Goal: Task Accomplishment & Management: Manage account settings

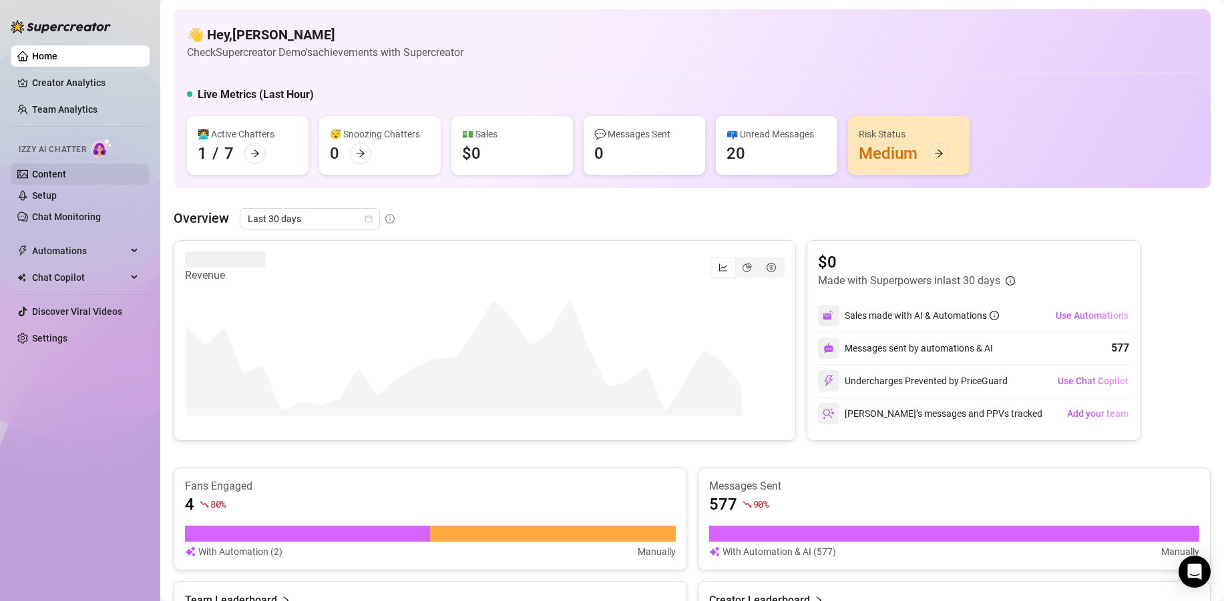
click at [55, 174] on link "Content" at bounding box center [49, 174] width 34 height 11
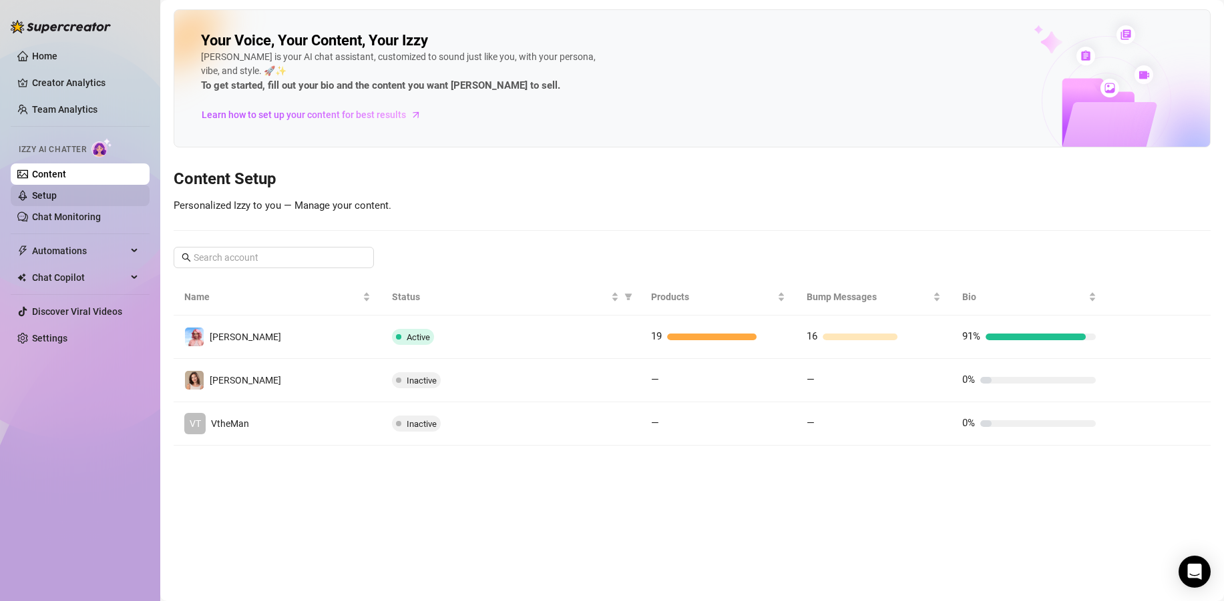
click at [57, 191] on link "Setup" at bounding box center [44, 195] width 25 height 11
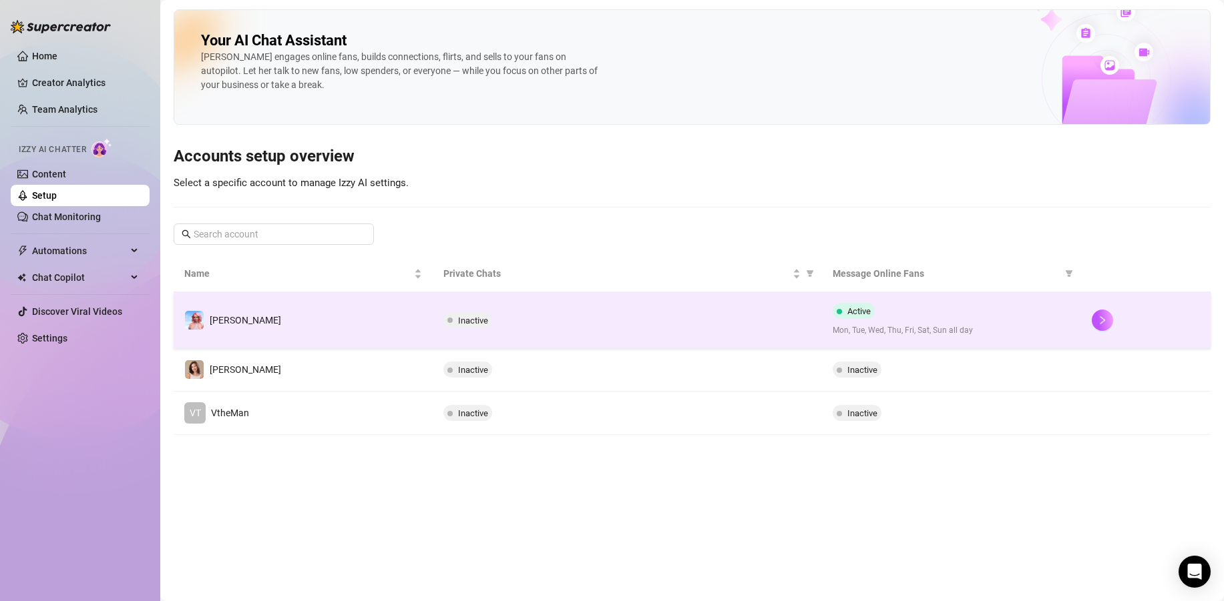
click at [402, 315] on td "[PERSON_NAME]" at bounding box center [303, 320] width 259 height 56
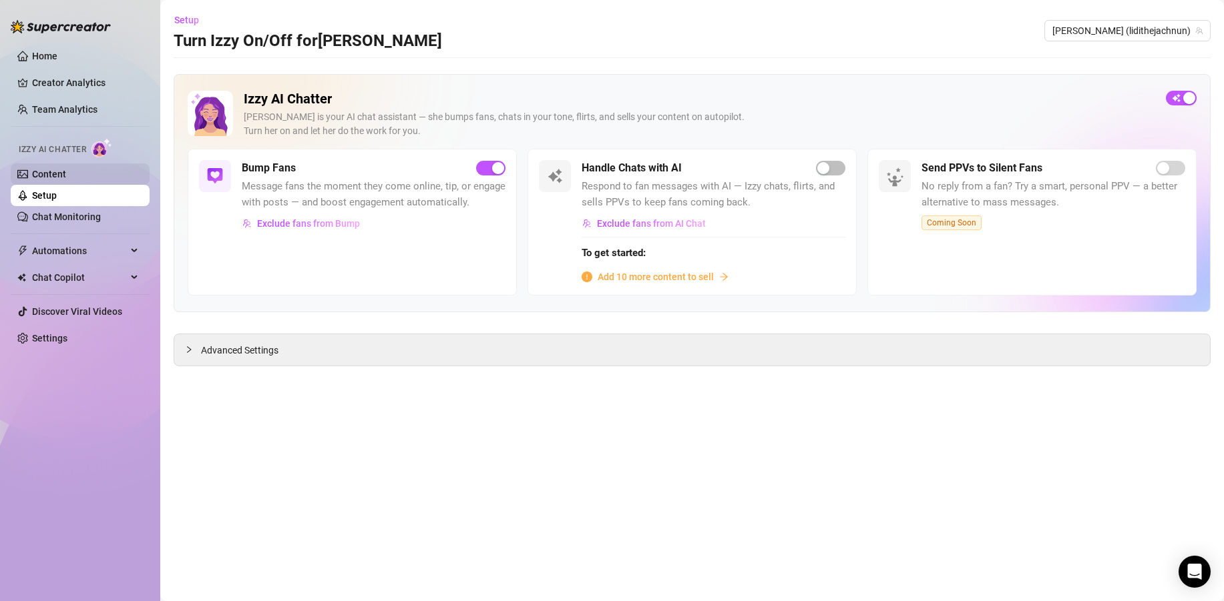
click at [66, 174] on link "Content" at bounding box center [49, 174] width 34 height 11
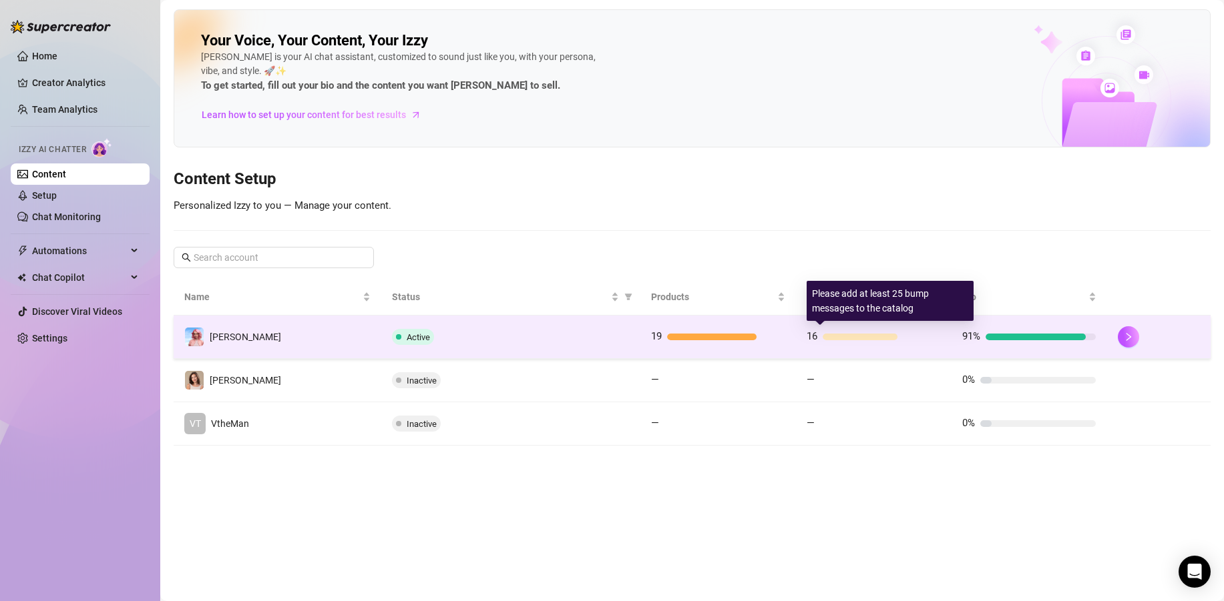
click at [921, 332] on div "16" at bounding box center [873, 337] width 134 height 16
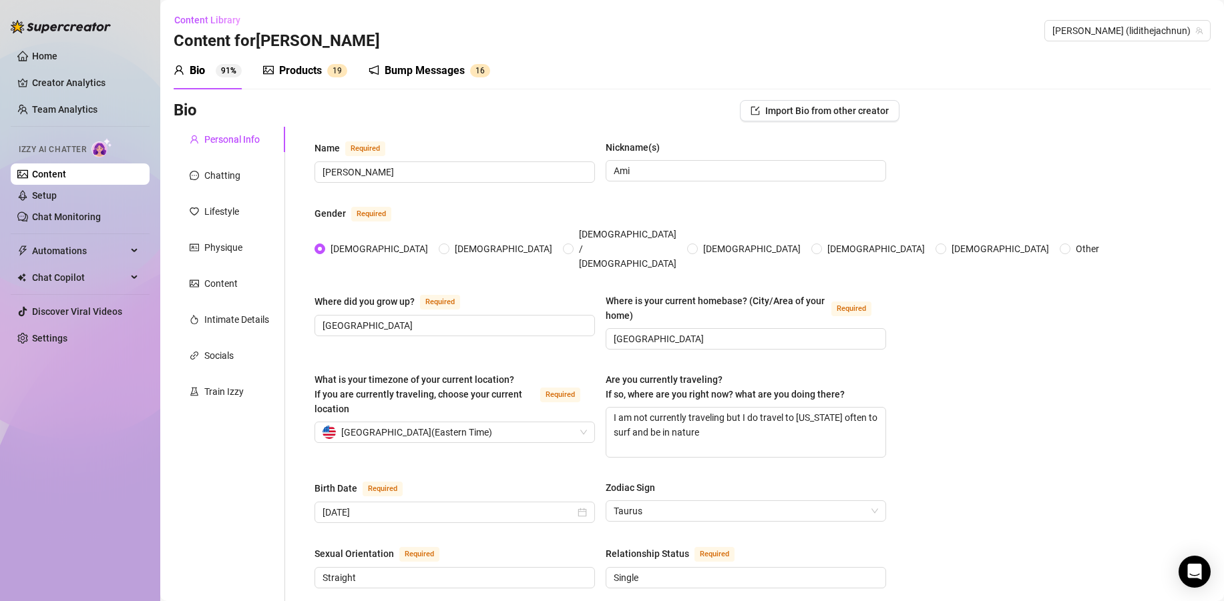
click at [292, 66] on div "Products" at bounding box center [300, 71] width 43 height 16
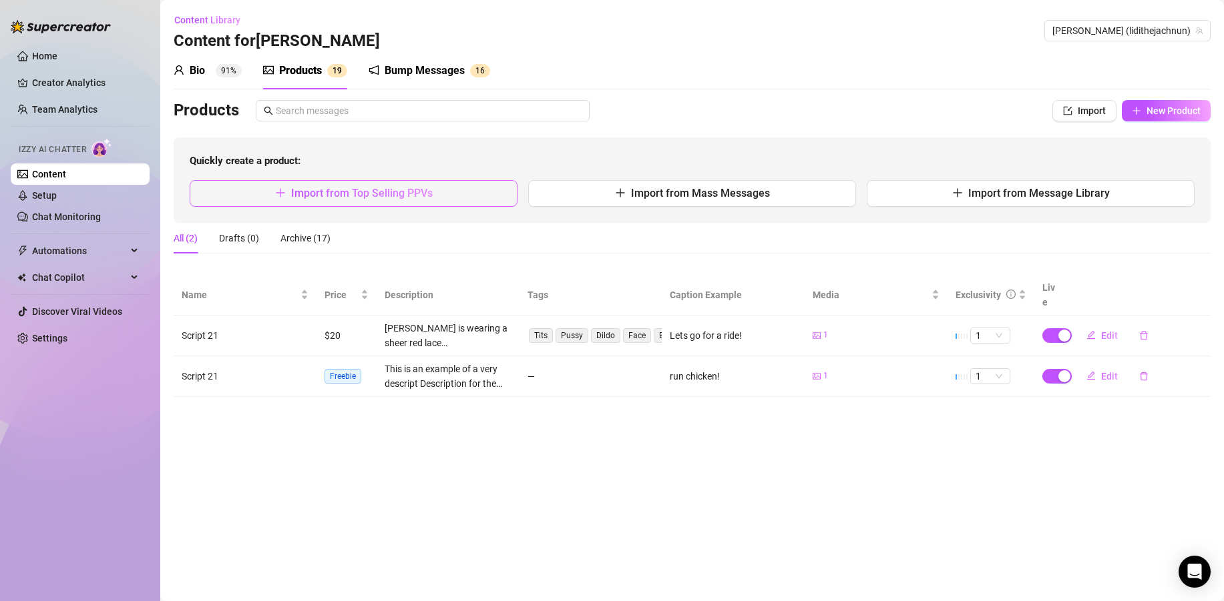
click at [443, 196] on button "Import from Top Selling PPVs" at bounding box center [354, 193] width 328 height 27
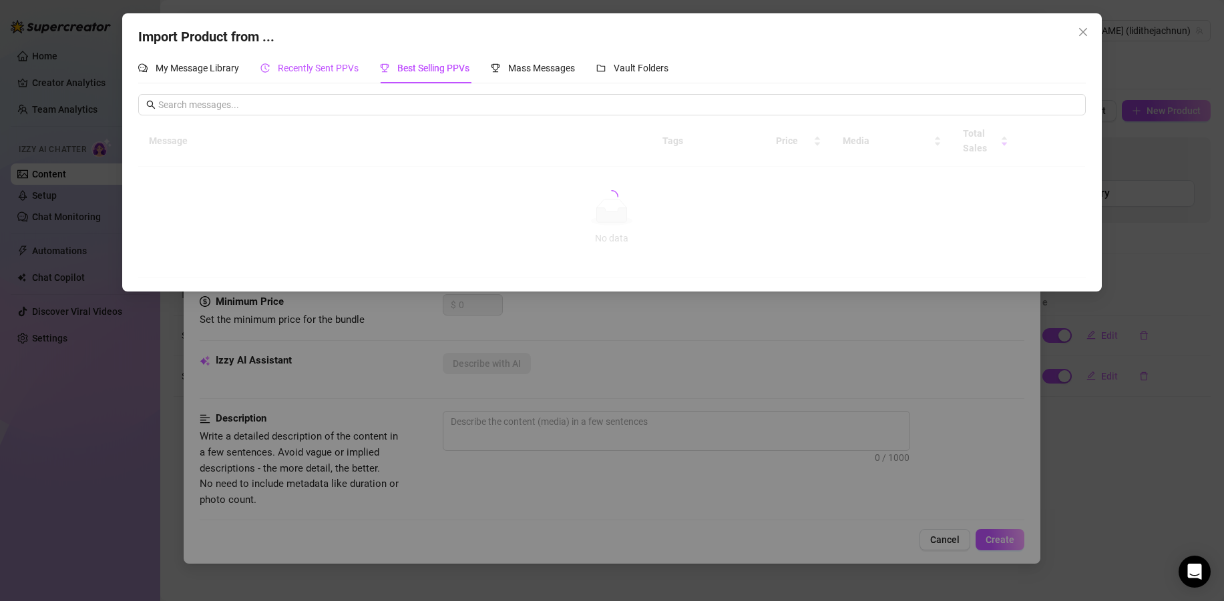
click at [323, 73] on span "Recently Sent PPVs" at bounding box center [318, 68] width 81 height 11
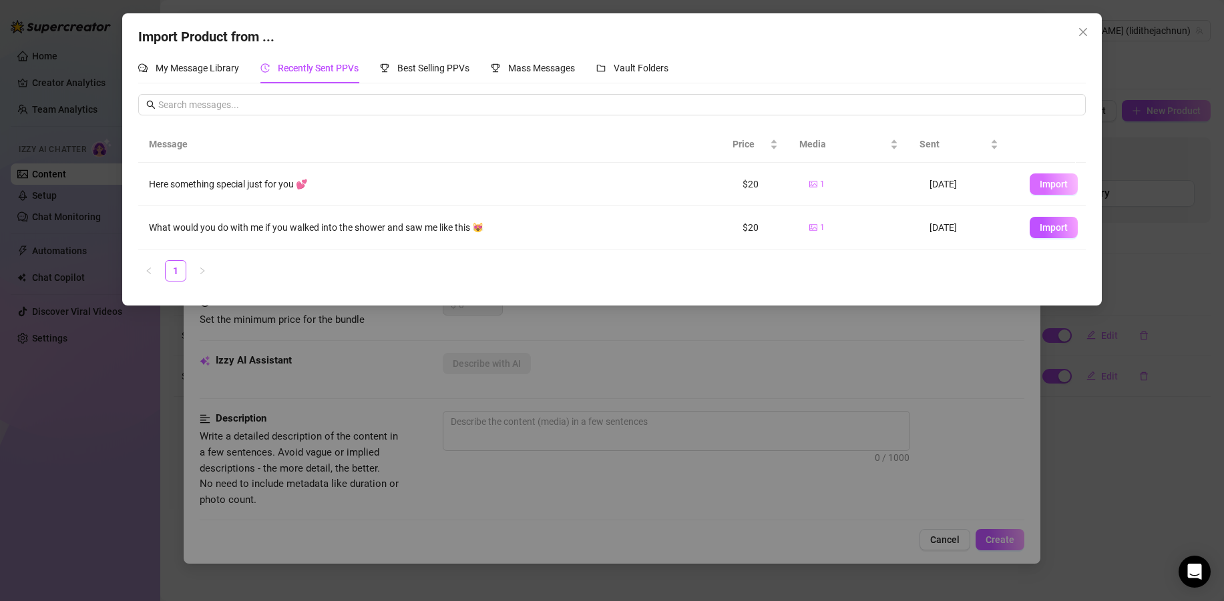
click at [1045, 185] on span "Import" at bounding box center [1053, 184] width 28 height 11
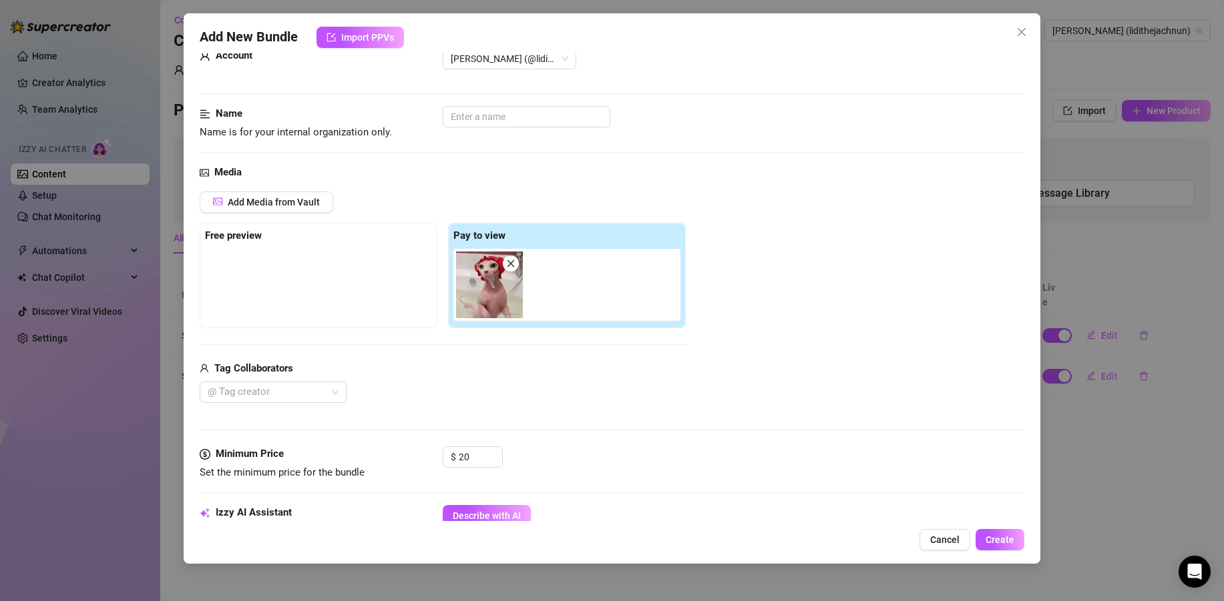
scroll to position [53, 0]
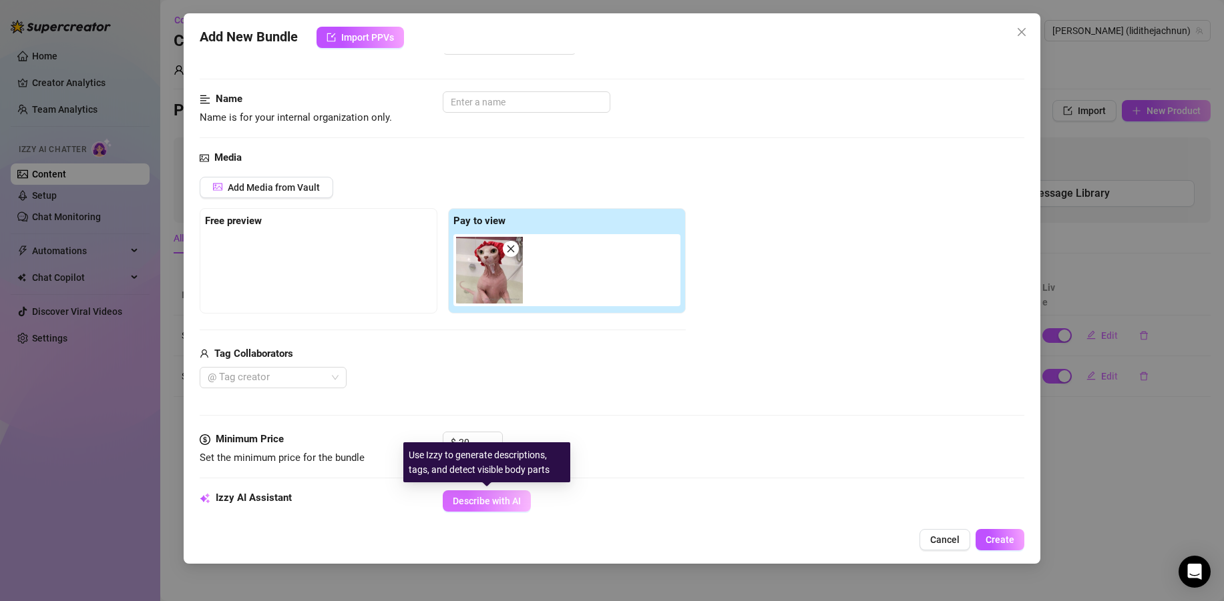
click at [505, 505] on span "Describe with AI" at bounding box center [487, 501] width 68 height 11
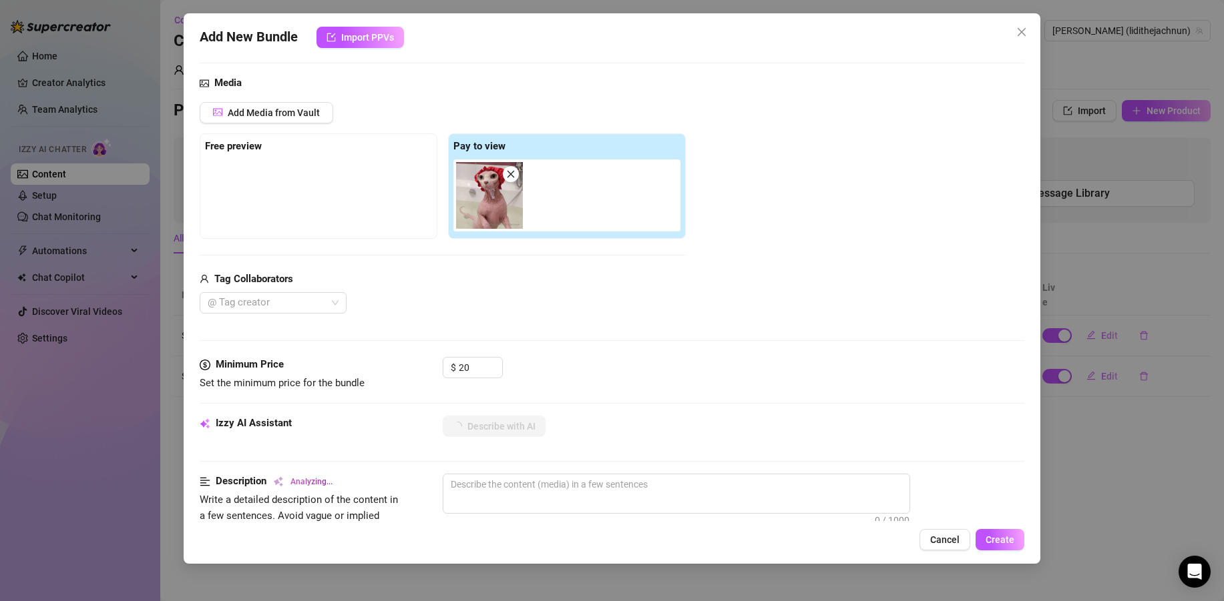
scroll to position [129, 0]
type textarea "This"
type textarea "This image"
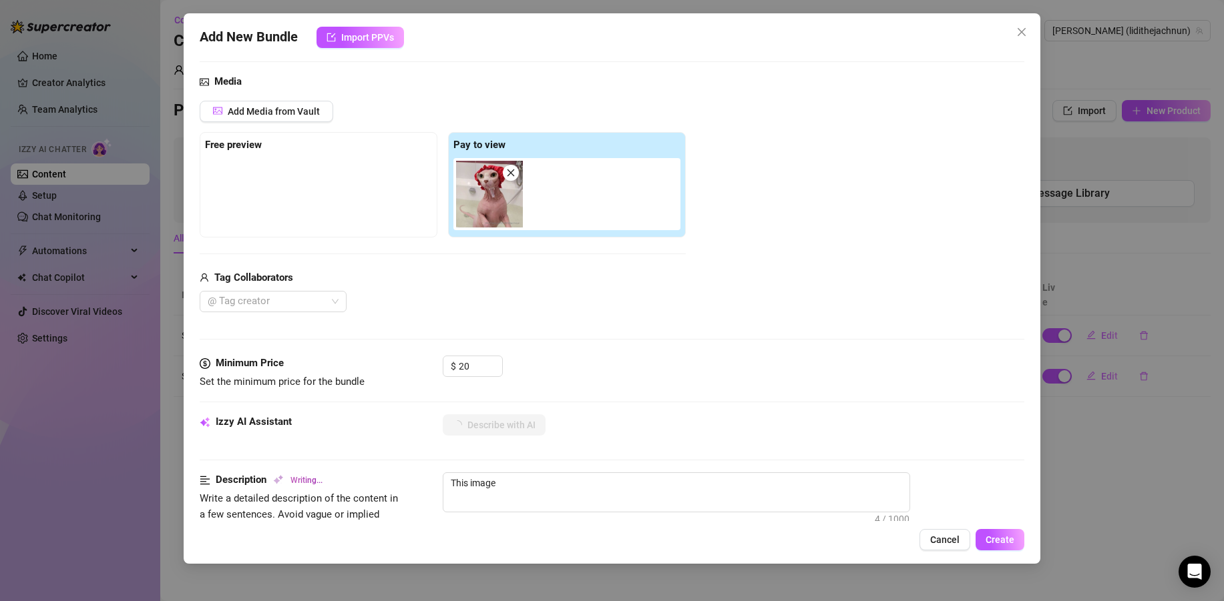
type textarea "This image shows"
type textarea "This image shows a"
type textarea "This image shows a hairless"
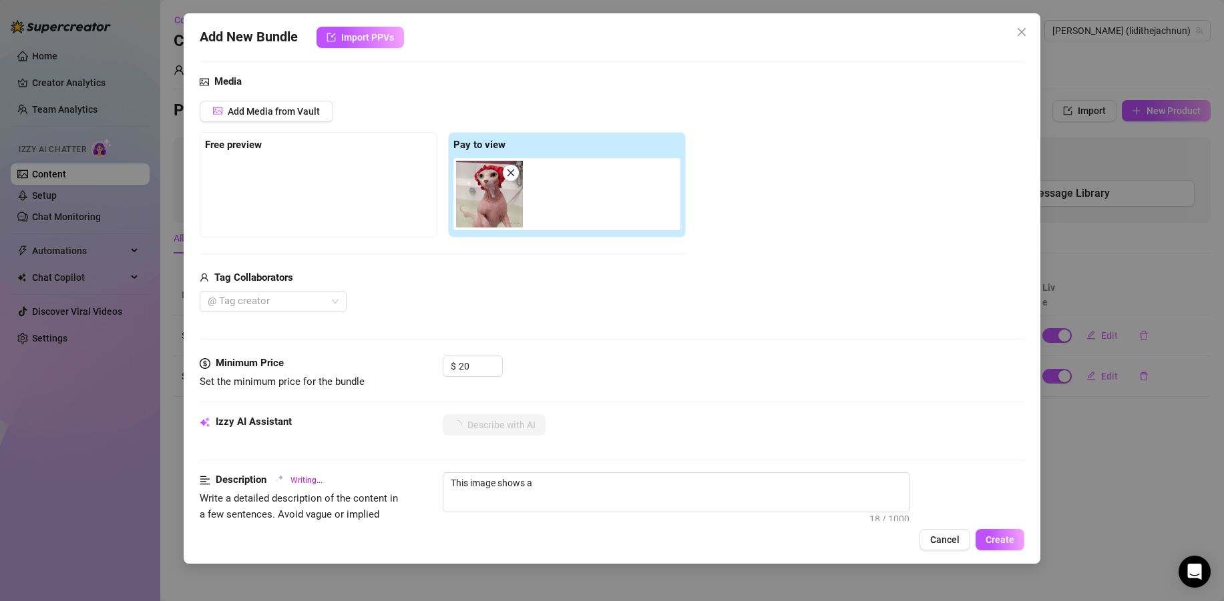
type textarea "This image shows a hairless"
type textarea "This image shows a hairless cat"
type textarea "This image shows a hairless cat wearing"
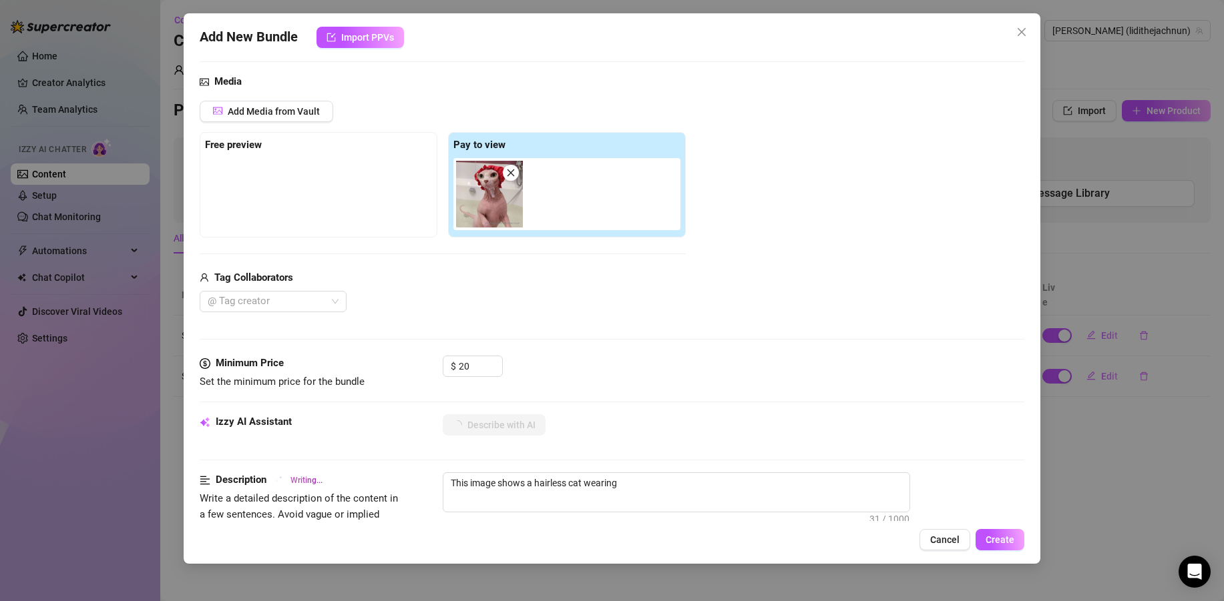
type textarea "This image shows a hairless cat wearing a"
type textarea "This image shows a hairless cat wearing a red"
type textarea "This image shows a hairless cat wearing a red shower"
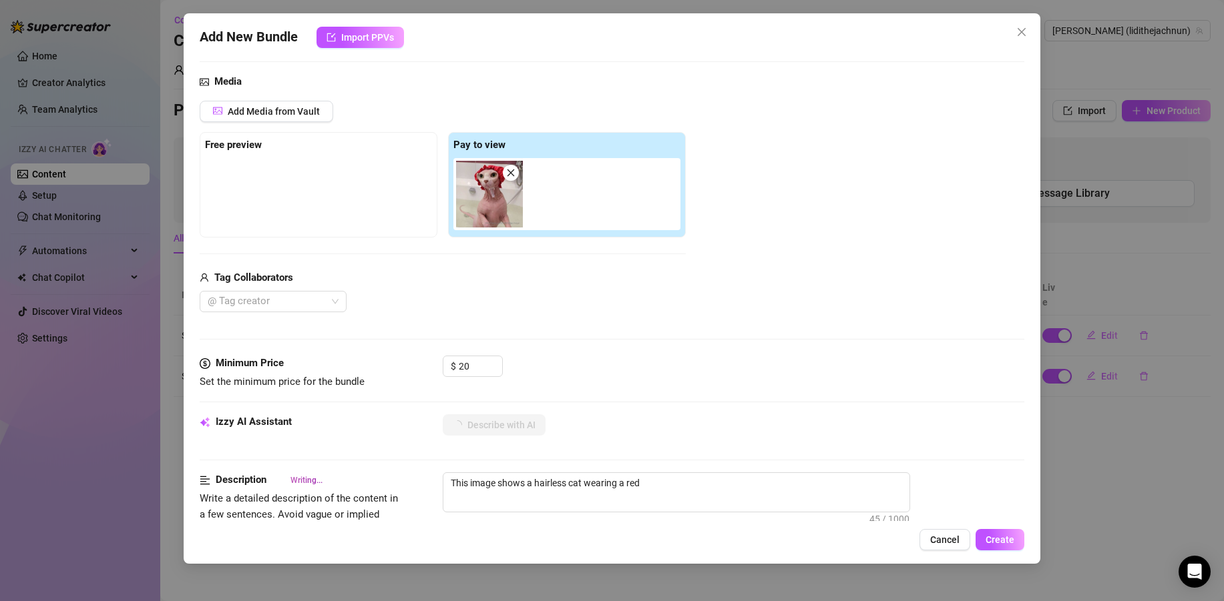
type textarea "This image shows a hairless cat wearing a red shower"
type textarea "This image shows a hairless cat wearing a red shower cap"
type textarea "This image shows a hairless cat wearing a red shower cap while"
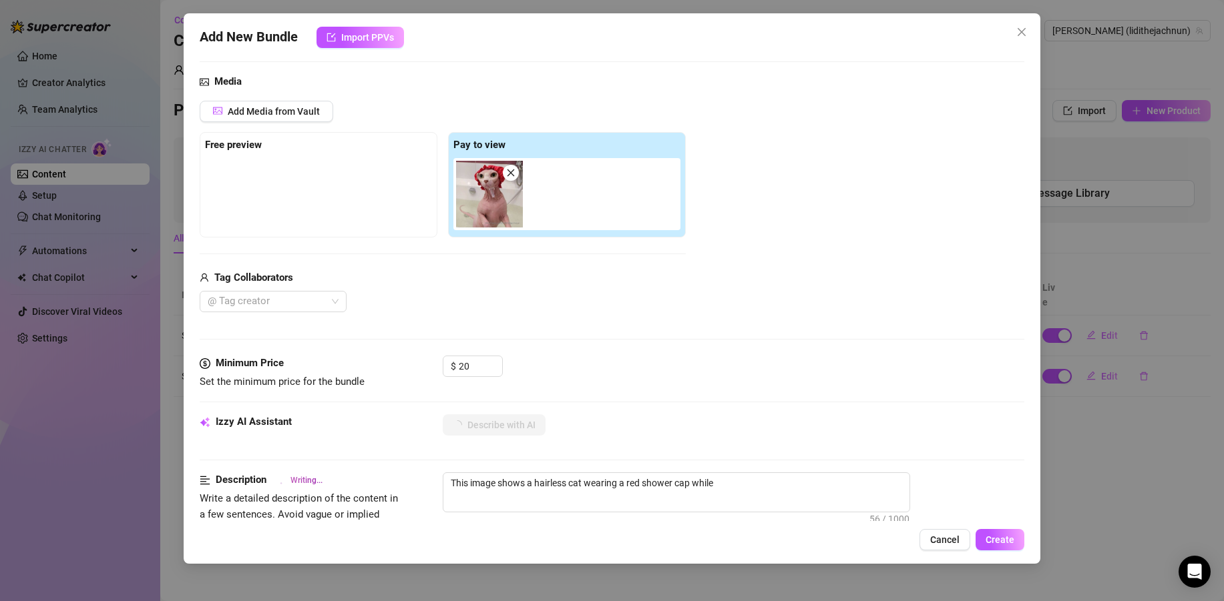
type textarea "This image shows a hairless cat wearing a red shower cap while standing"
type textarea "This image shows a hairless cat wearing a red shower cap while standing in"
type textarea "This image shows a hairless cat wearing a red shower cap while standing in a"
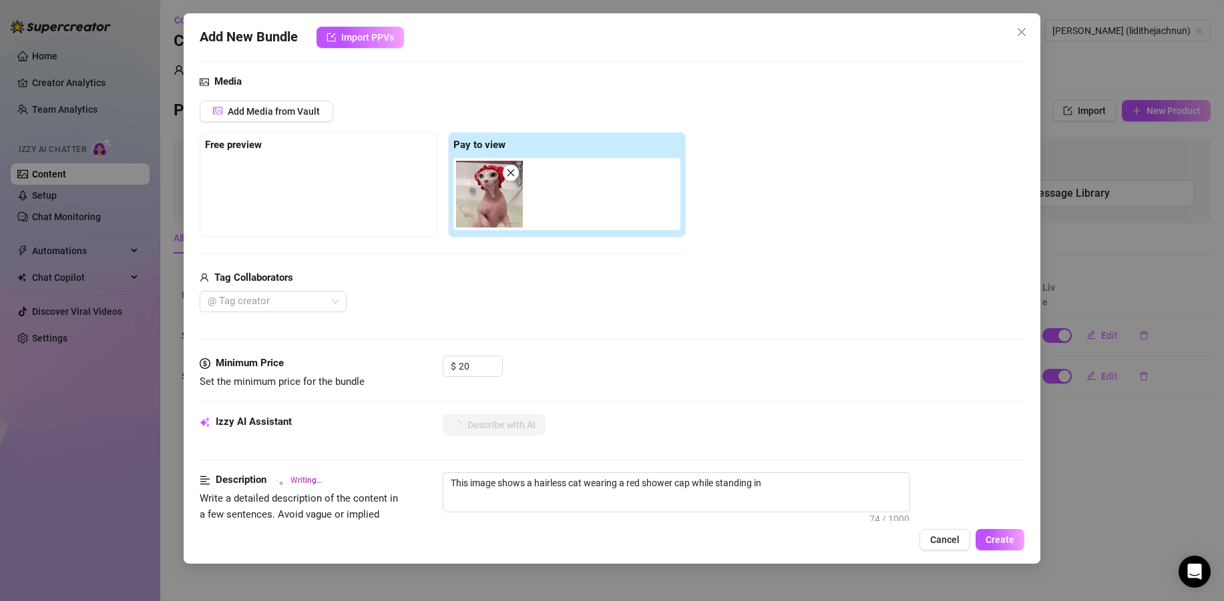
type textarea "This image shows a hairless cat wearing a red shower cap while standing in a"
type textarea "This image shows a hairless cat wearing a red shower cap while standing in a ba…"
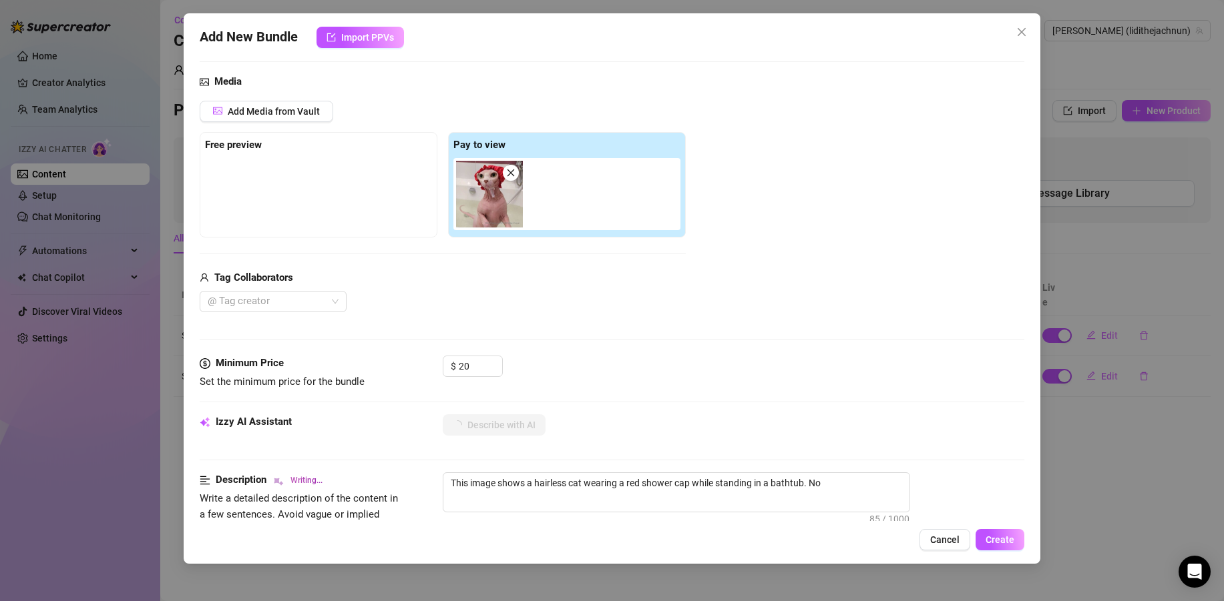
type textarea "This image shows a hairless cat wearing a red shower cap while standing in a ba…"
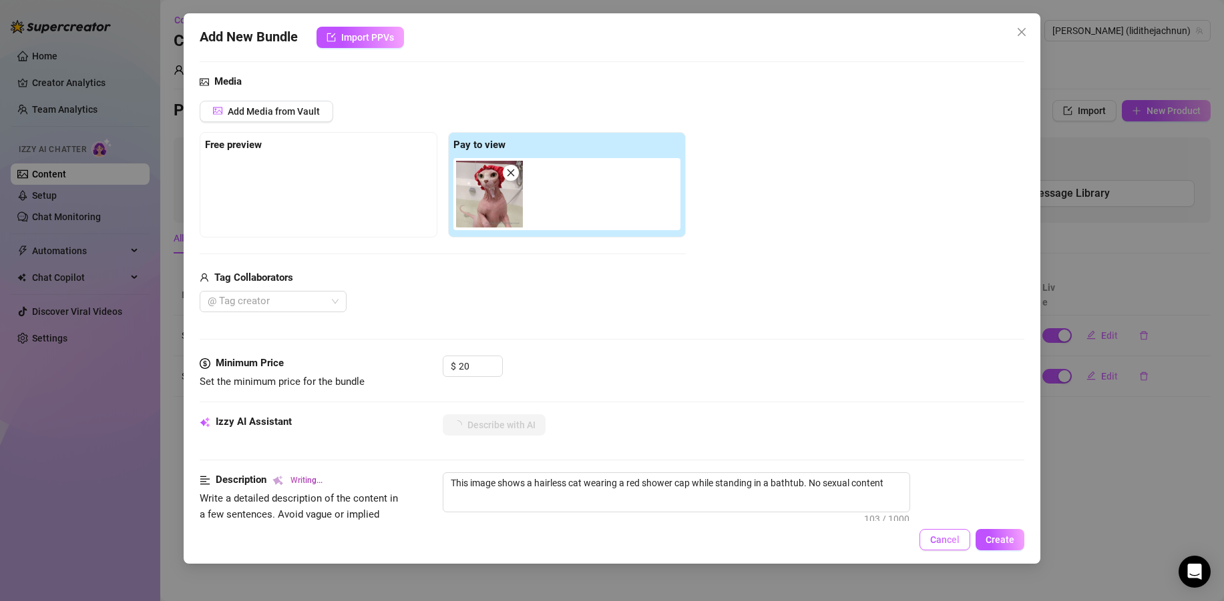
type textarea "This image shows a hairless cat wearing a red shower cap while standing in a ba…"
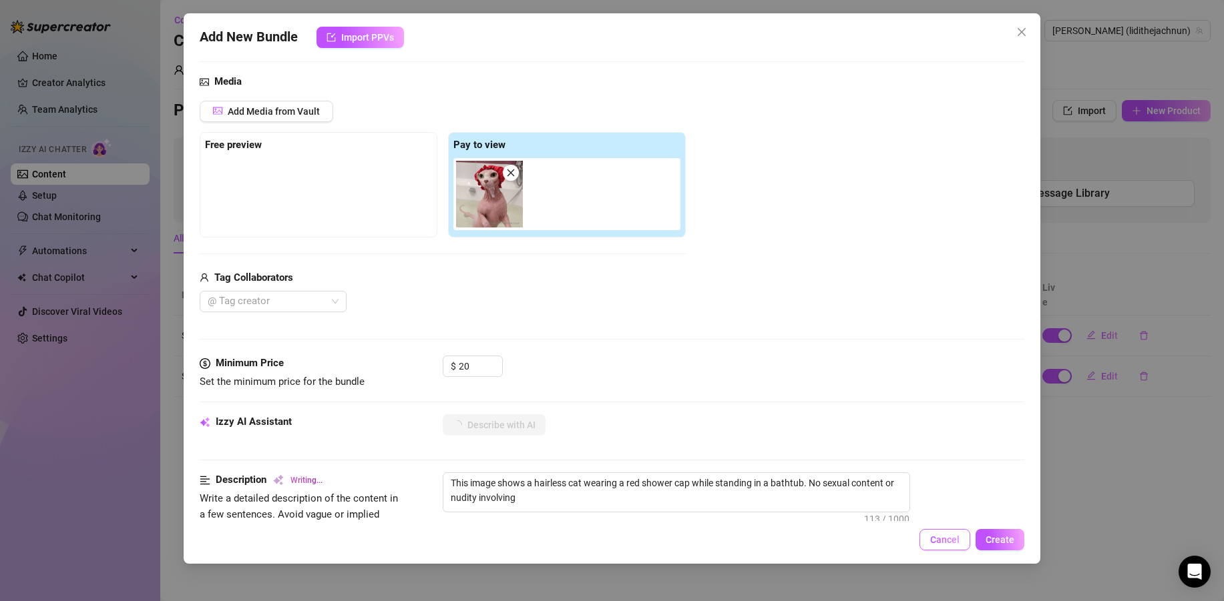
type textarea "This image shows a hairless cat wearing a red shower cap while standing in a ba…"
click at [949, 539] on span "Cancel" at bounding box center [944, 540] width 29 height 11
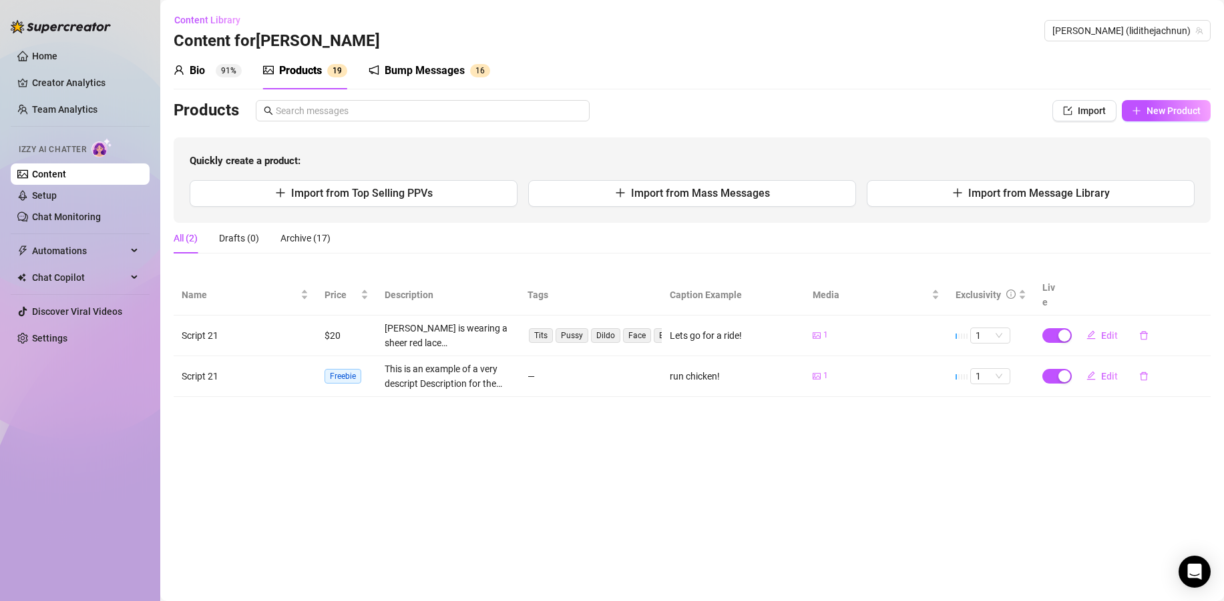
click at [57, 169] on link "Content" at bounding box center [49, 174] width 34 height 11
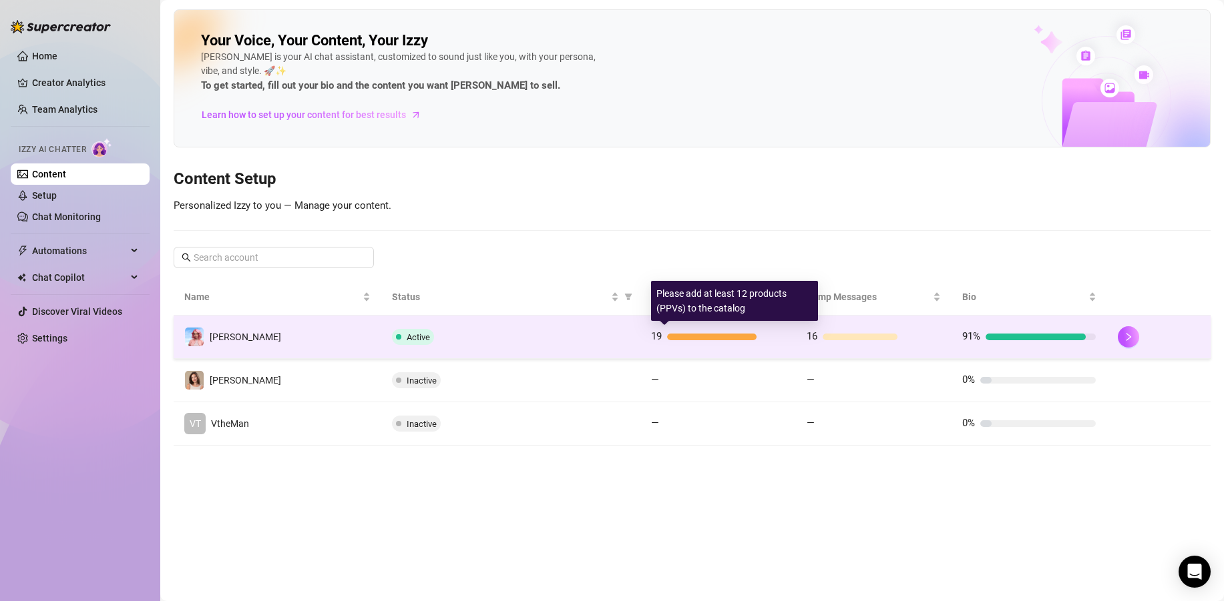
click at [700, 336] on div at bounding box center [711, 337] width 89 height 7
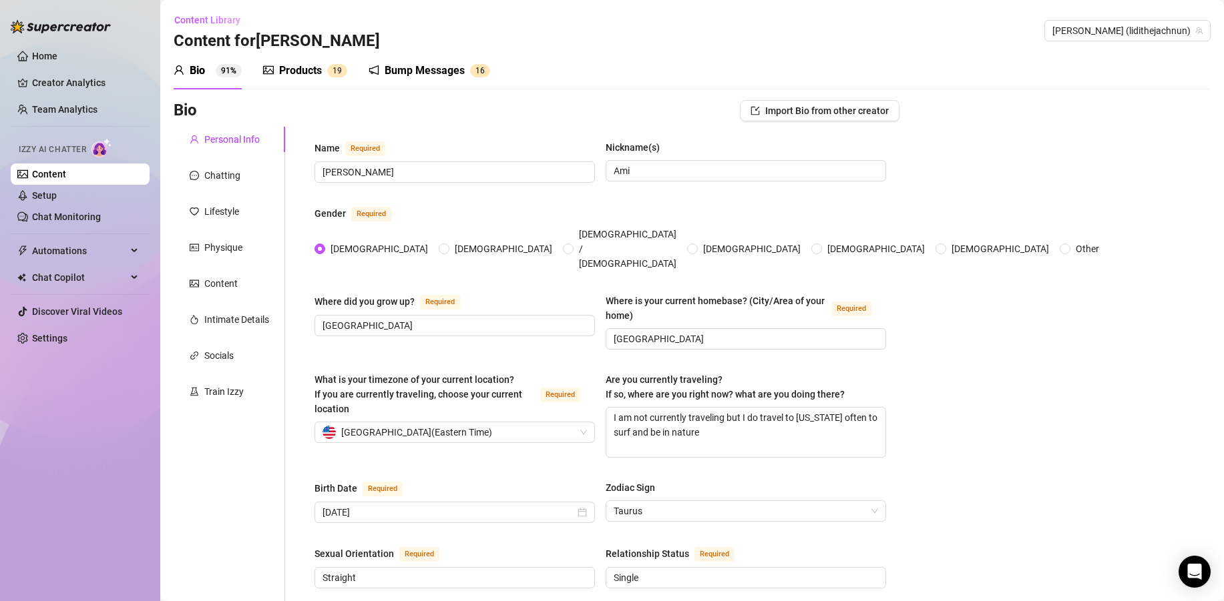
click at [304, 73] on div "Products" at bounding box center [300, 71] width 43 height 16
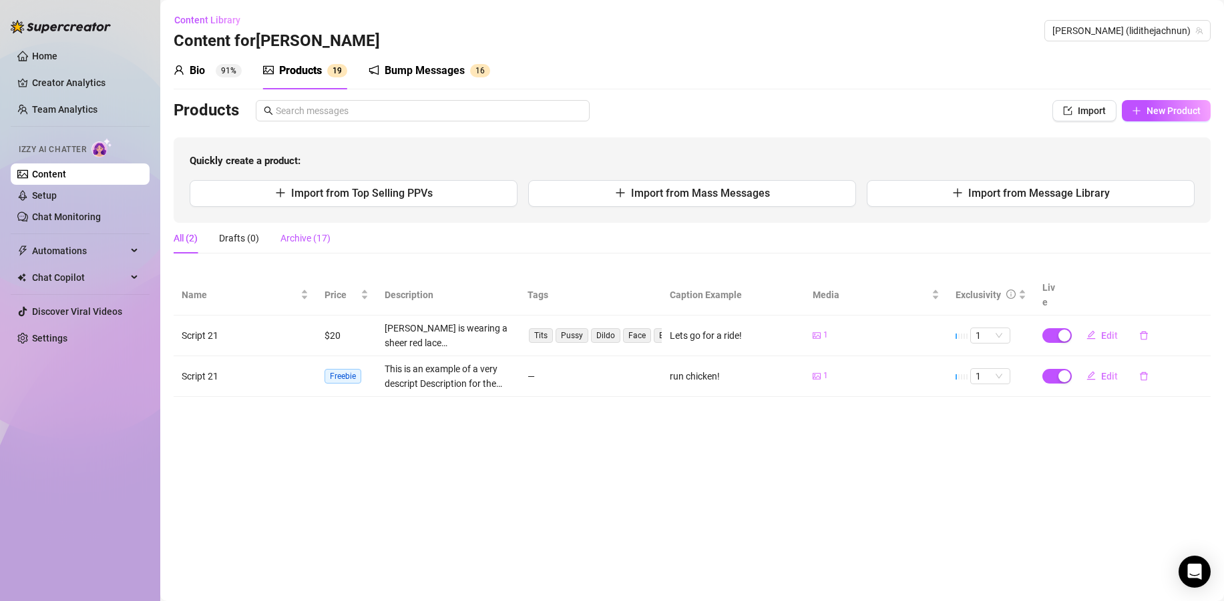
click at [302, 236] on div "Archive (17)" at bounding box center [305, 238] width 50 height 15
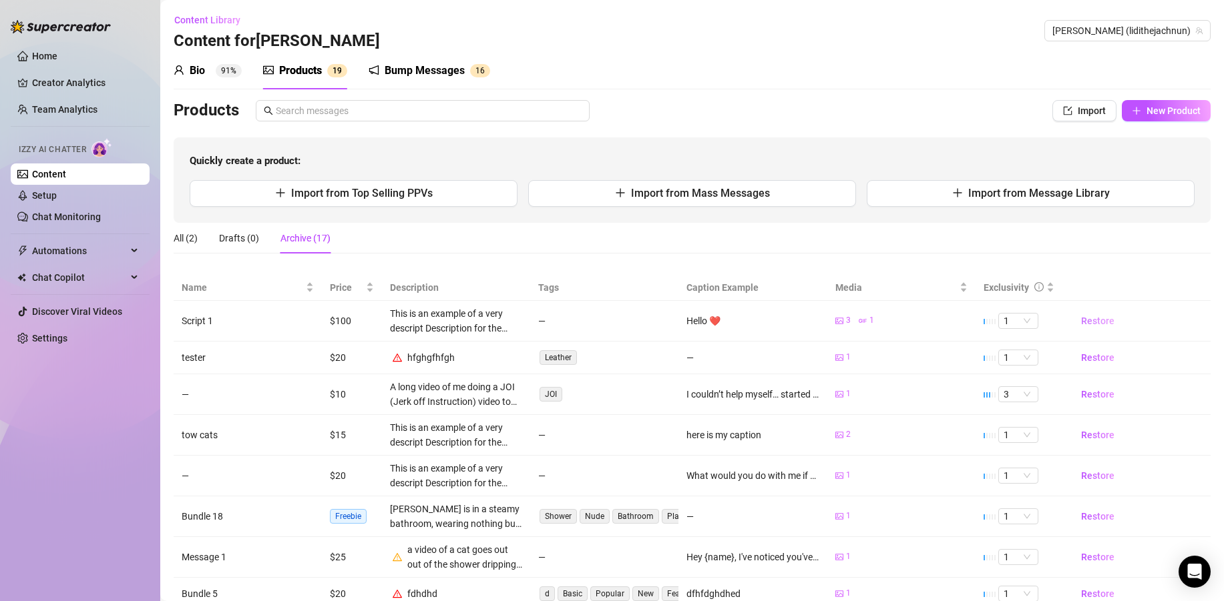
click at [1077, 322] on span "Restore" at bounding box center [1097, 321] width 33 height 11
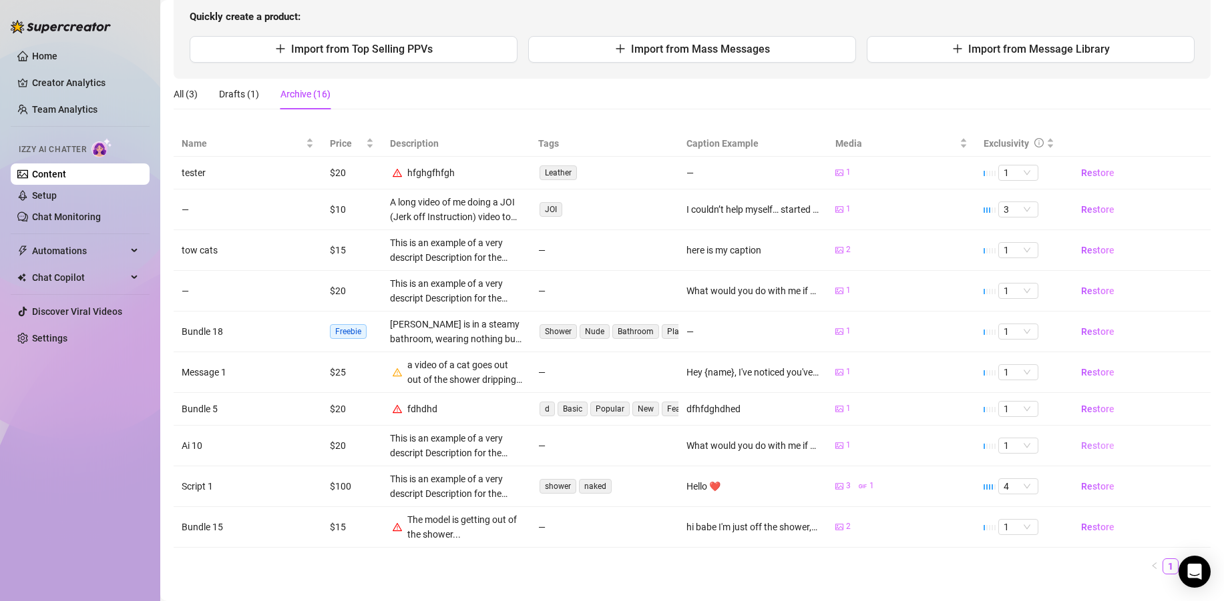
scroll to position [168, 0]
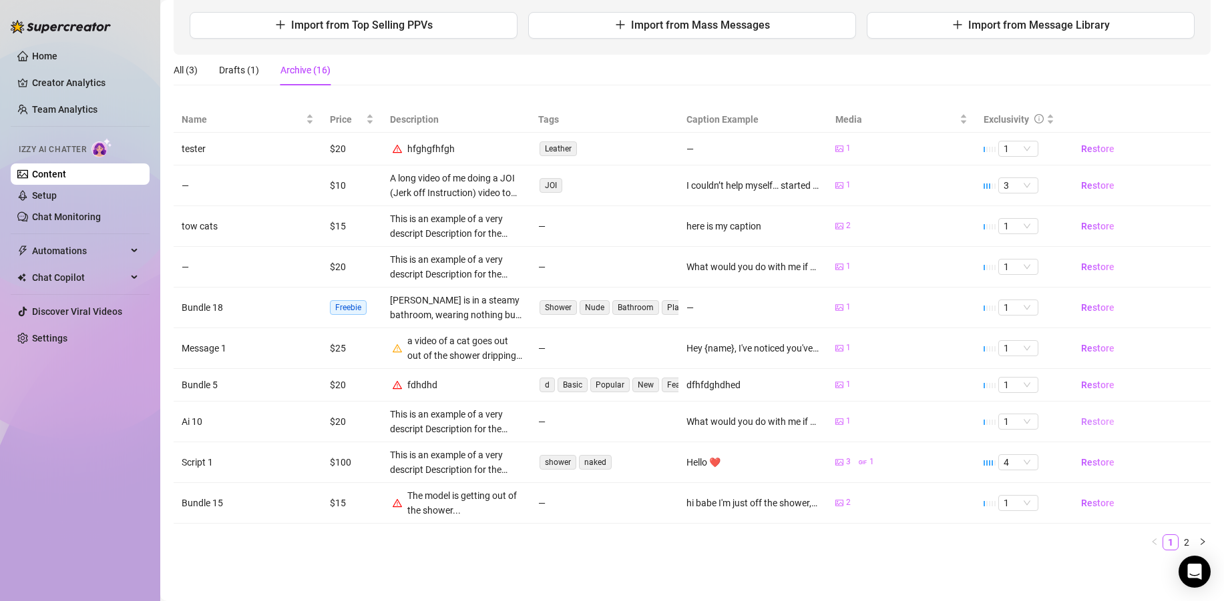
click at [1077, 423] on span "Restore" at bounding box center [1097, 422] width 33 height 11
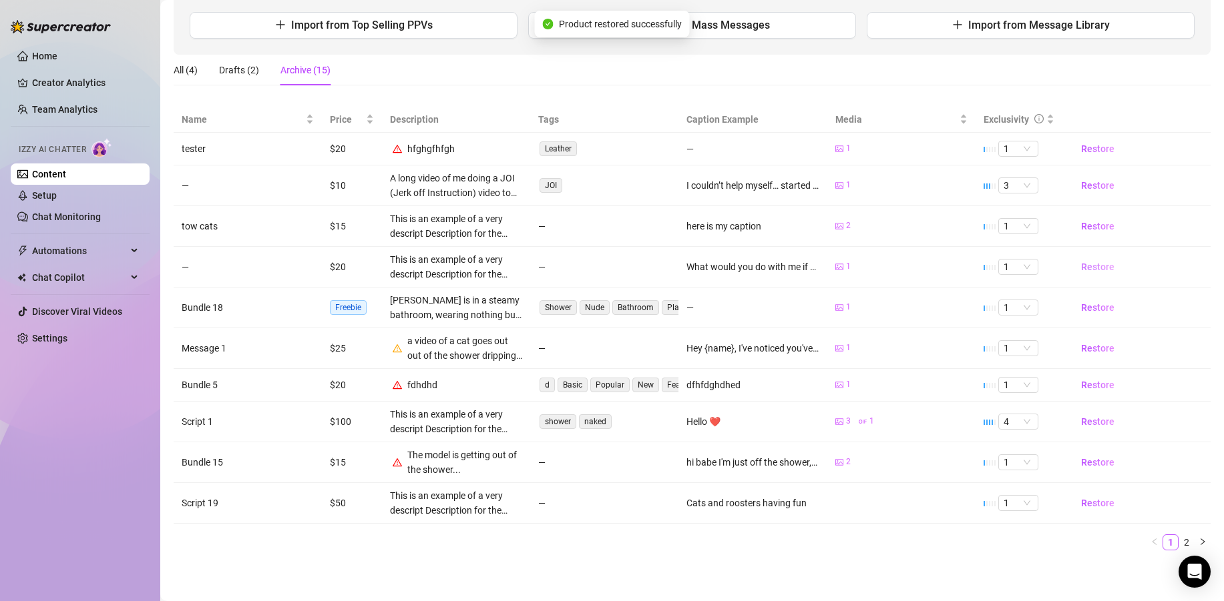
click at [1077, 267] on span "Restore" at bounding box center [1097, 267] width 33 height 11
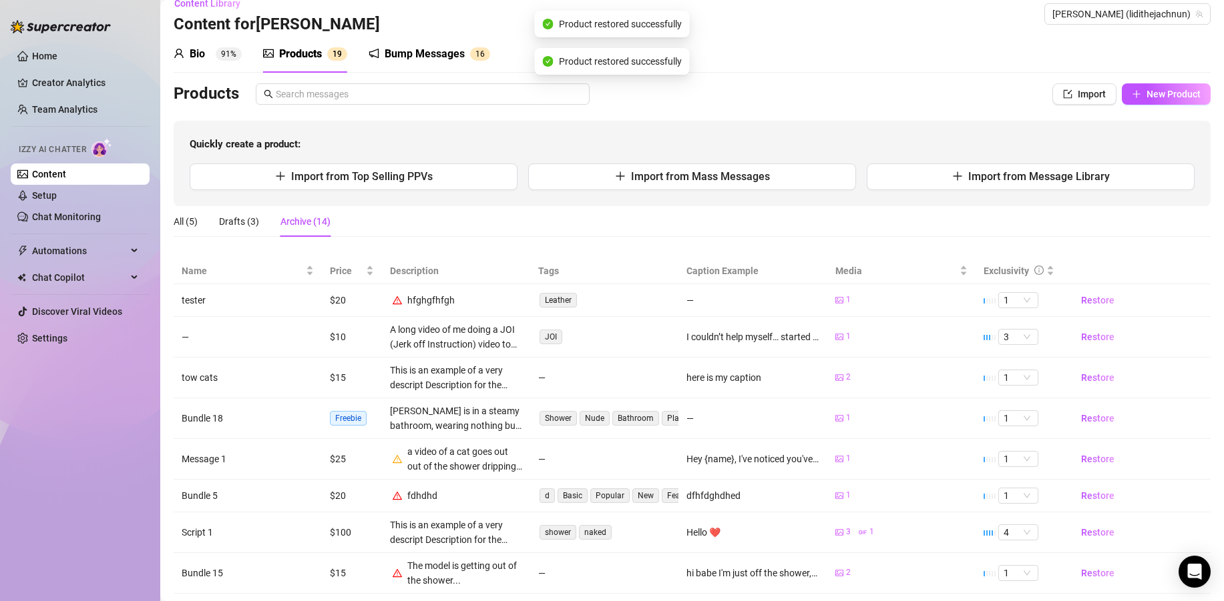
scroll to position [0, 0]
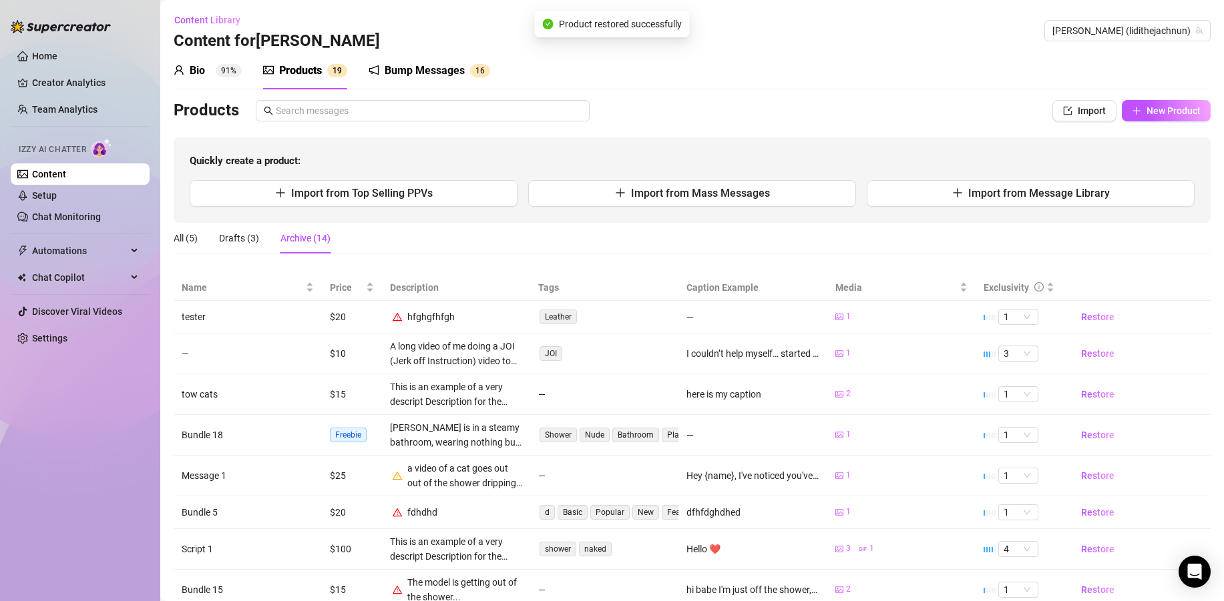
click at [191, 79] on div "Bio 91%" at bounding box center [208, 70] width 68 height 37
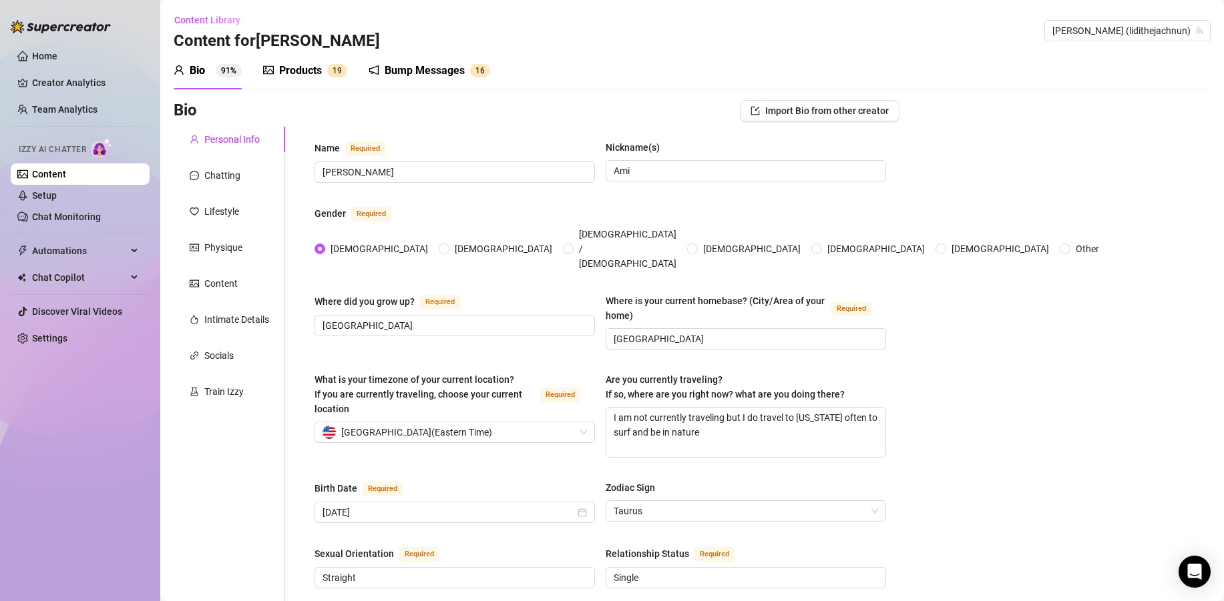
click at [66, 169] on link "Content" at bounding box center [49, 174] width 34 height 11
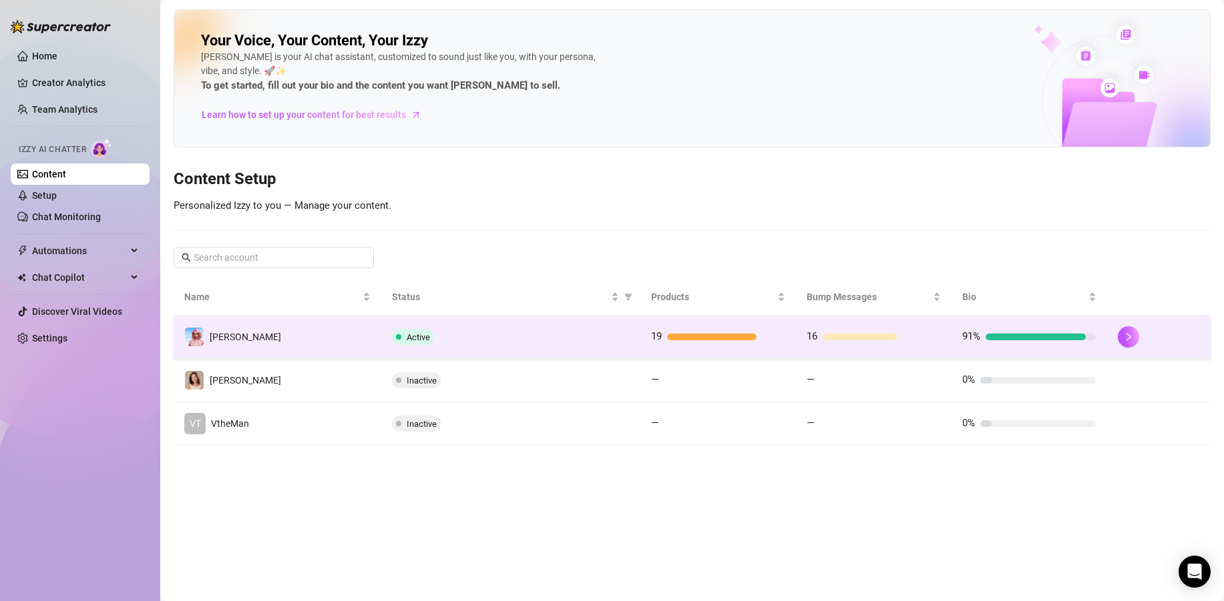
click at [545, 334] on div "Active" at bounding box center [511, 337] width 238 height 16
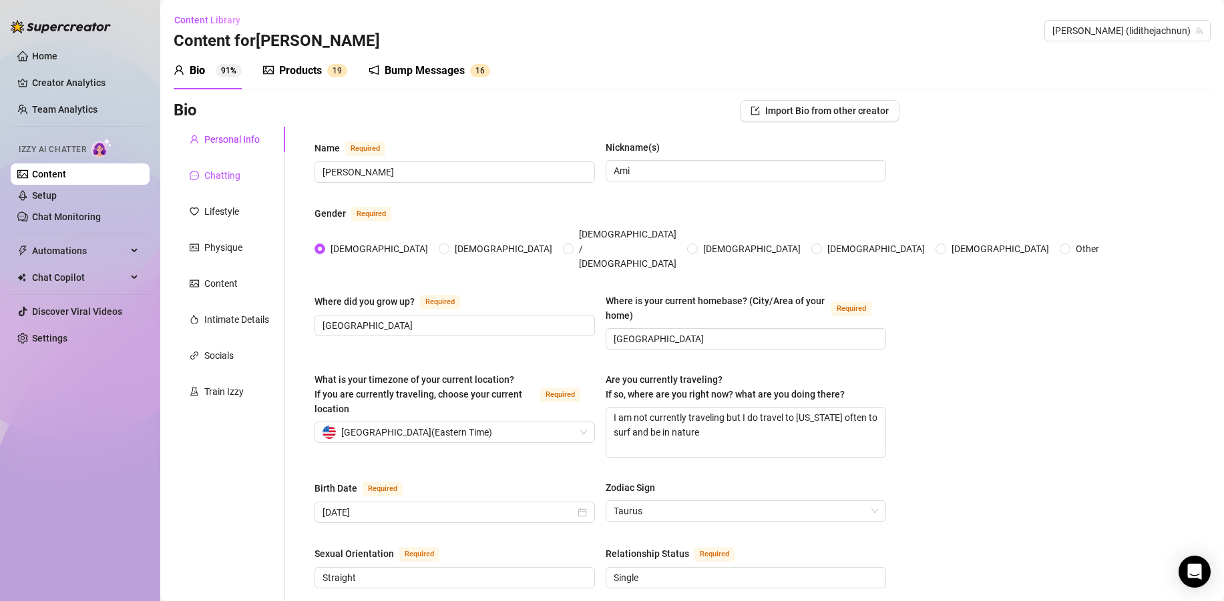
click at [237, 173] on div "Chatting" at bounding box center [222, 175] width 36 height 15
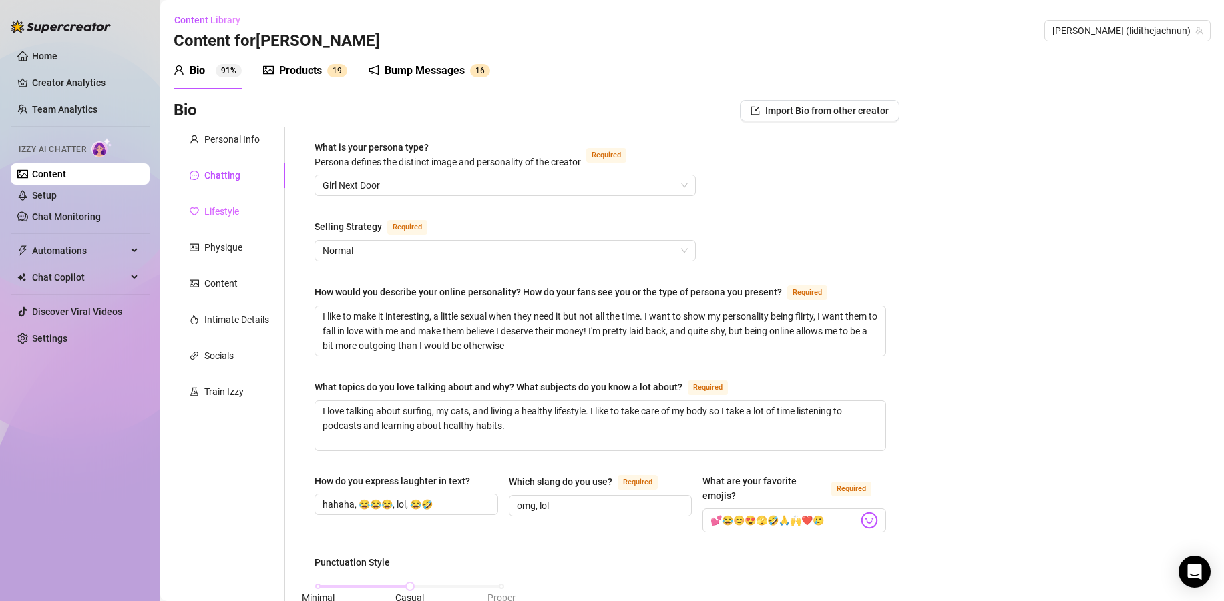
click at [240, 216] on div "Lifestyle" at bounding box center [229, 211] width 111 height 25
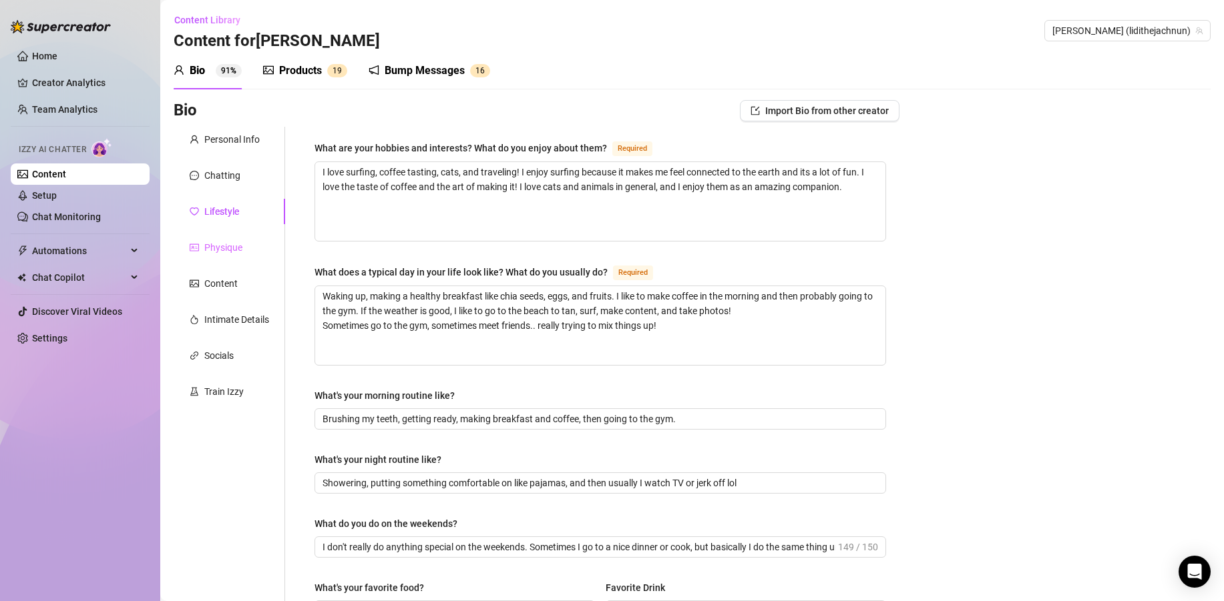
click at [244, 253] on div "Physique" at bounding box center [229, 247] width 111 height 25
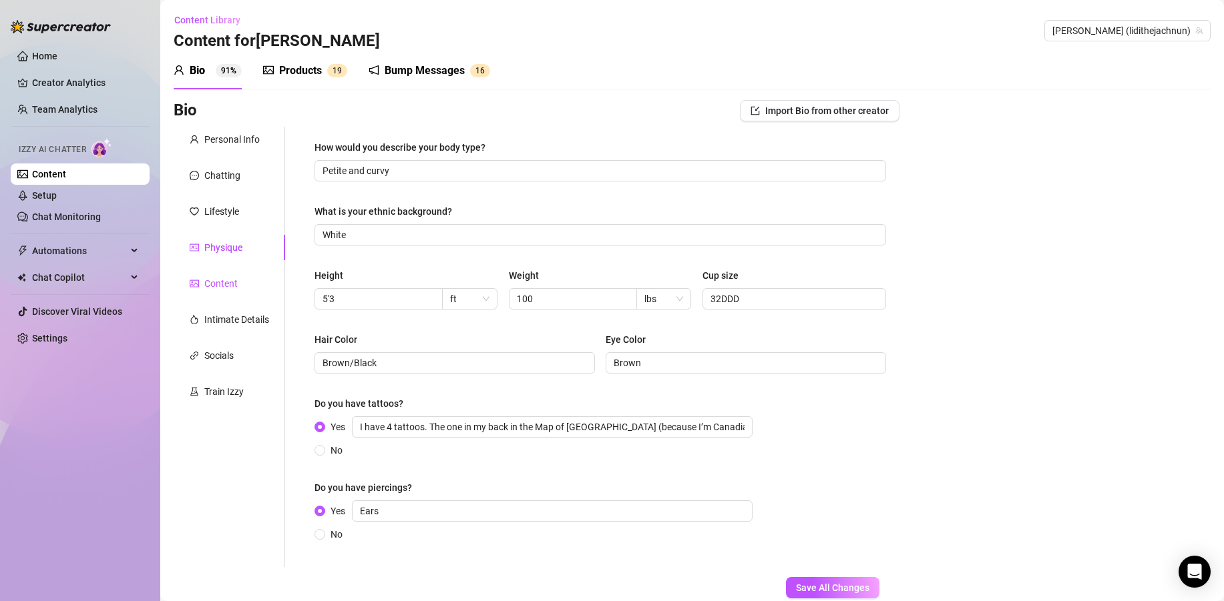
click at [228, 286] on div "Content" at bounding box center [220, 283] width 33 height 15
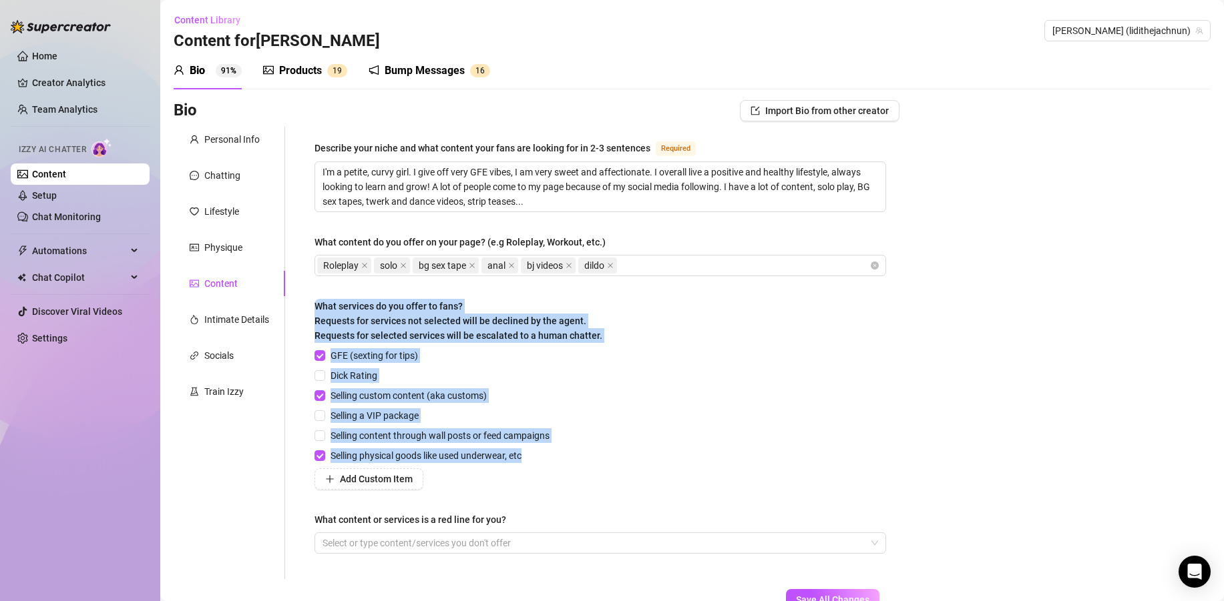
drag, startPoint x: 543, startPoint y: 465, endPoint x: 315, endPoint y: 306, distance: 277.2
click at [315, 306] on div "What services do you offer to fans? Requests for services not selected will be …" at bounding box center [599, 394] width 571 height 191
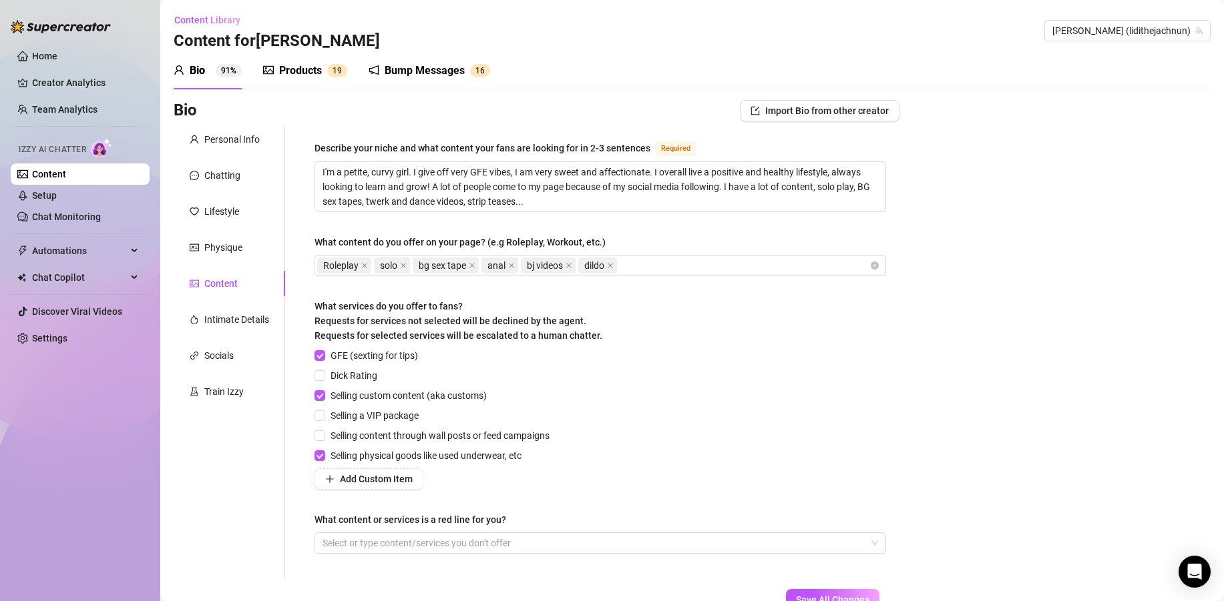
click at [601, 399] on div "GFE (sexting for tips) Dick Rating Selling custom content (aka customs) Selling…" at bounding box center [599, 419] width 571 height 142
click at [766, 49] on div "Content Library Content for [PERSON_NAME] [PERSON_NAME] (lidithejachnun)" at bounding box center [692, 30] width 1037 height 43
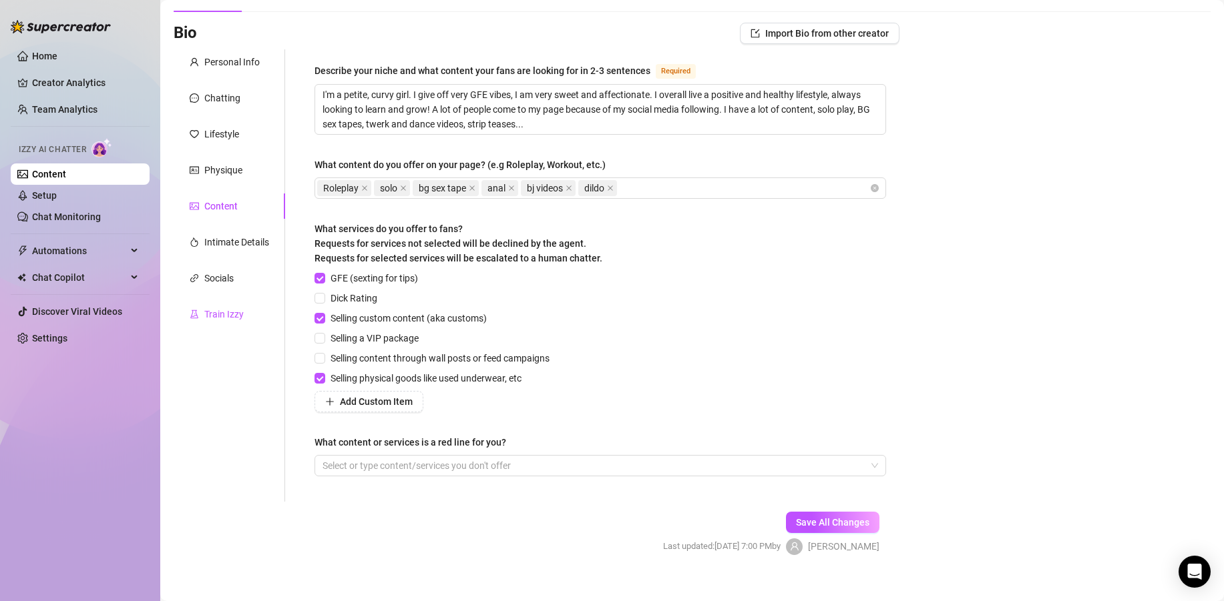
click at [212, 317] on div "Train Izzy" at bounding box center [223, 314] width 39 height 15
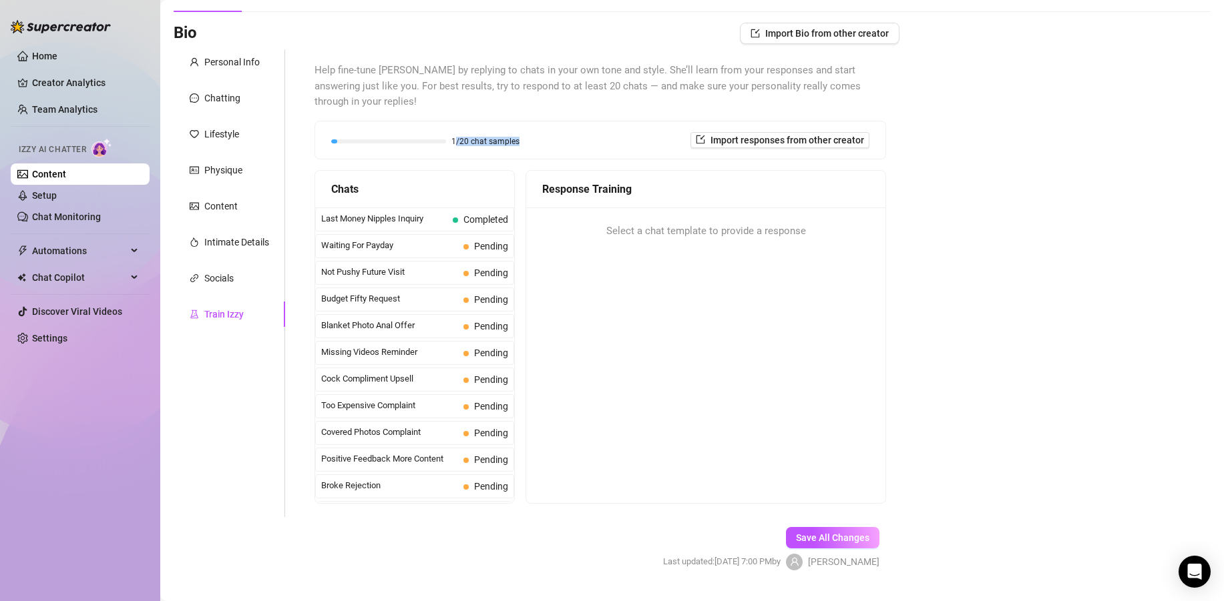
drag, startPoint x: 531, startPoint y: 126, endPoint x: 455, endPoint y: 122, distance: 75.5
click at [455, 132] on div "1/20 chat samples Import responses from other creator" at bounding box center [600, 140] width 538 height 16
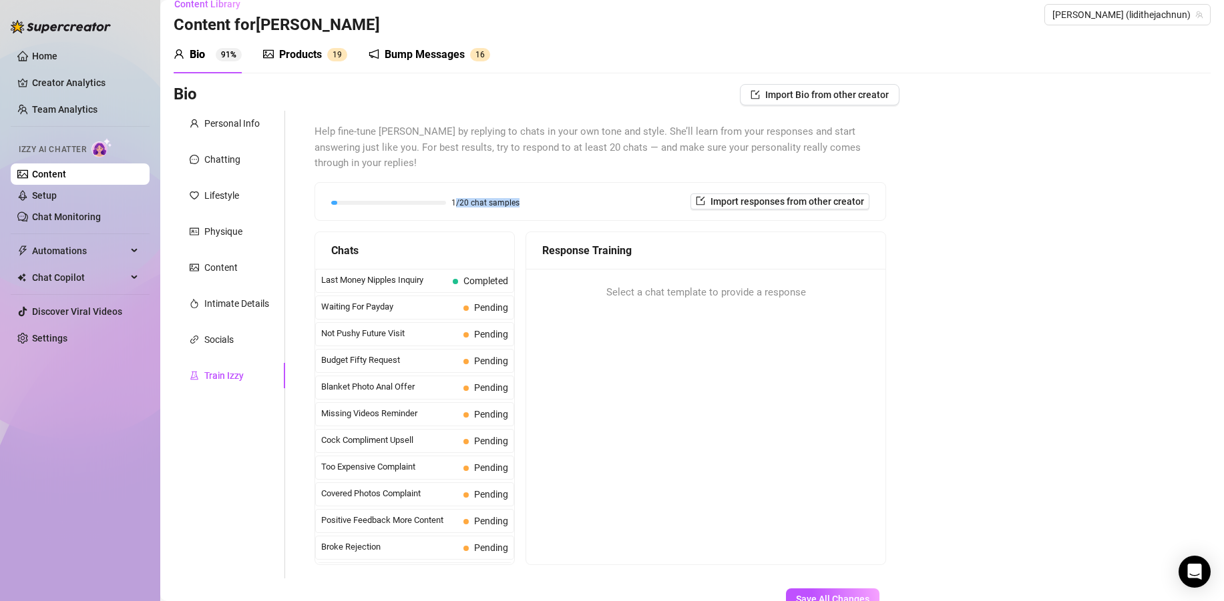
scroll to position [0, 0]
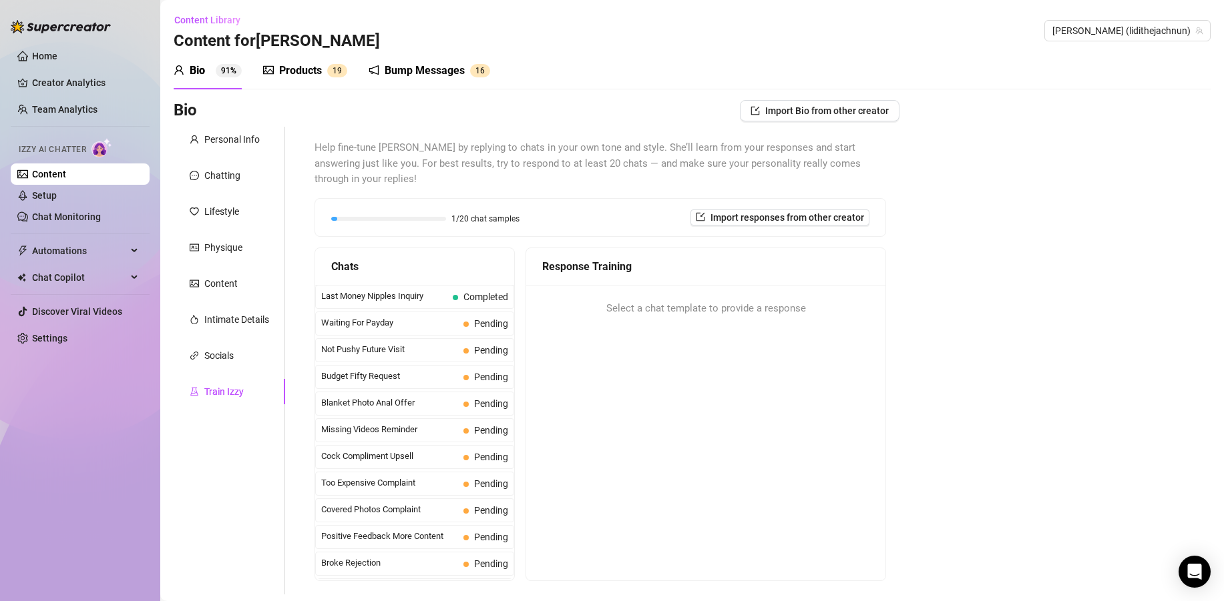
click at [301, 73] on div "Products" at bounding box center [300, 71] width 43 height 16
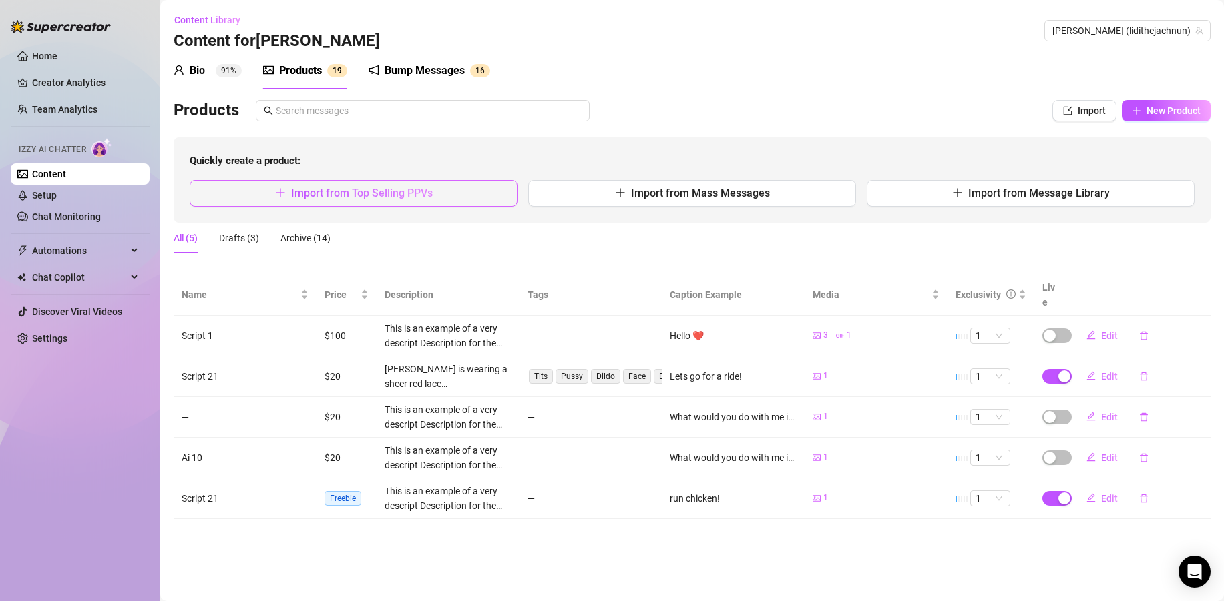
click at [389, 198] on span "Import from Top Selling PPVs" at bounding box center [362, 193] width 142 height 13
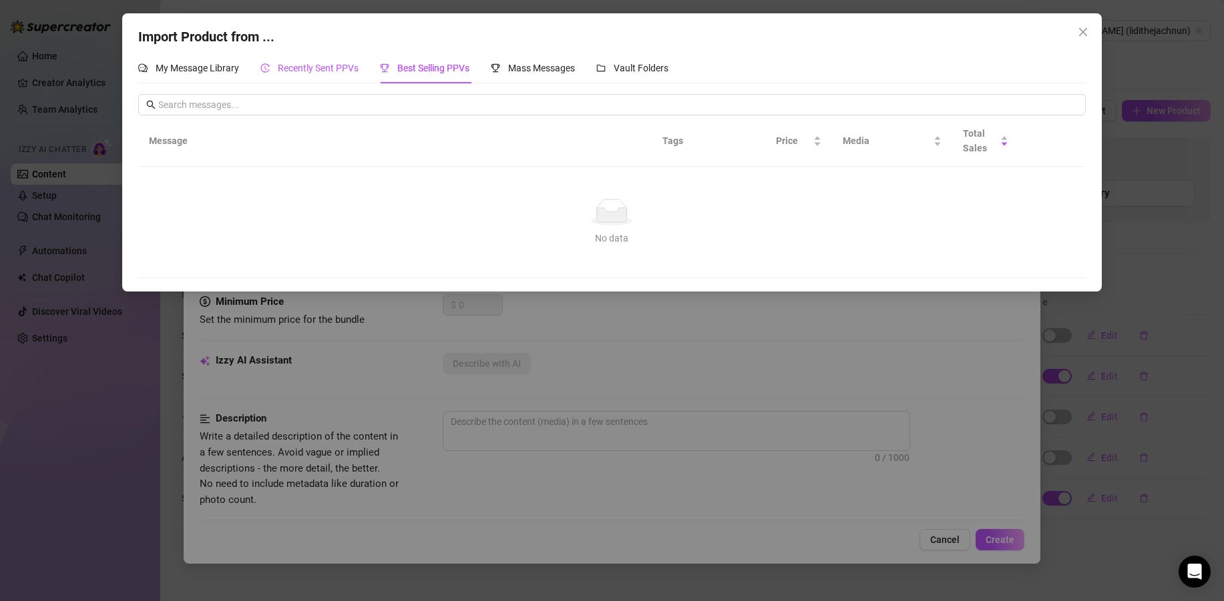
click at [302, 67] on span "Recently Sent PPVs" at bounding box center [318, 68] width 81 height 11
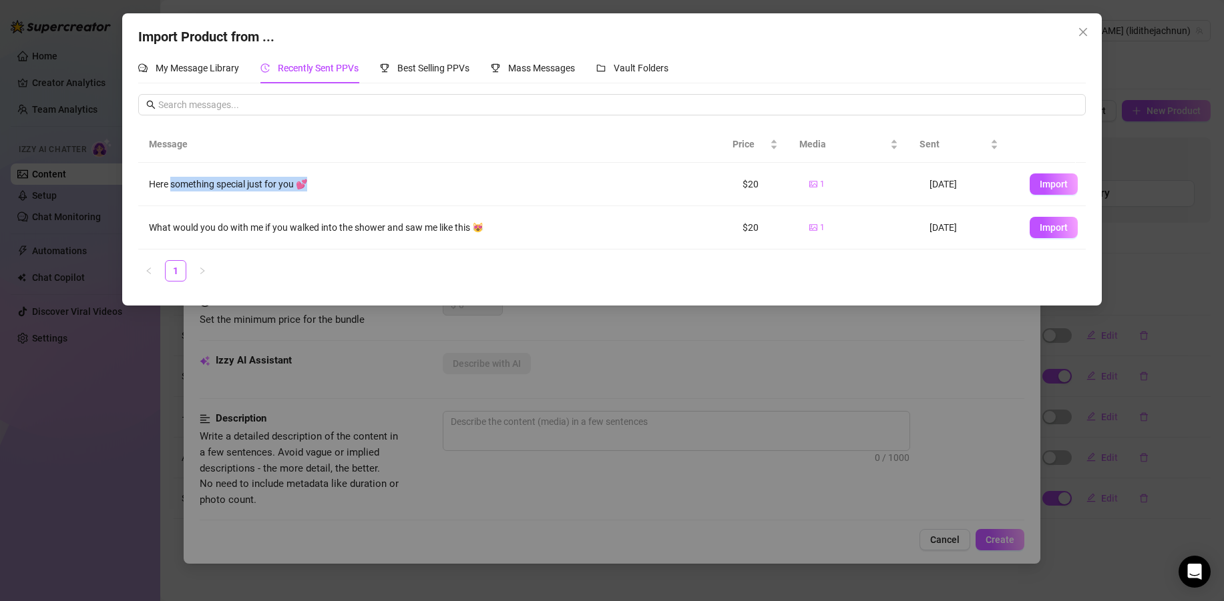
drag, startPoint x: 172, startPoint y: 185, endPoint x: 342, endPoint y: 183, distance: 169.6
click at [310, 188] on div "Here something special just for you 💕" at bounding box center [434, 184] width 571 height 15
click at [353, 179] on div "Here something special just for you 💕" at bounding box center [434, 184] width 571 height 15
click at [1049, 182] on span "Import" at bounding box center [1053, 184] width 28 height 11
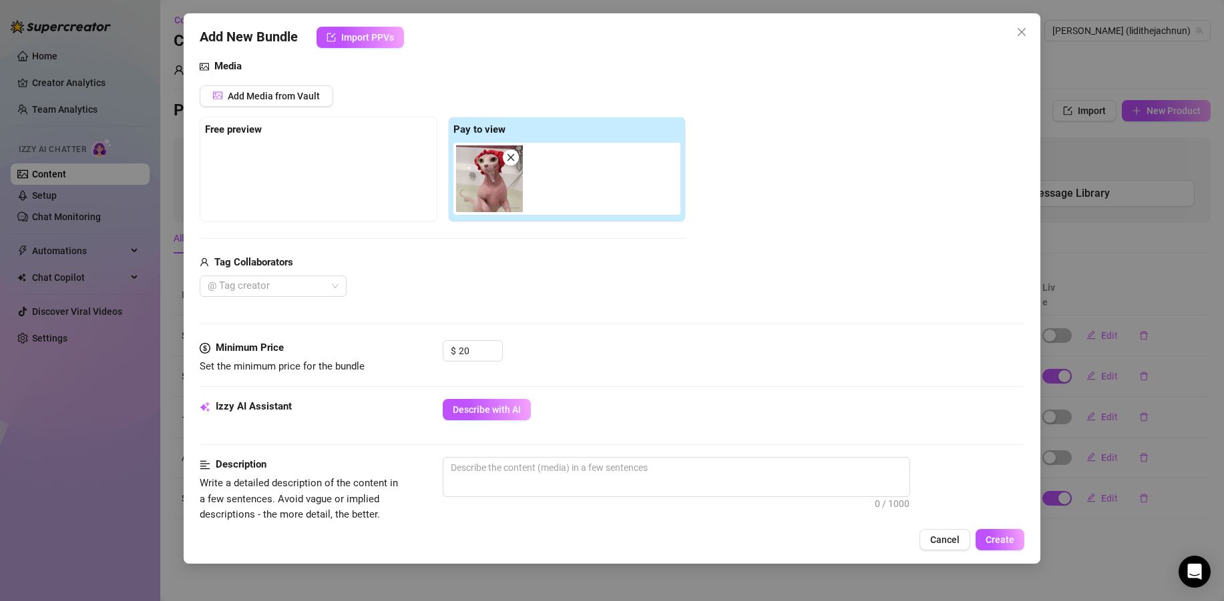
scroll to position [147, 0]
click at [302, 288] on div at bounding box center [266, 283] width 128 height 19
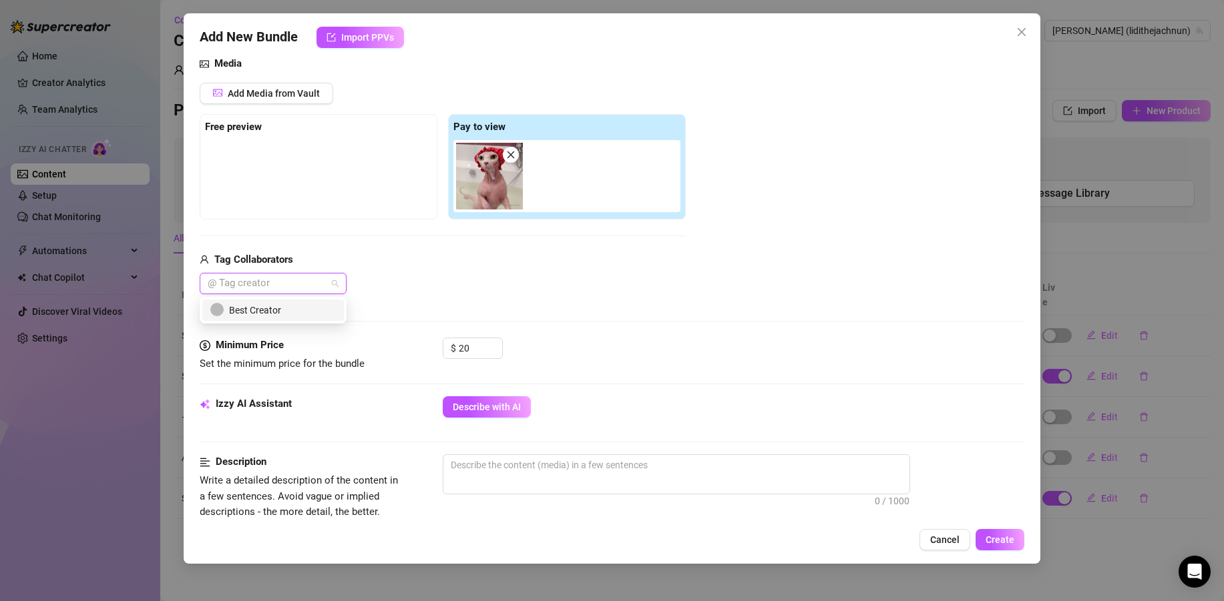
click at [276, 312] on div "Best Creator" at bounding box center [273, 310] width 126 height 15
click at [387, 296] on div "Media Add Media from Vault Free preview Pay to view Tag Collaborators Best Crea…" at bounding box center [612, 197] width 824 height 282
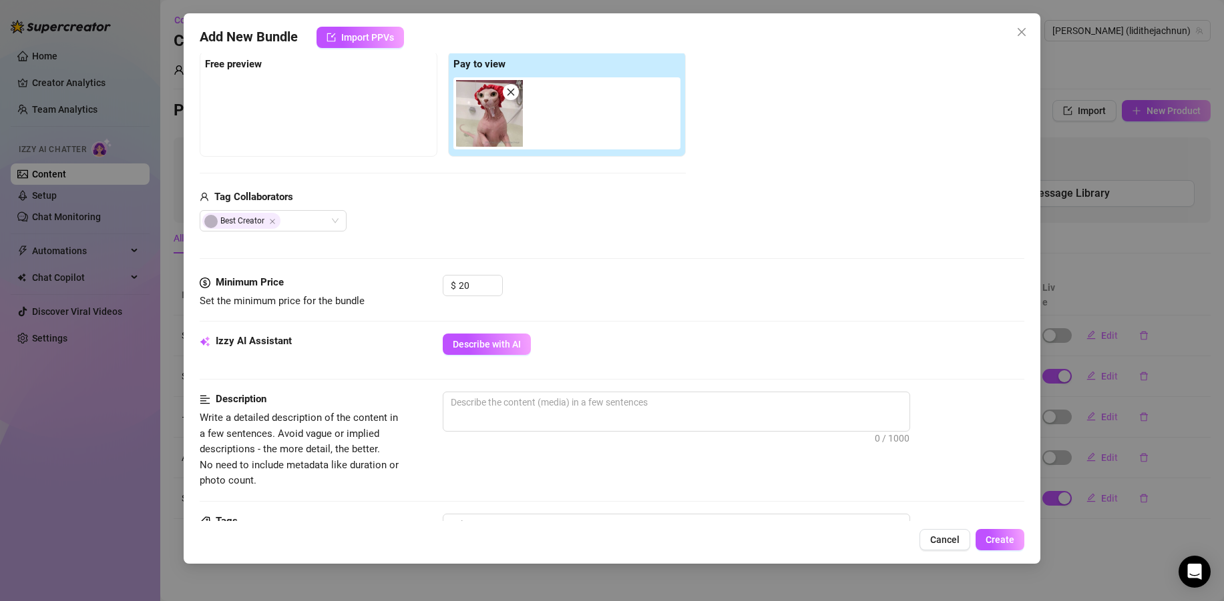
scroll to position [178, 0]
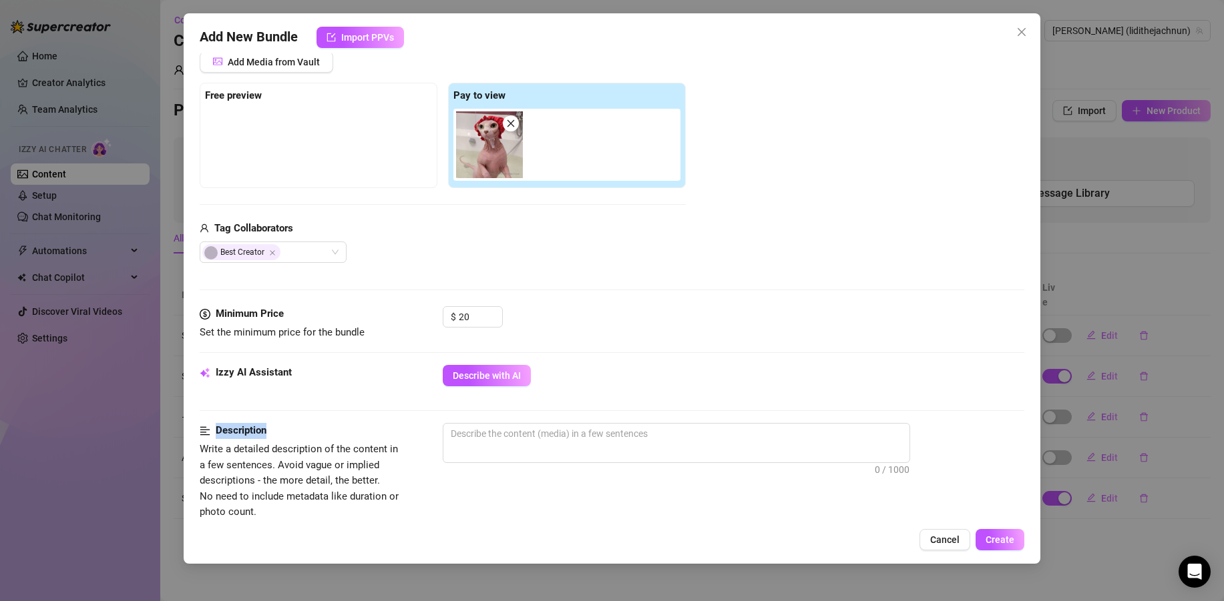
drag, startPoint x: 278, startPoint y: 435, endPoint x: 216, endPoint y: 429, distance: 62.4
click at [216, 429] on div "Description" at bounding box center [300, 431] width 200 height 16
click at [625, 382] on div "Describe with AI" at bounding box center [733, 375] width 581 height 21
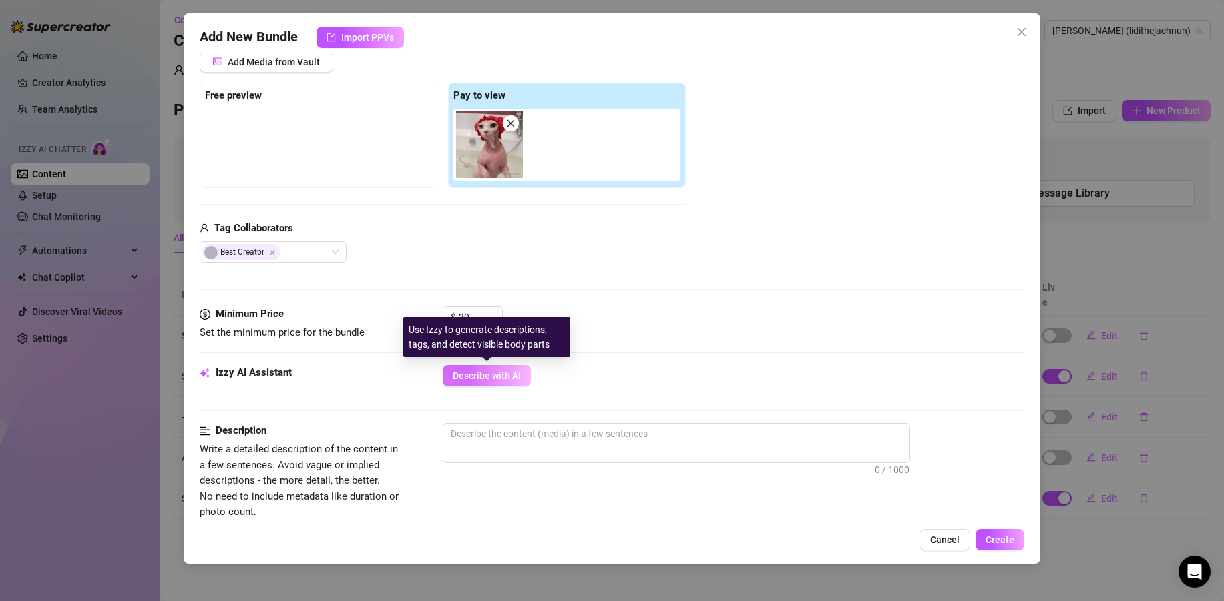
click at [484, 377] on span "Describe with AI" at bounding box center [487, 376] width 68 height 11
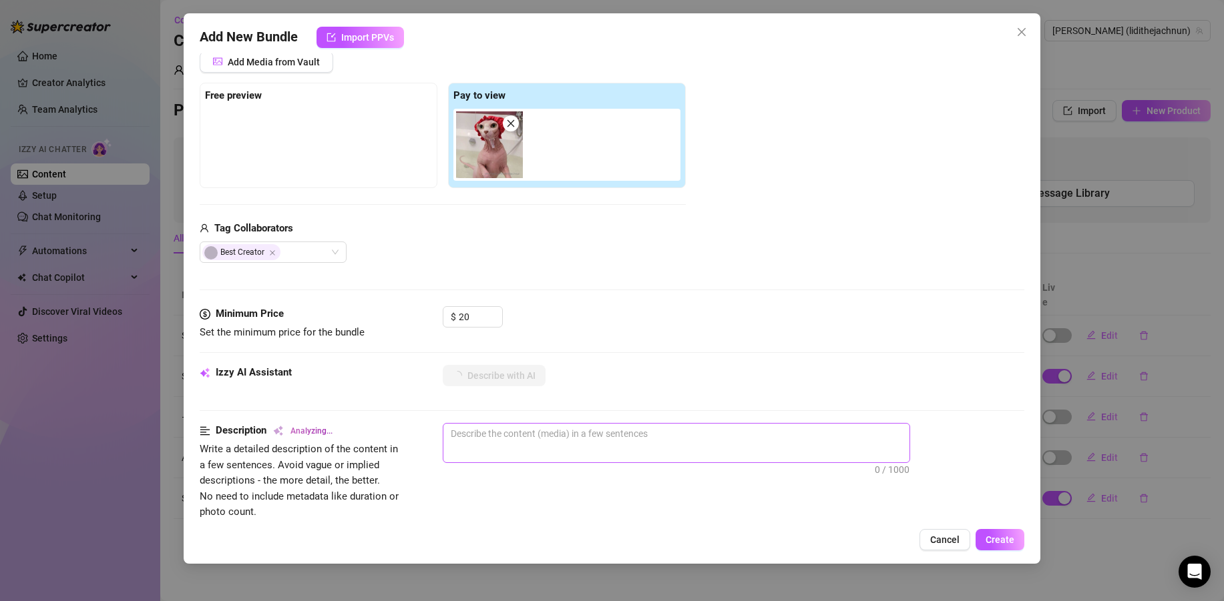
type textarea "This"
type textarea "This image"
type textarea "This image shows"
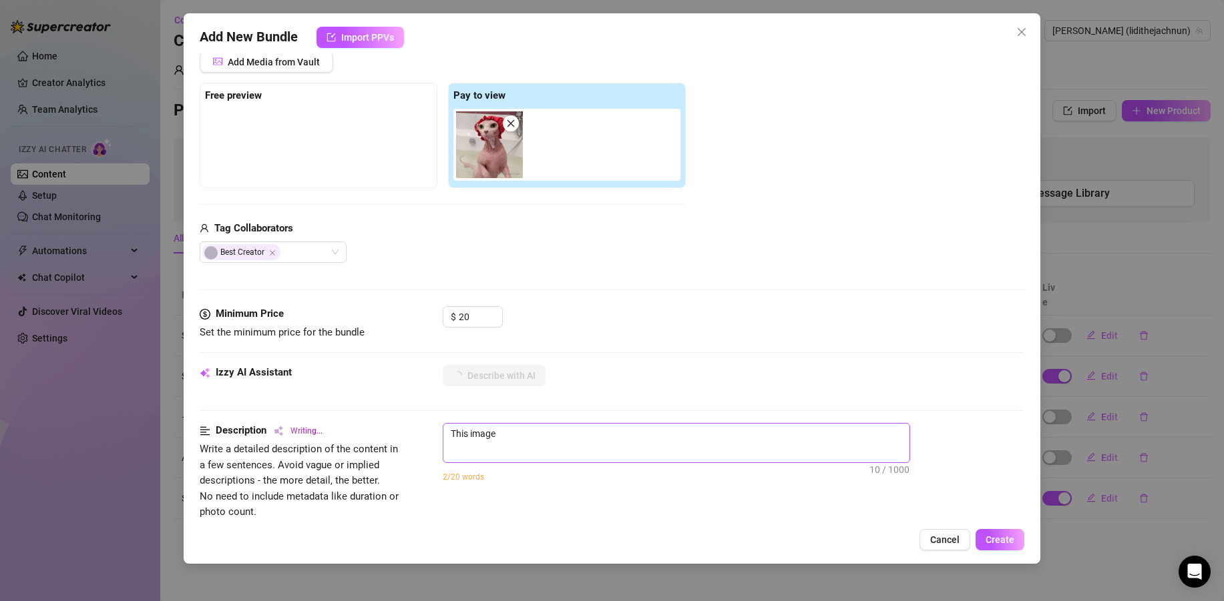
type textarea "This image shows"
type textarea "This image shows a"
type textarea "This image shows a hairless"
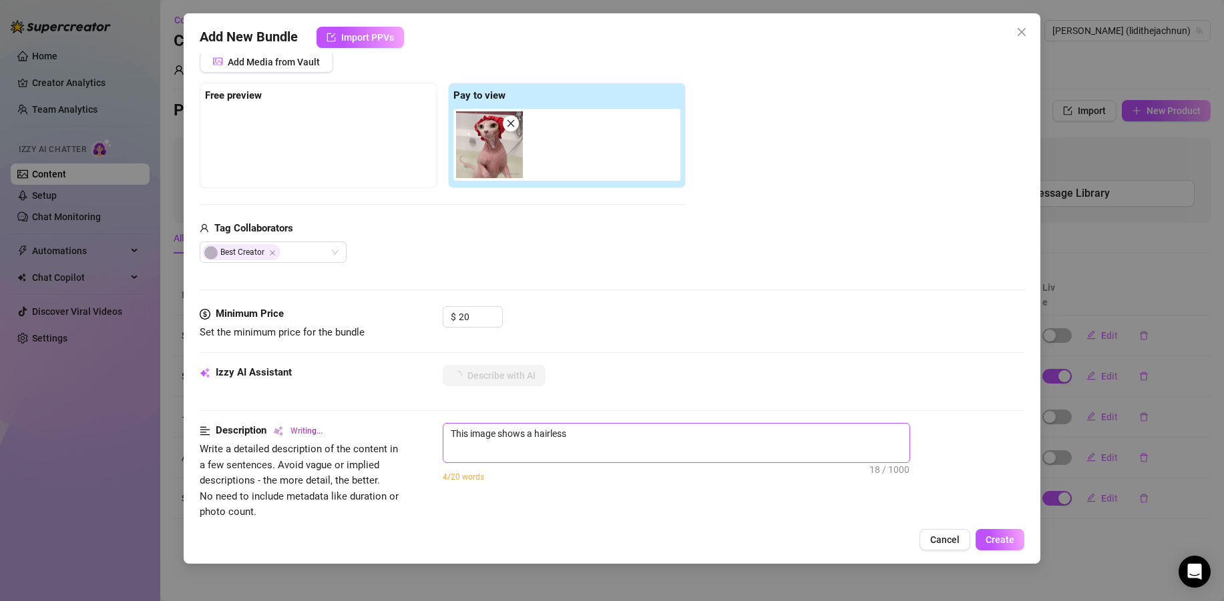
type textarea "This image shows a hairless cat"
type textarea "This image shows a hairless cat wearing"
type textarea "This image shows a hairless cat wearing a"
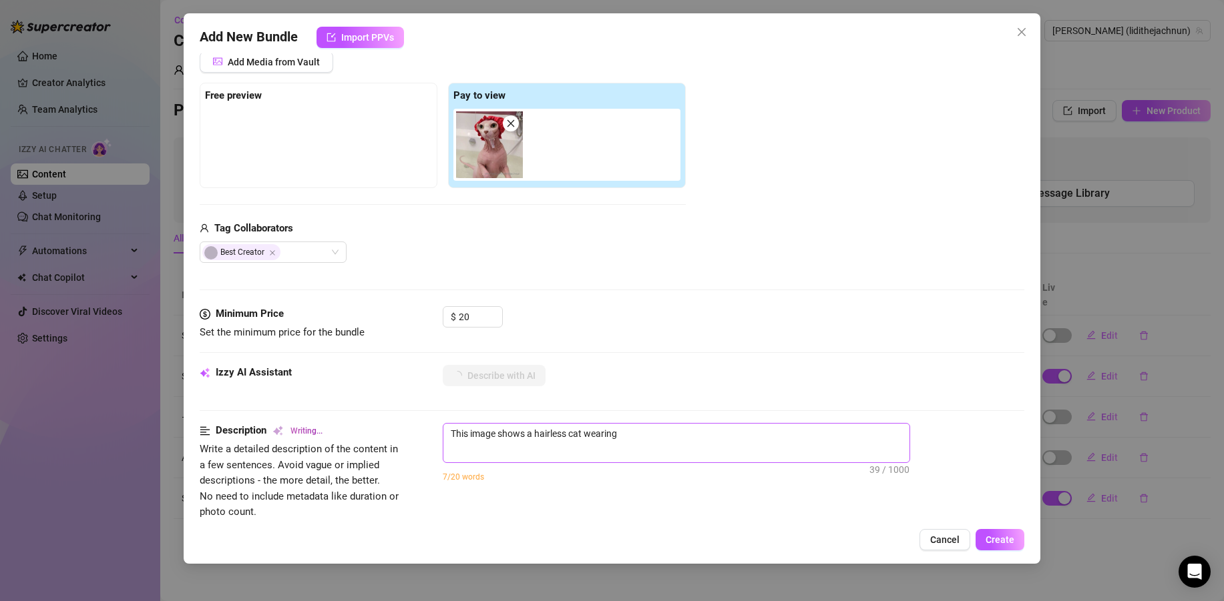
type textarea "This image shows a hairless cat wearing a"
type textarea "This image shows a hairless cat wearing a red"
type textarea "This image shows a hairless cat wearing a red shower"
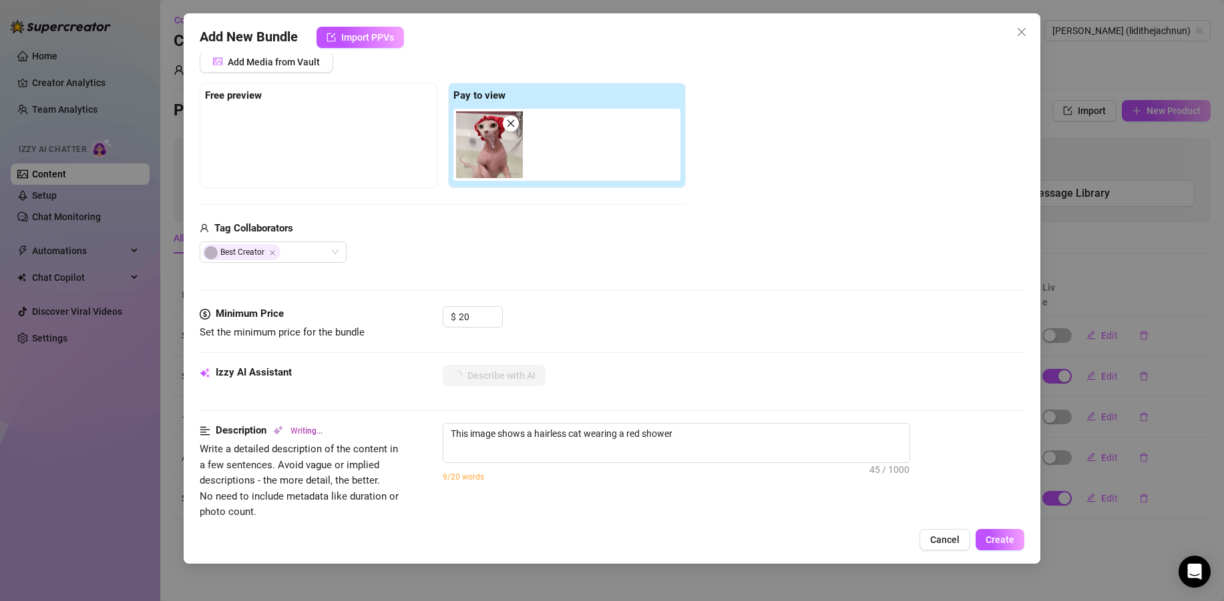
type textarea "This image shows a hairless cat wearing a red shower cap"
type textarea "This image shows a hairless cat wearing a red shower cap in"
type textarea "This image shows a hairless cat wearing a red shower cap in a"
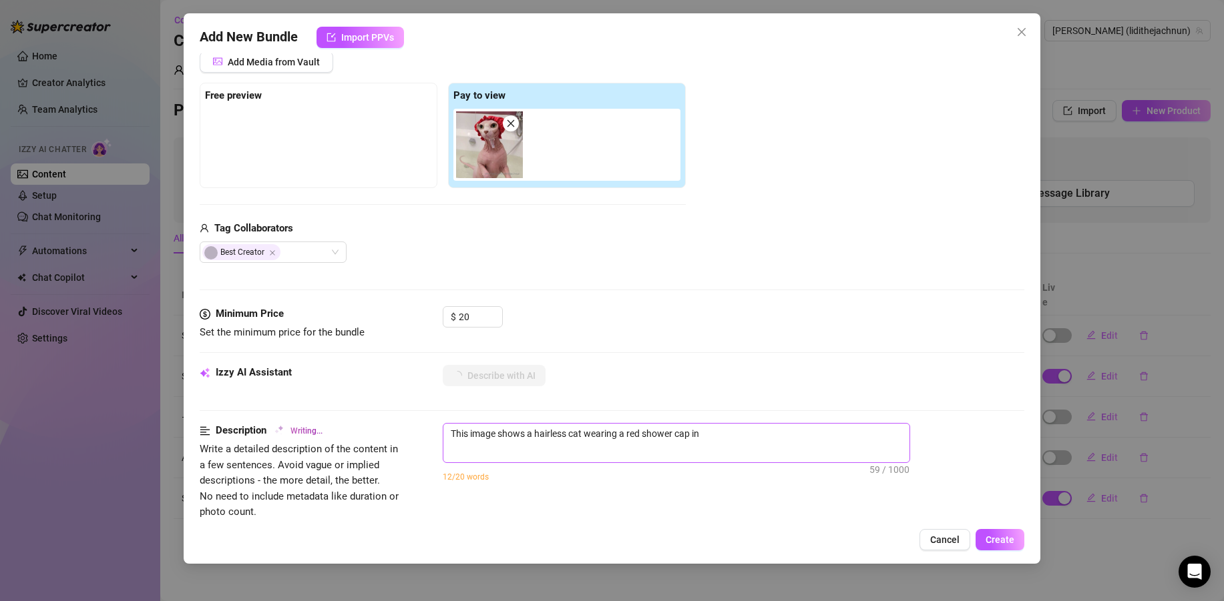
type textarea "This image shows a hairless cat wearing a red shower cap in a"
type textarea "This image shows a hairless cat wearing a red shower cap in a bathtub."
type textarea "This image shows a hairless cat wearing a red shower cap in a bathtub. No"
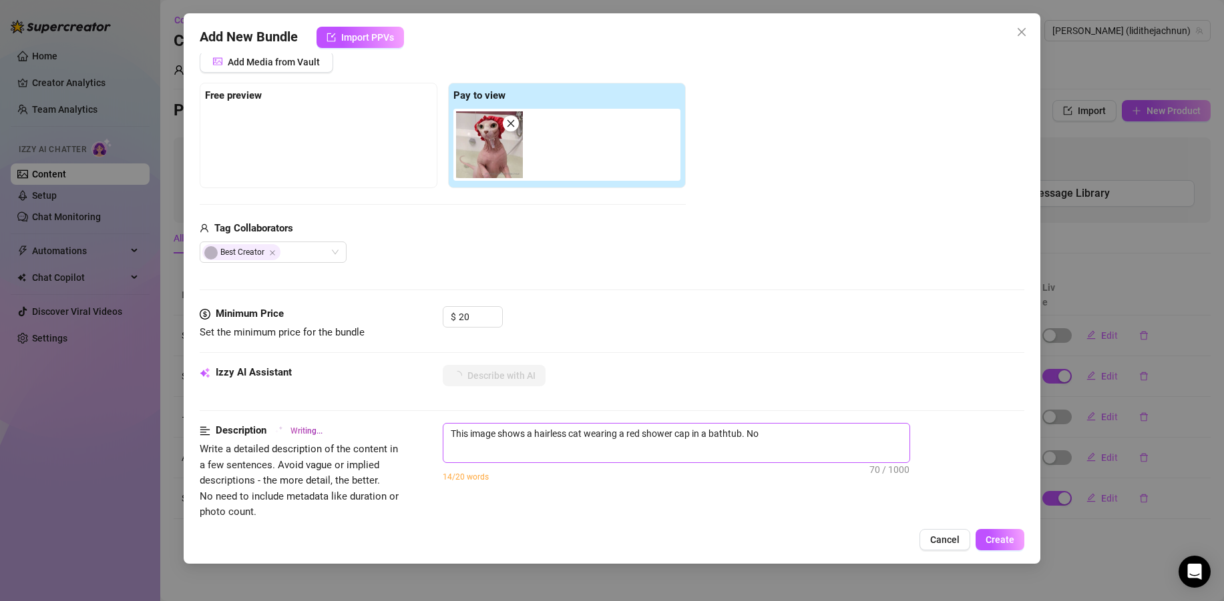
type textarea "This image shows a hairless cat wearing a red shower cap in a bathtub. No sexual"
type textarea "This image shows a hairless cat wearing a red shower cap in a bathtub. No sexua…"
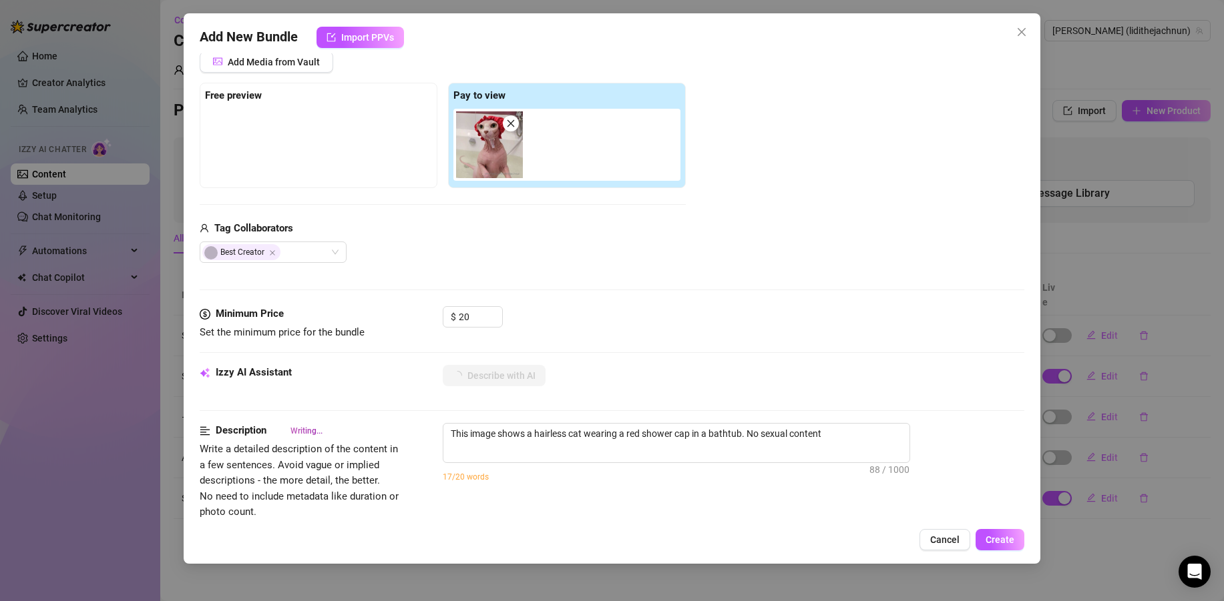
type textarea "This image shows a hairless cat wearing a red shower cap in a bathtub. No sexua…"
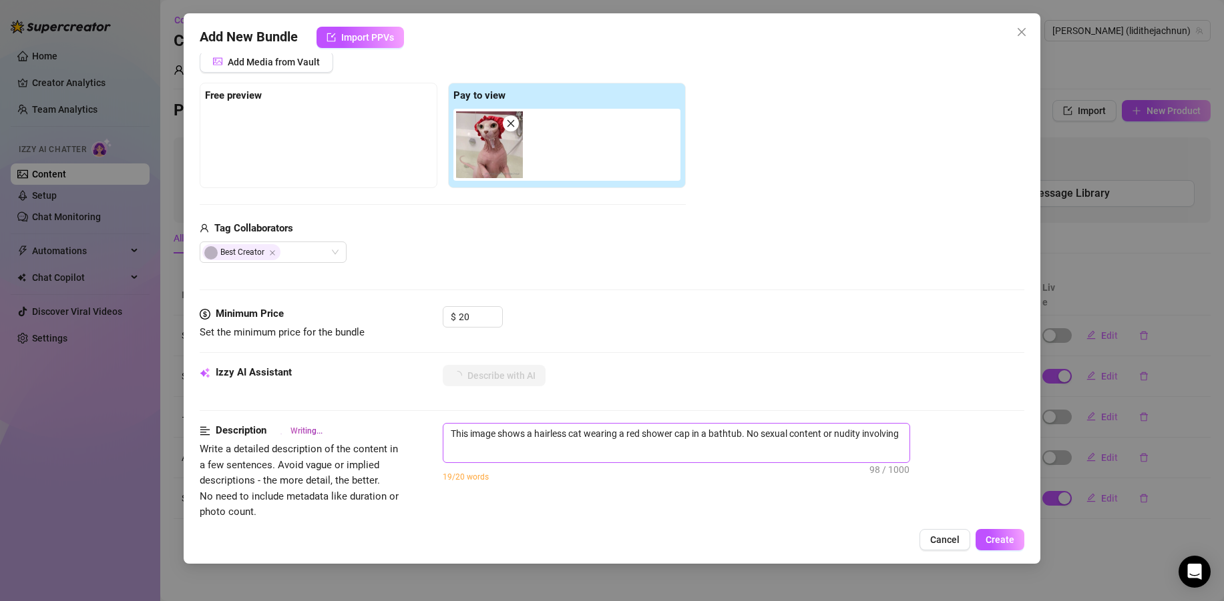
type textarea "This image shows a hairless cat wearing a red shower cap in a bathtub. No sexua…"
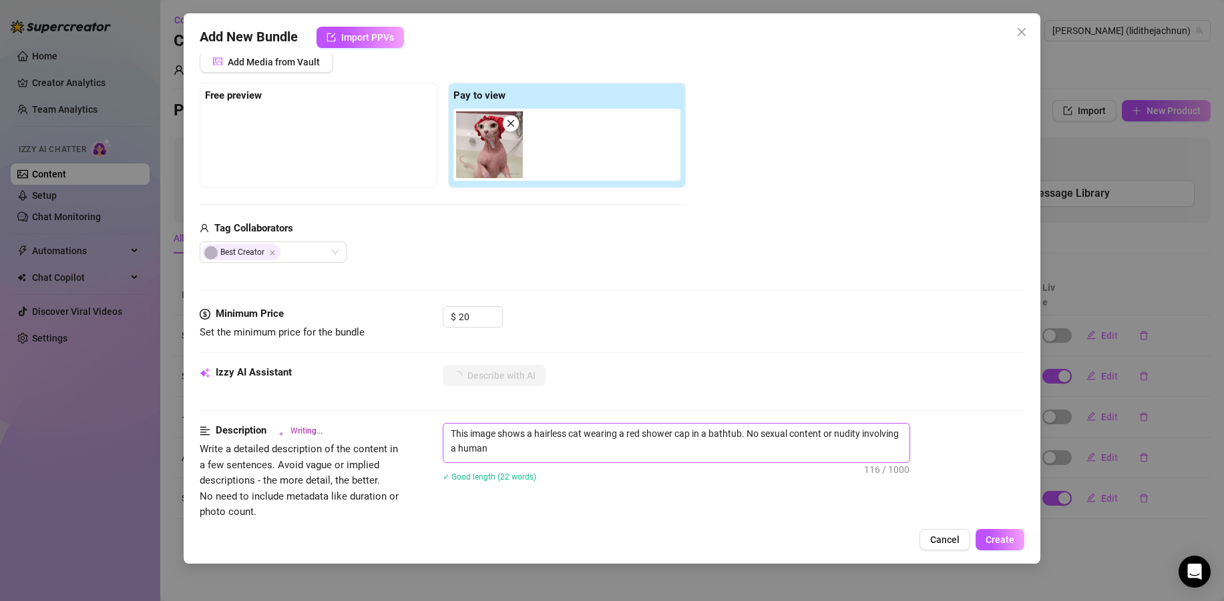
type textarea "This image shows a hairless cat wearing a red shower cap in a bathtub. No sexua…"
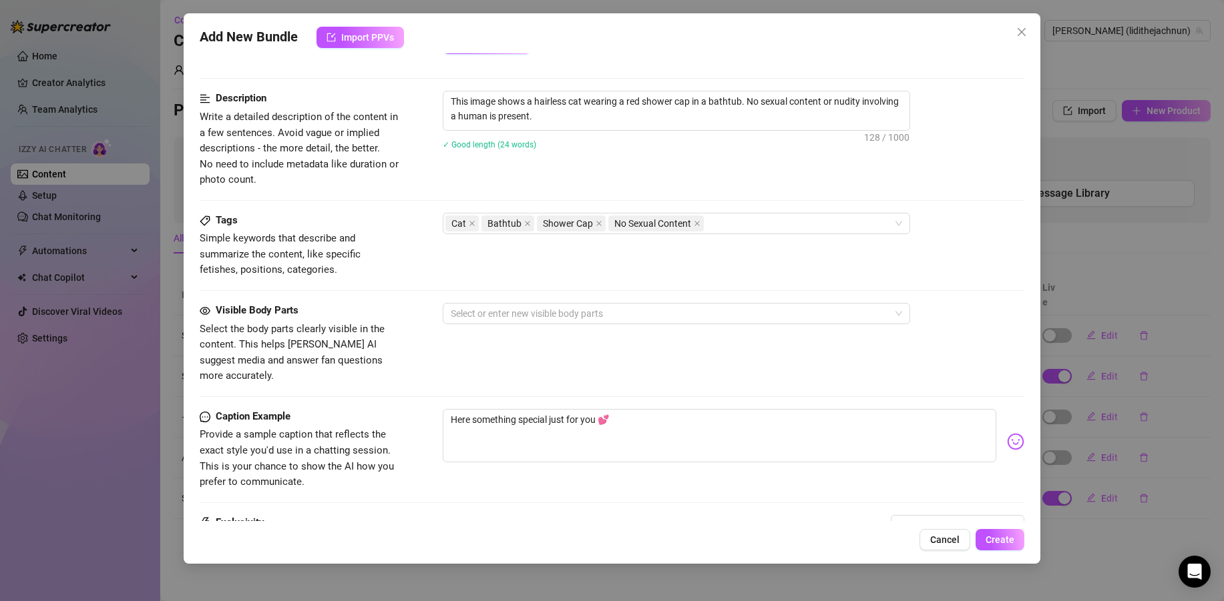
scroll to position [515, 0]
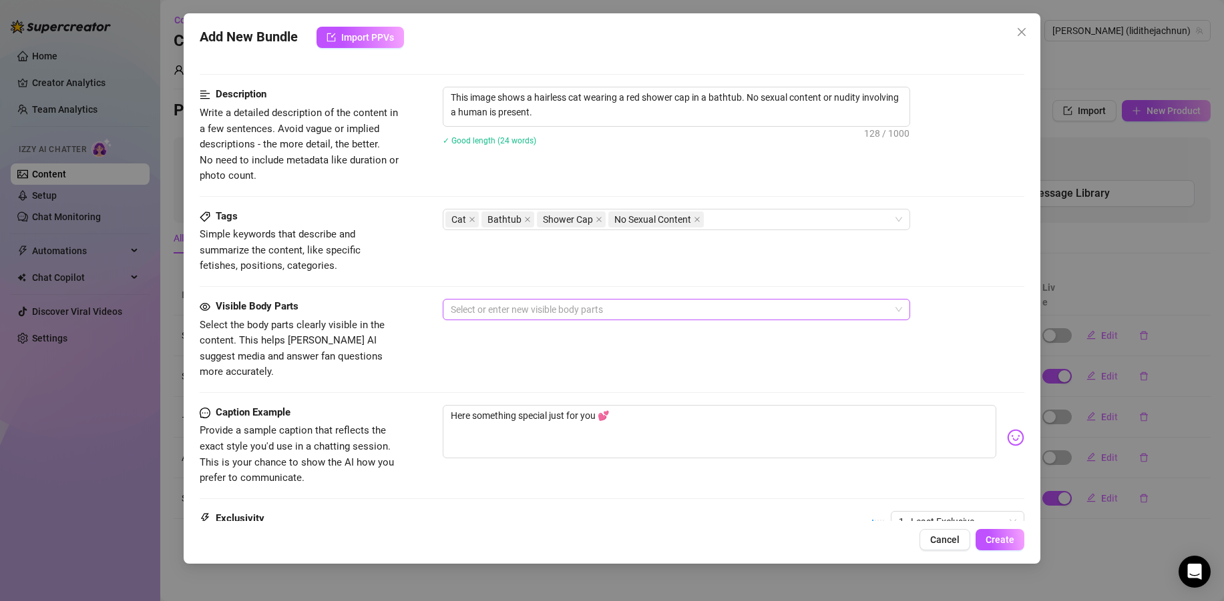
click at [497, 309] on div at bounding box center [669, 309] width 448 height 19
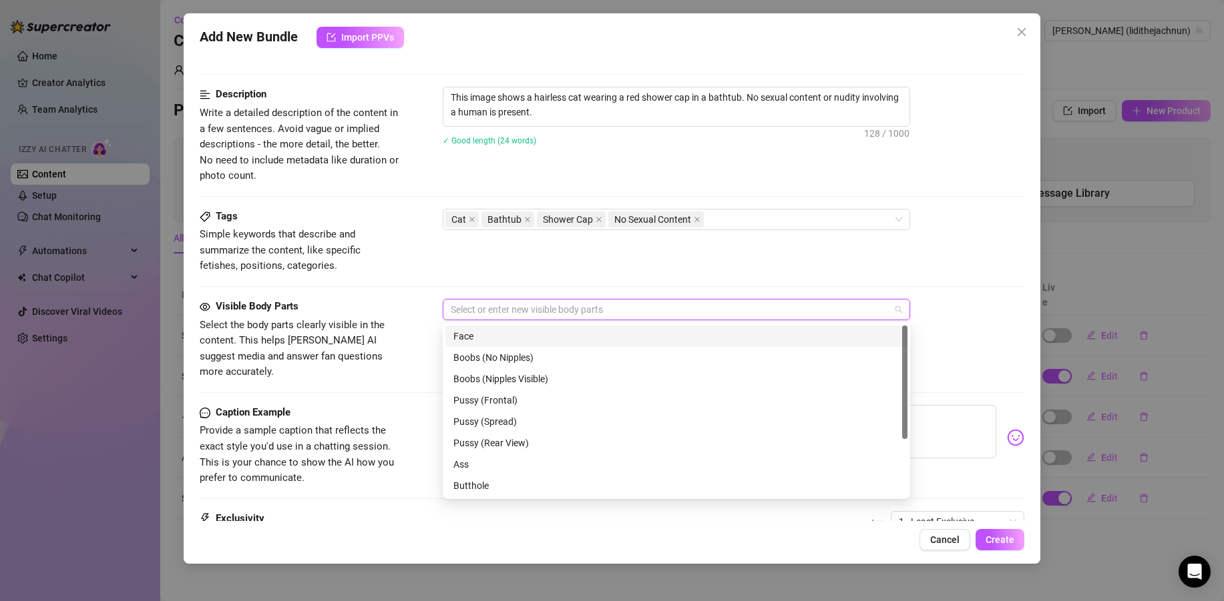
click at [489, 333] on div "Face" at bounding box center [676, 336] width 446 height 15
click at [506, 353] on div "Boobs (No Nipples)" at bounding box center [676, 357] width 446 height 15
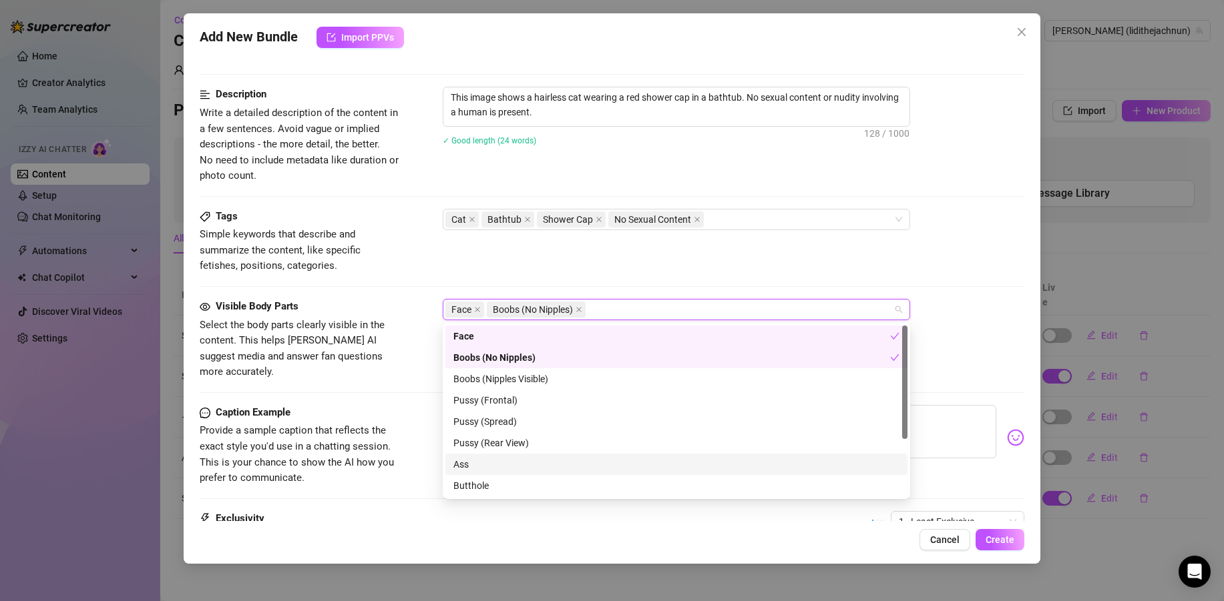
click at [515, 472] on div "Ass" at bounding box center [676, 464] width 462 height 21
click at [985, 310] on div "Face Boobs (No Nipples) Ass" at bounding box center [733, 309] width 581 height 21
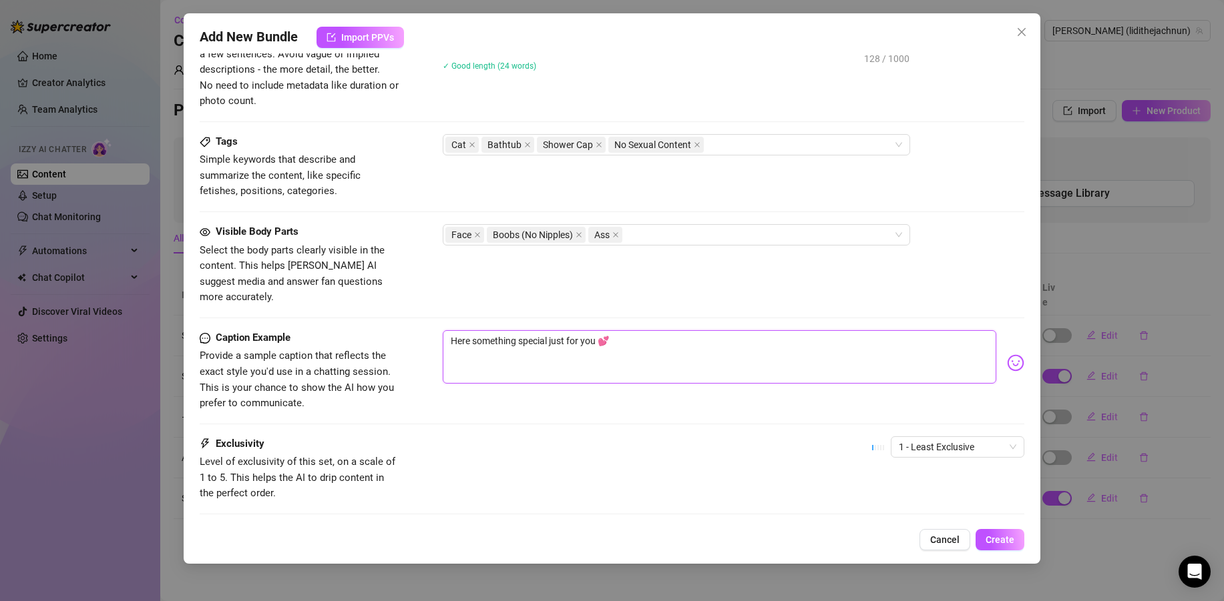
scroll to position [587, 0]
drag, startPoint x: 623, startPoint y: 326, endPoint x: 418, endPoint y: 326, distance: 204.9
click at [417, 333] on div "Caption Example Provide a sample caption that reflects the exact style you'd us…" at bounding box center [612, 373] width 824 height 81
click at [648, 336] on textarea "Here something special just for you 💕" at bounding box center [719, 359] width 553 height 53
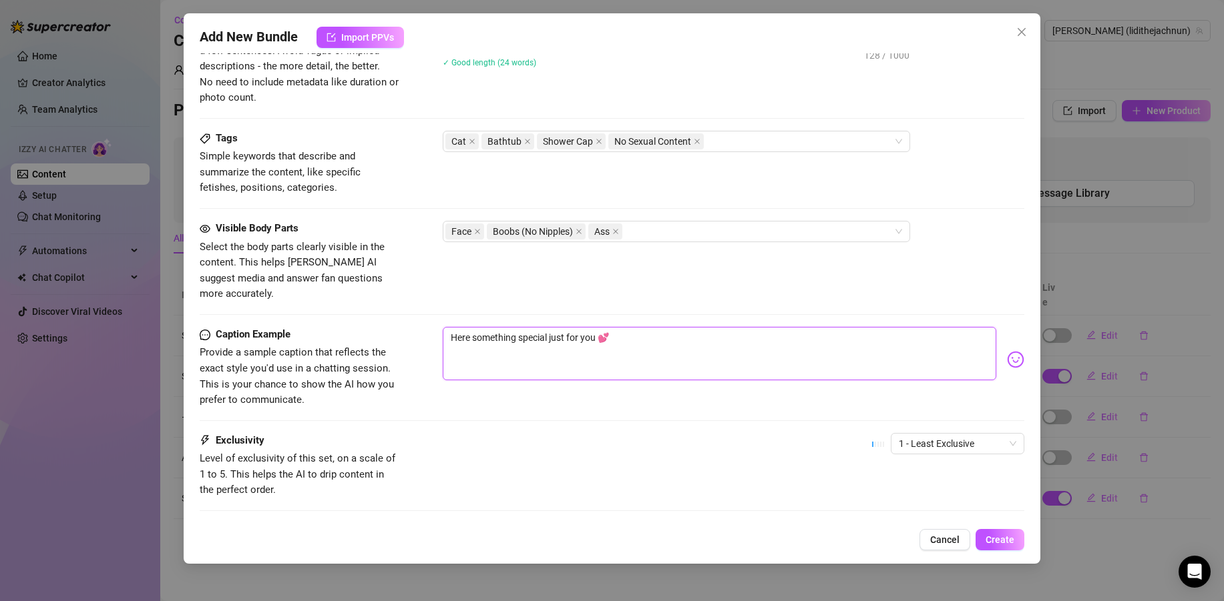
scroll to position [654, 0]
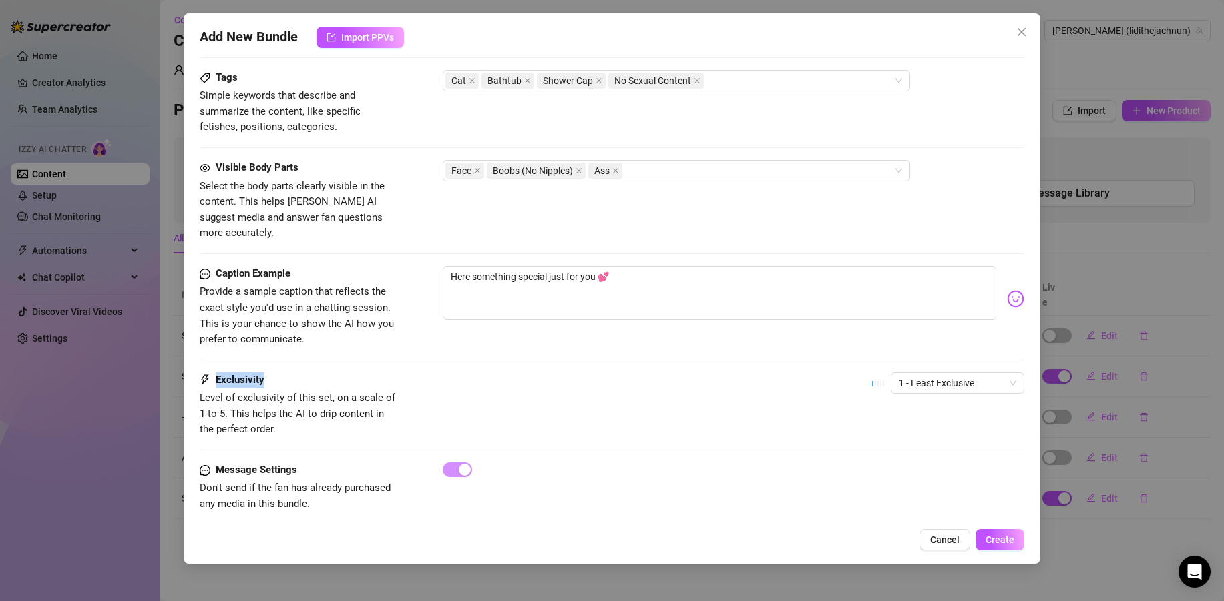
drag, startPoint x: 269, startPoint y: 364, endPoint x: 210, endPoint y: 359, distance: 59.7
click at [210, 373] on div "Exclusivity" at bounding box center [300, 381] width 200 height 16
click at [970, 373] on span "1 - Least Exclusive" at bounding box center [957, 383] width 117 height 20
click at [947, 545] on button "Cancel" at bounding box center [944, 539] width 51 height 21
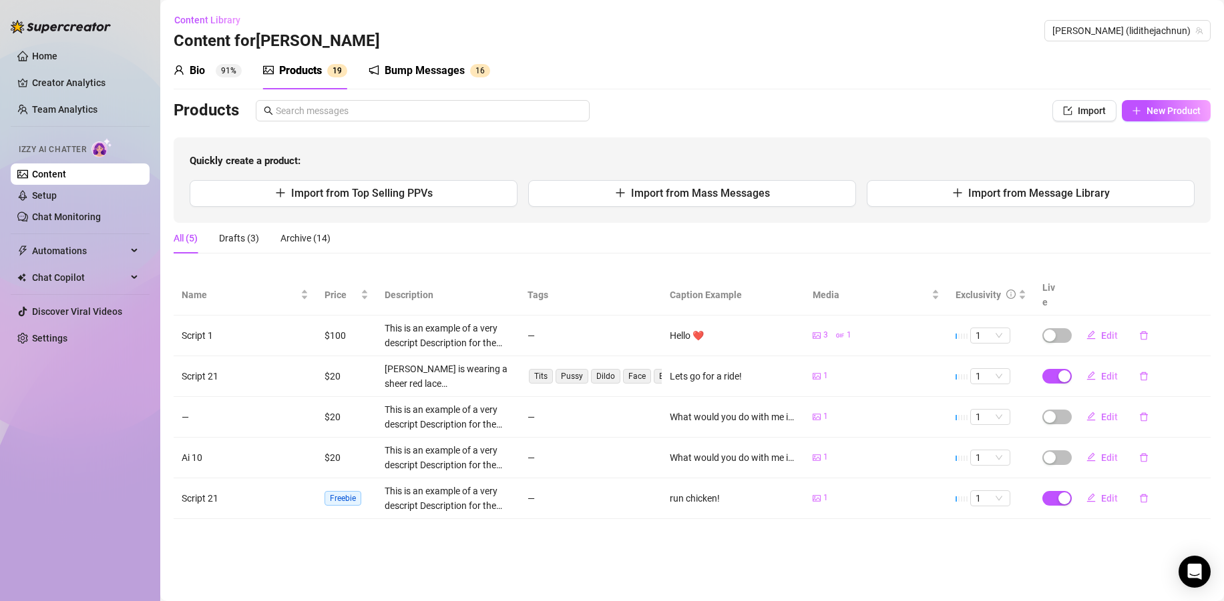
click at [445, 71] on div "Bump Messages" at bounding box center [425, 71] width 80 height 16
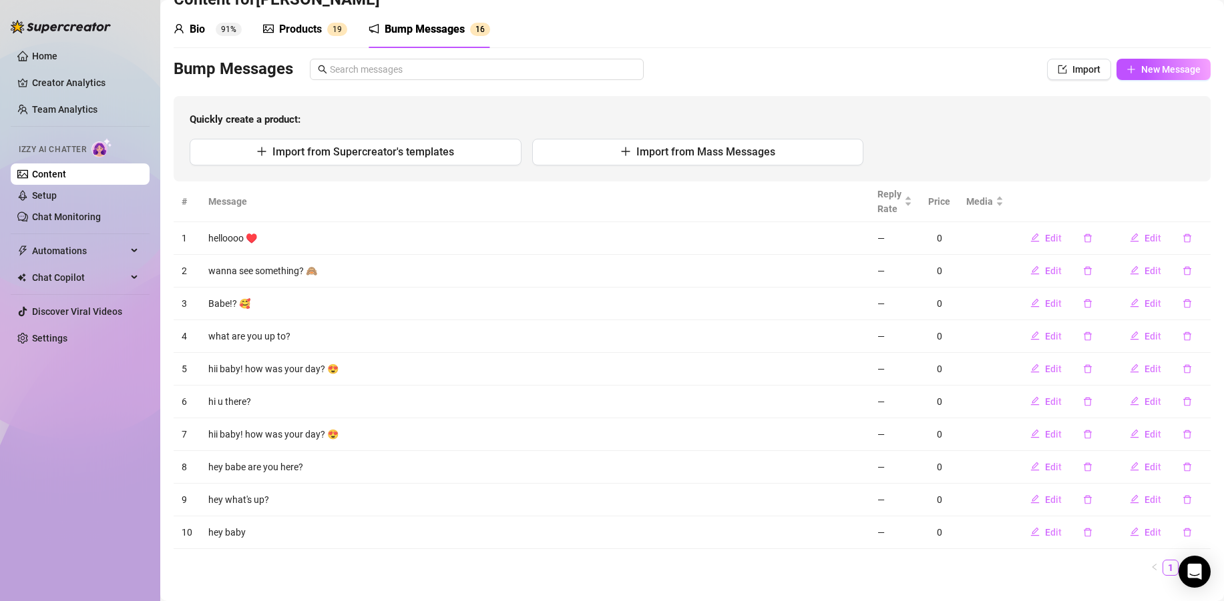
scroll to position [0, 0]
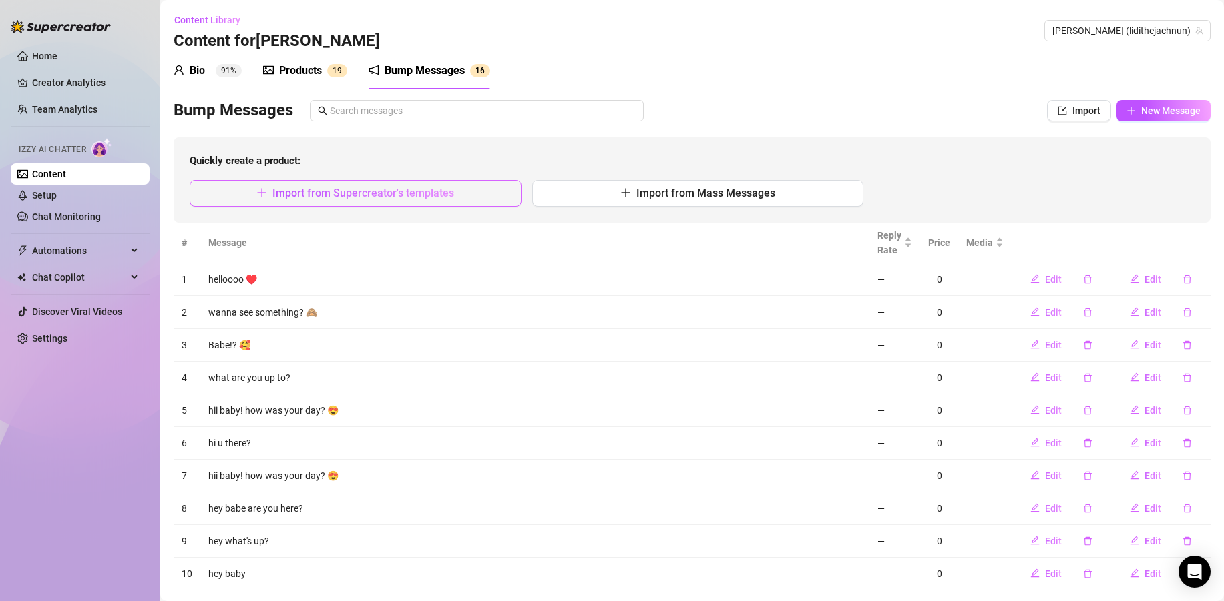
click at [391, 193] on span "Import from Supercreator's templates" at bounding box center [363, 193] width 182 height 13
type textarea "Type your message here..."
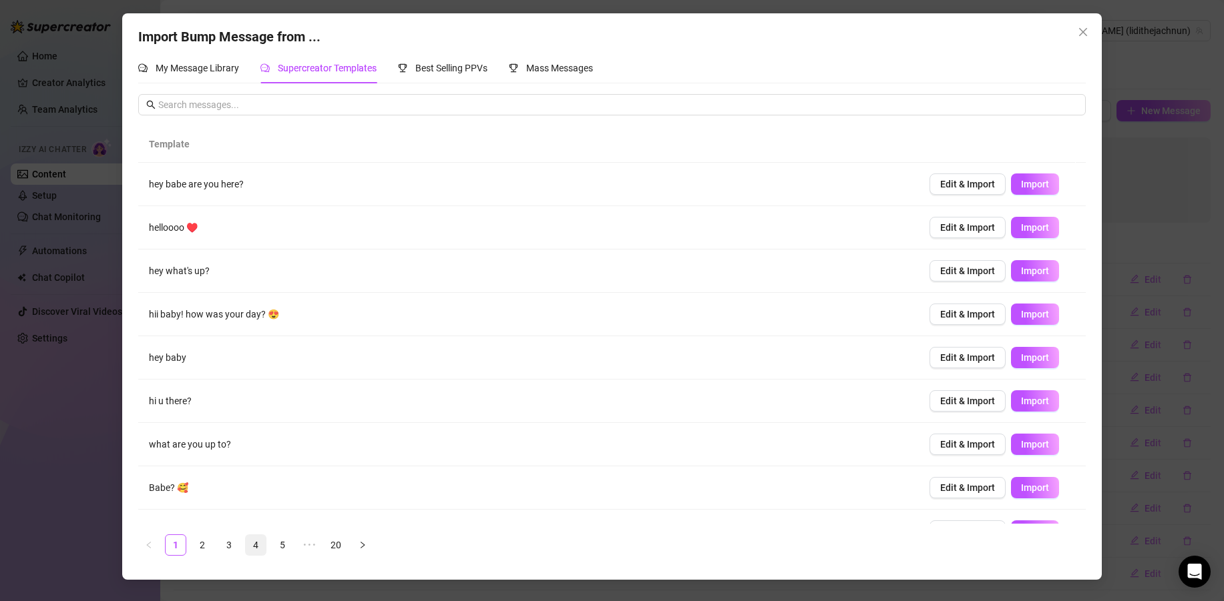
click at [251, 546] on link "4" at bounding box center [256, 545] width 20 height 20
click at [1077, 33] on icon "close" at bounding box center [1083, 32] width 8 height 8
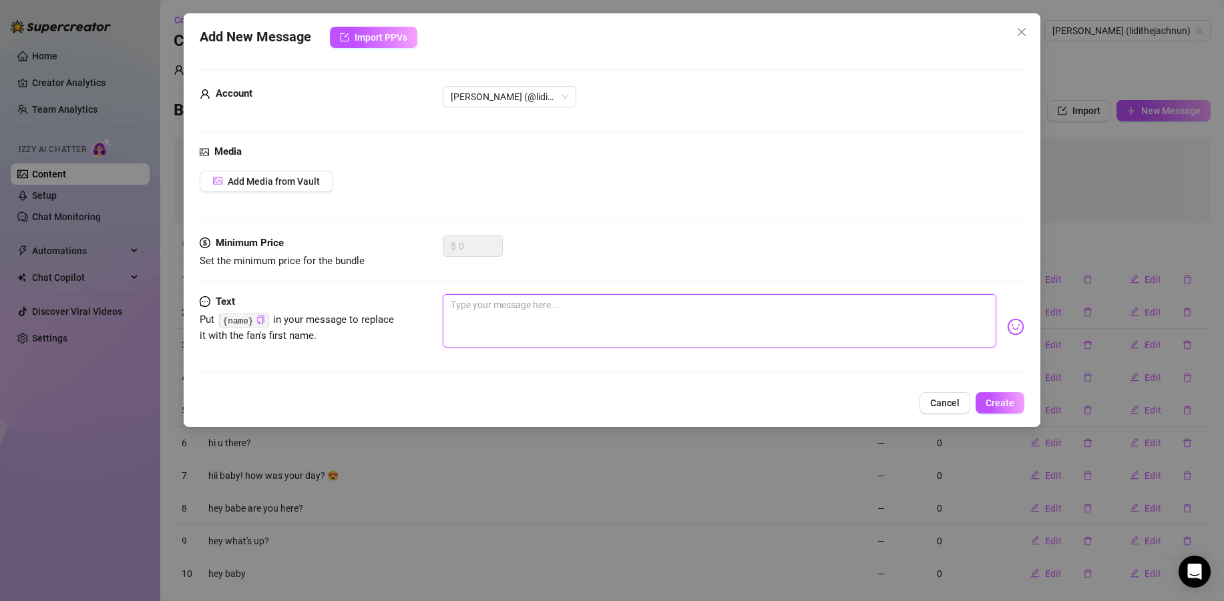
click at [493, 314] on textarea at bounding box center [719, 320] width 553 height 53
click at [945, 408] on button "Cancel" at bounding box center [944, 403] width 51 height 21
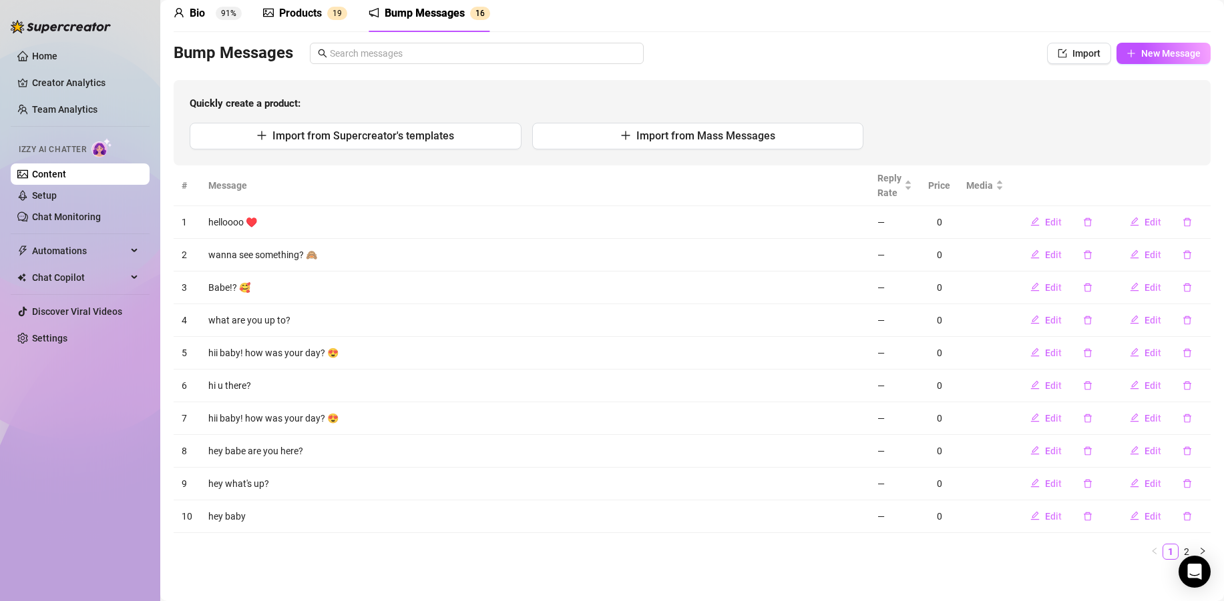
scroll to position [55, 0]
click at [57, 194] on link "Setup" at bounding box center [44, 195] width 25 height 11
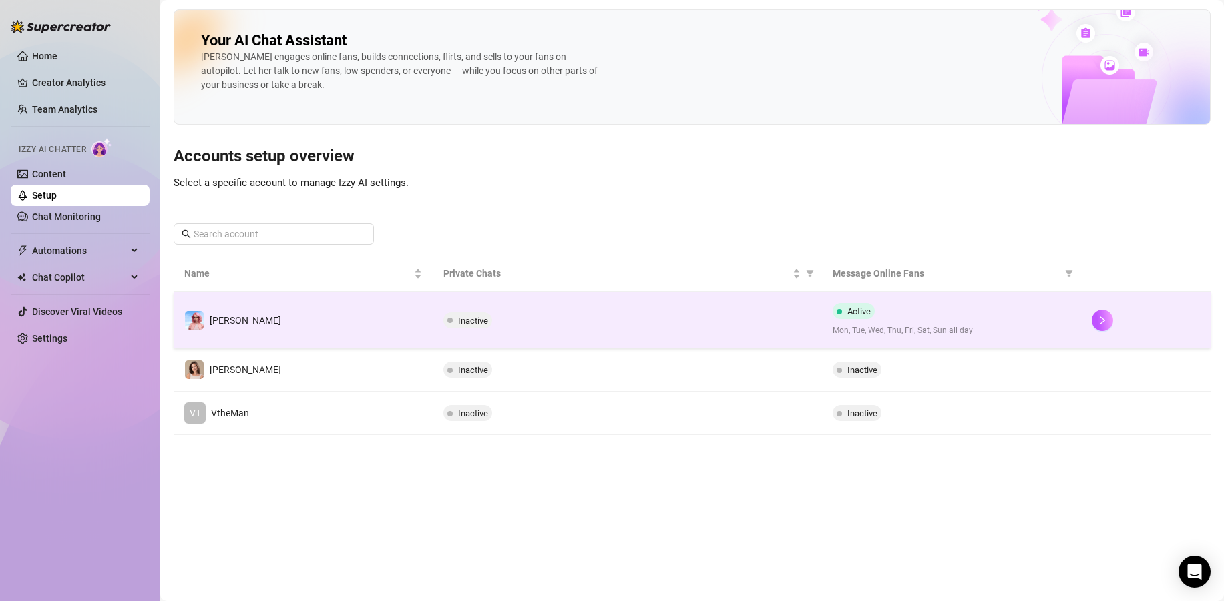
click at [639, 324] on div "Inactive" at bounding box center [626, 320] width 367 height 16
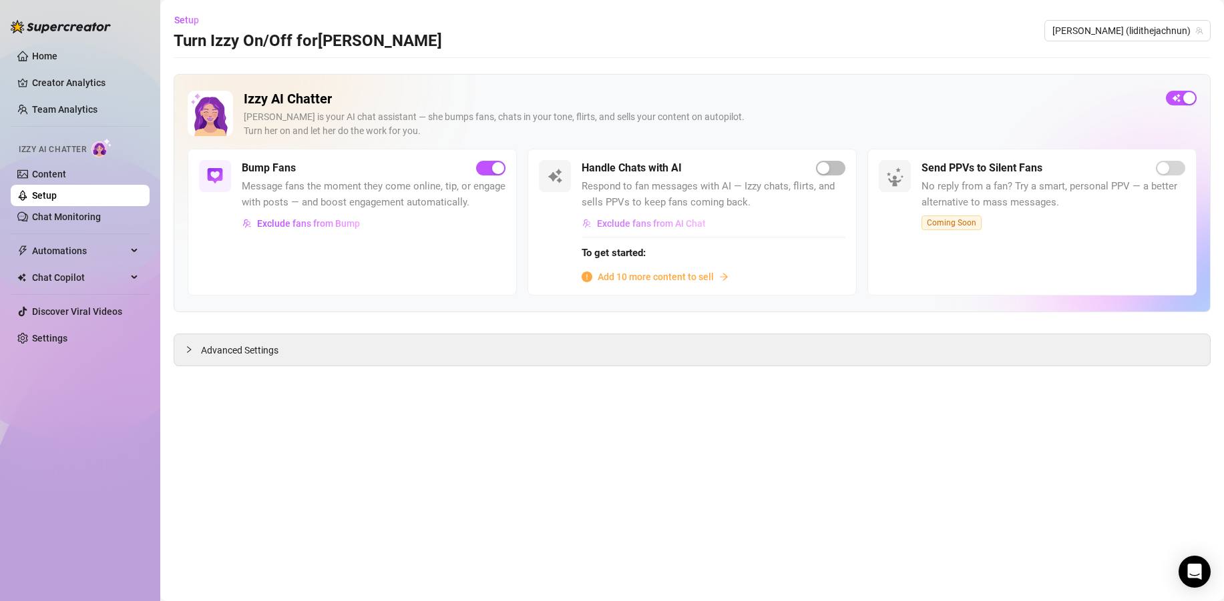
click at [664, 227] on span "Exclude fans from AI Chat" at bounding box center [651, 223] width 109 height 11
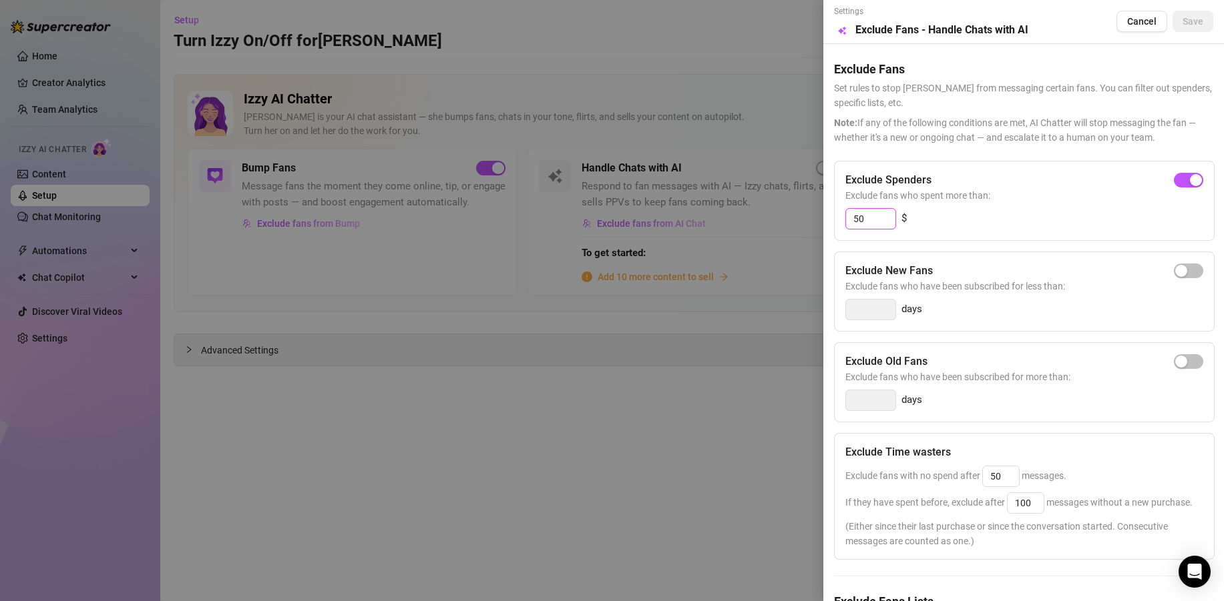
drag, startPoint x: 877, startPoint y: 224, endPoint x: 824, endPoint y: 223, distance: 52.1
click at [824, 223] on div "Settings Preview Exclude Fans - Handle Chats with AI Cancel Save Exclude Fans S…" at bounding box center [1023, 300] width 401 height 601
type input "300"
click at [1077, 361] on div "button" at bounding box center [1181, 362] width 12 height 12
drag, startPoint x: 882, startPoint y: 403, endPoint x: 835, endPoint y: 403, distance: 46.7
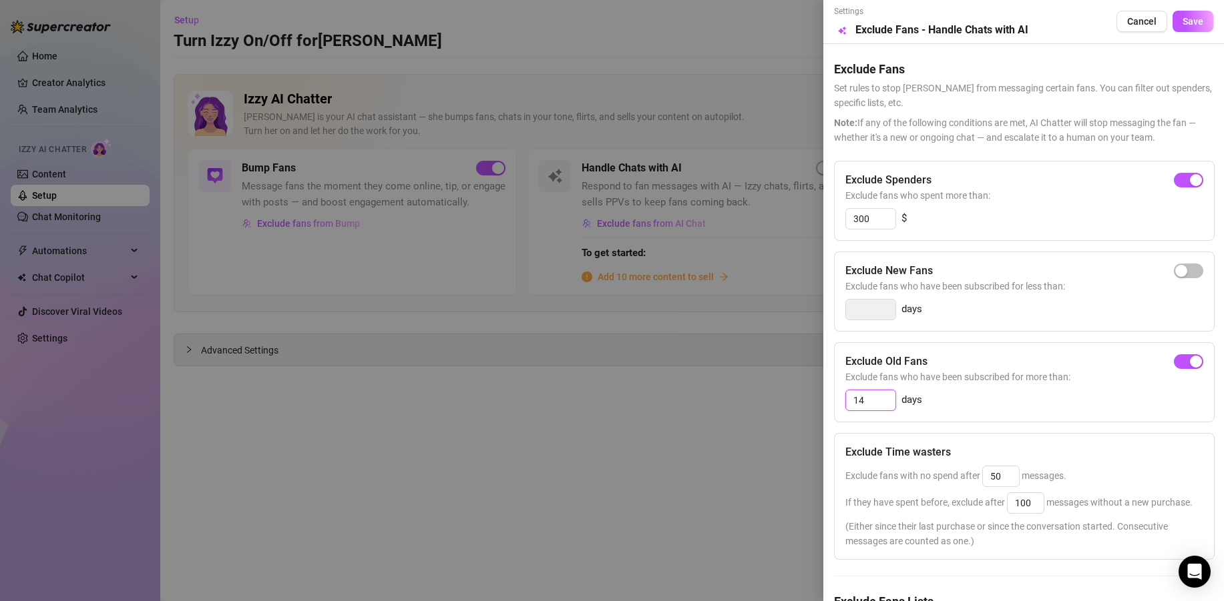
click at [835, 403] on div "Exclude Old Fans Exclude fans who have been subscribed for more than: 14 days" at bounding box center [1024, 382] width 381 height 80
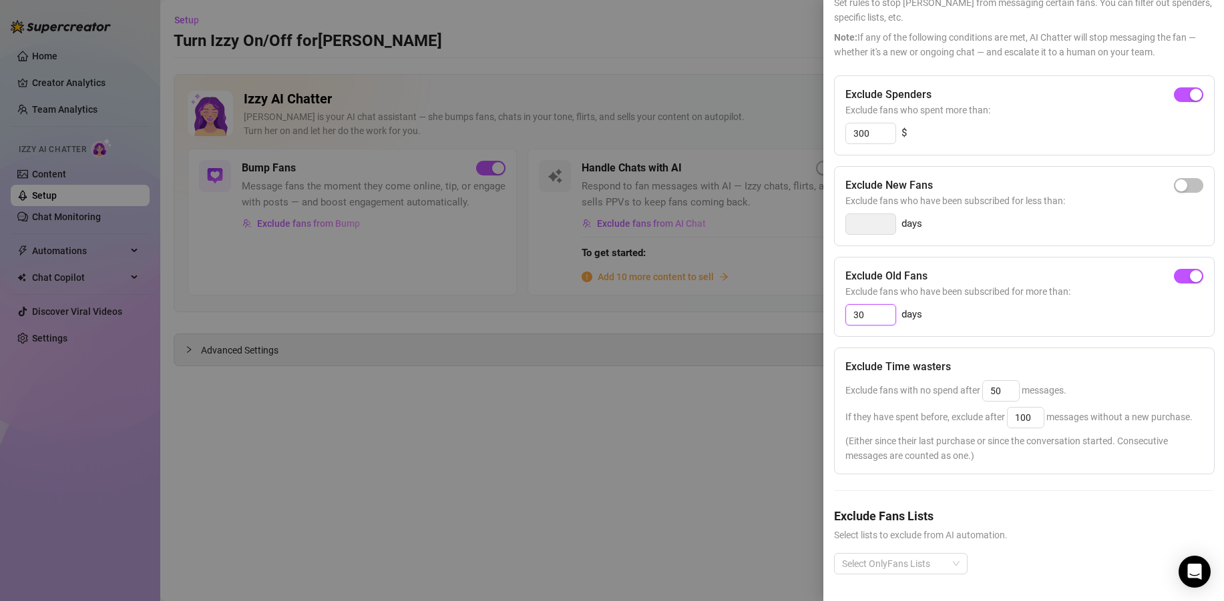
scroll to position [110, 0]
click at [919, 557] on div at bounding box center [893, 564] width 114 height 19
type input "30"
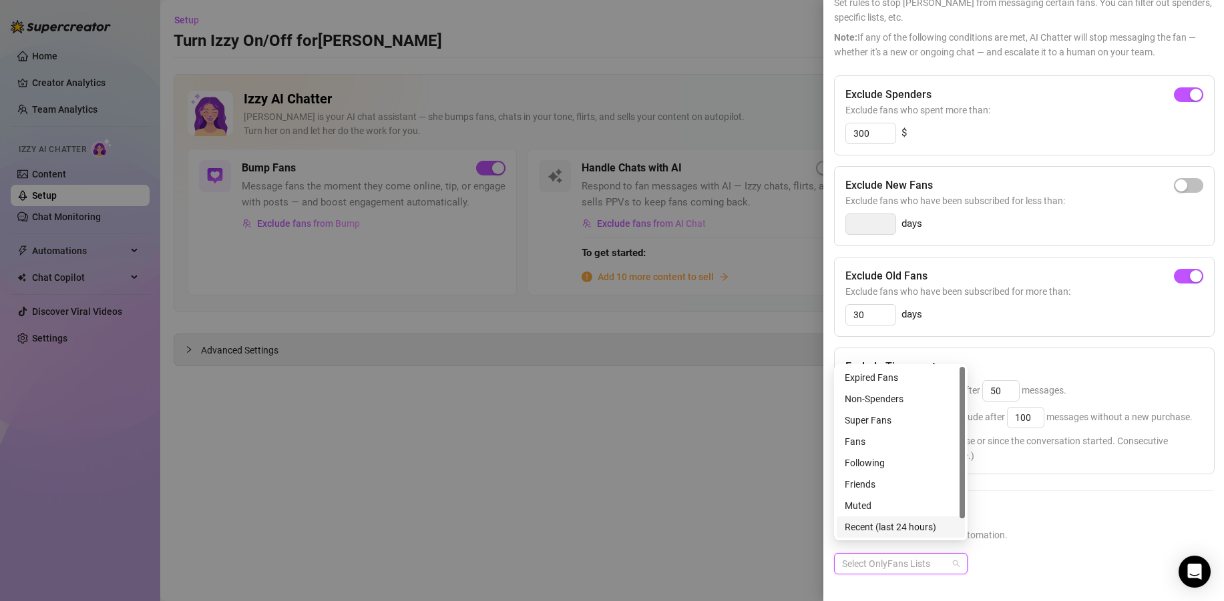
click at [1071, 529] on span "Select lists to exclude from AI automation." at bounding box center [1023, 535] width 379 height 15
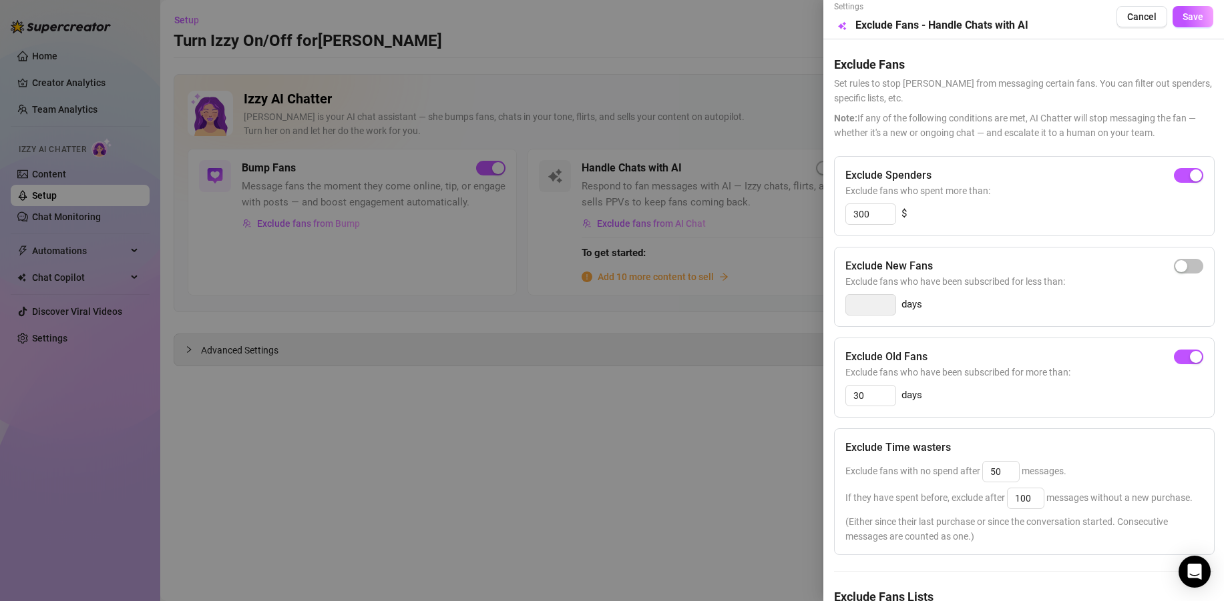
scroll to position [0, 0]
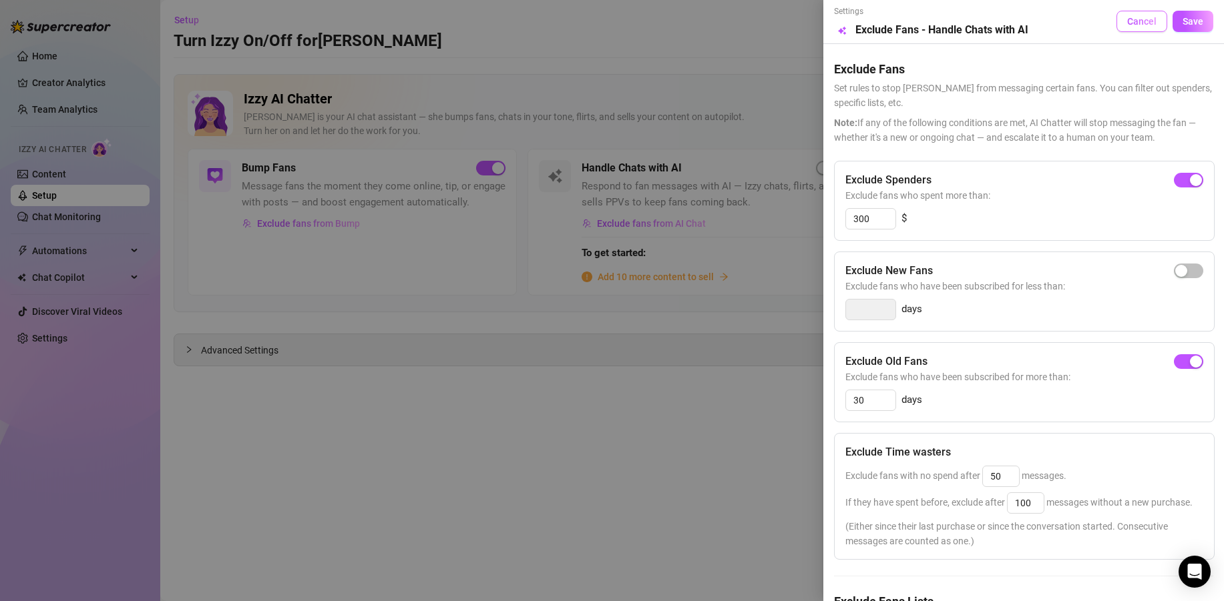
click at [1077, 29] on button "Cancel" at bounding box center [1141, 21] width 51 height 21
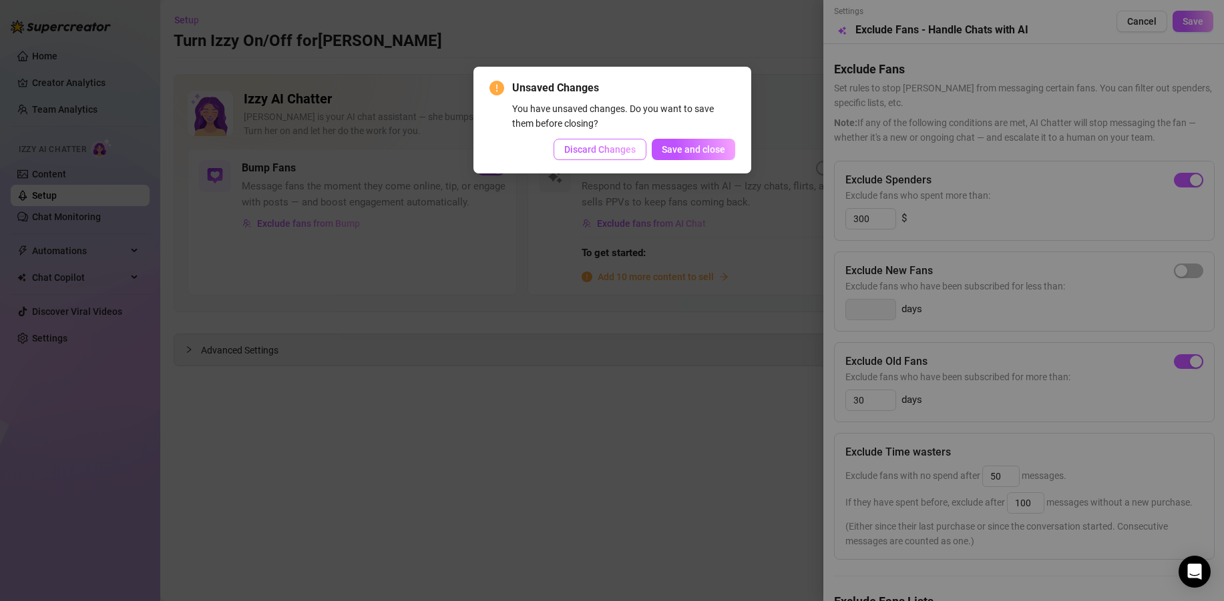
click at [614, 157] on button "Discard Changes" at bounding box center [599, 149] width 93 height 21
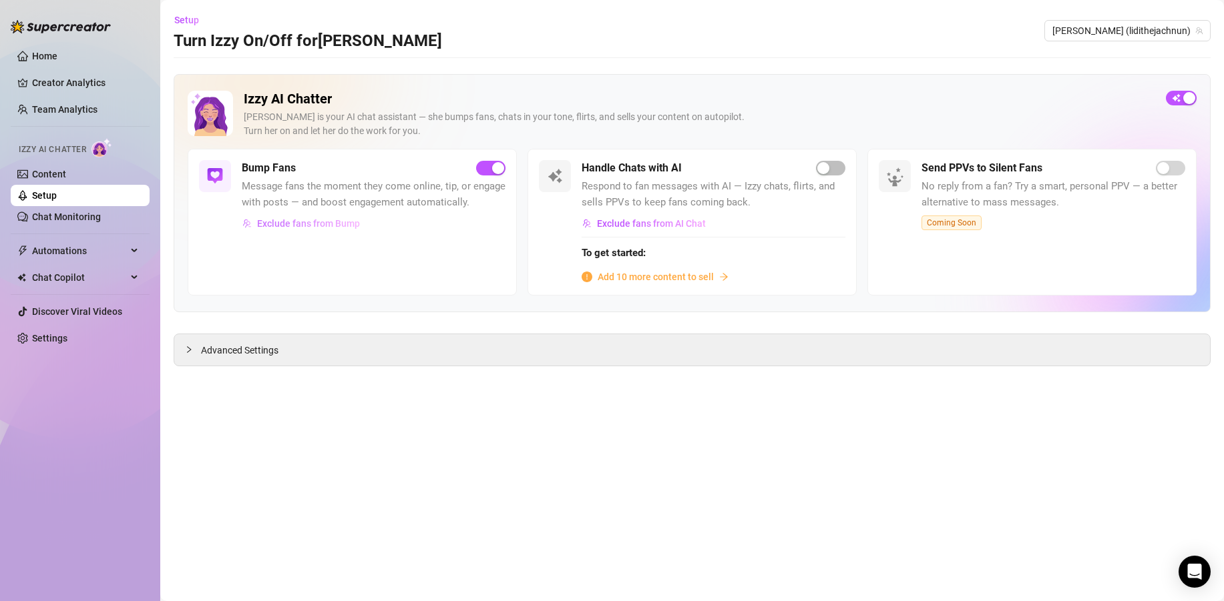
click at [328, 226] on span "Exclude fans from Bump" at bounding box center [308, 223] width 103 height 11
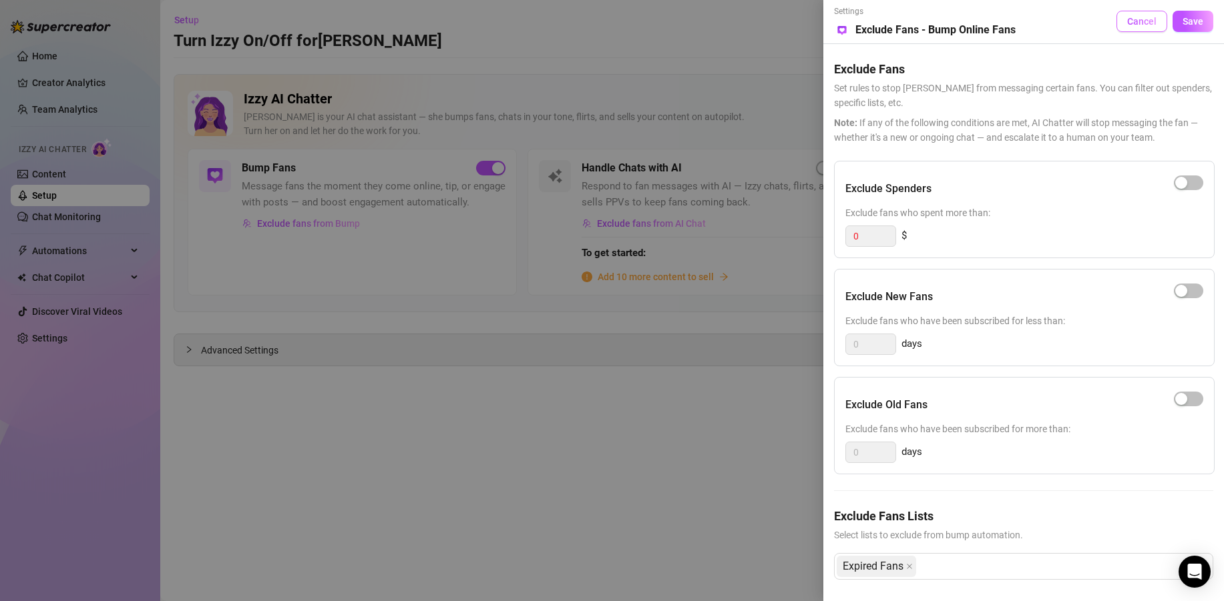
click at [1077, 19] on span "Cancel" at bounding box center [1141, 21] width 29 height 11
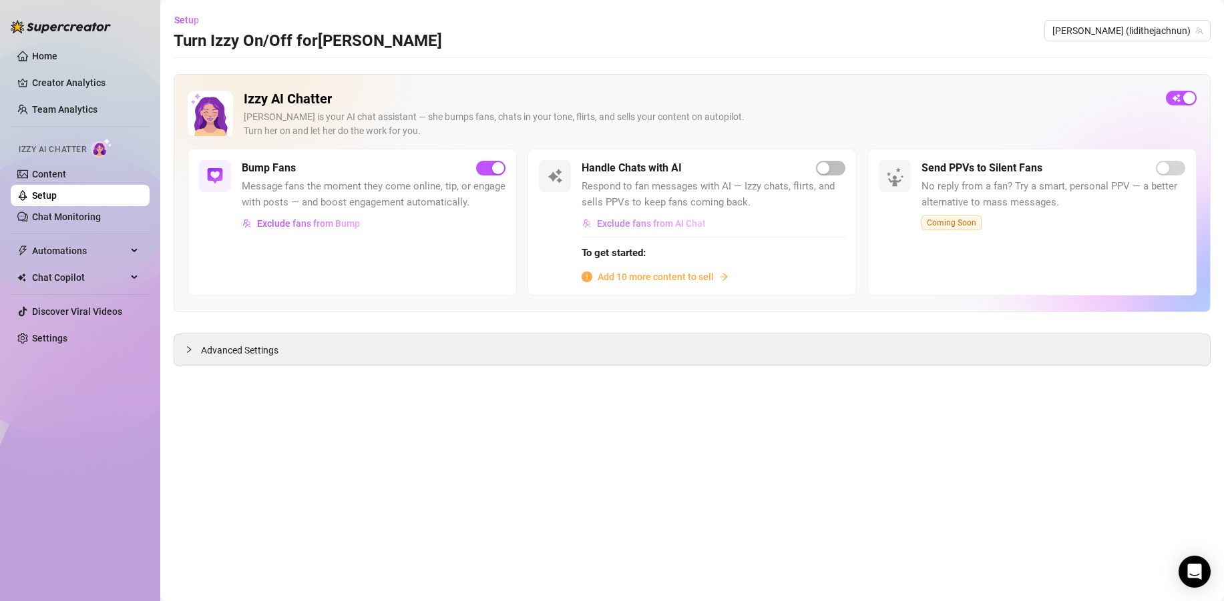
click at [674, 228] on span "Exclude fans from AI Chat" at bounding box center [651, 223] width 109 height 11
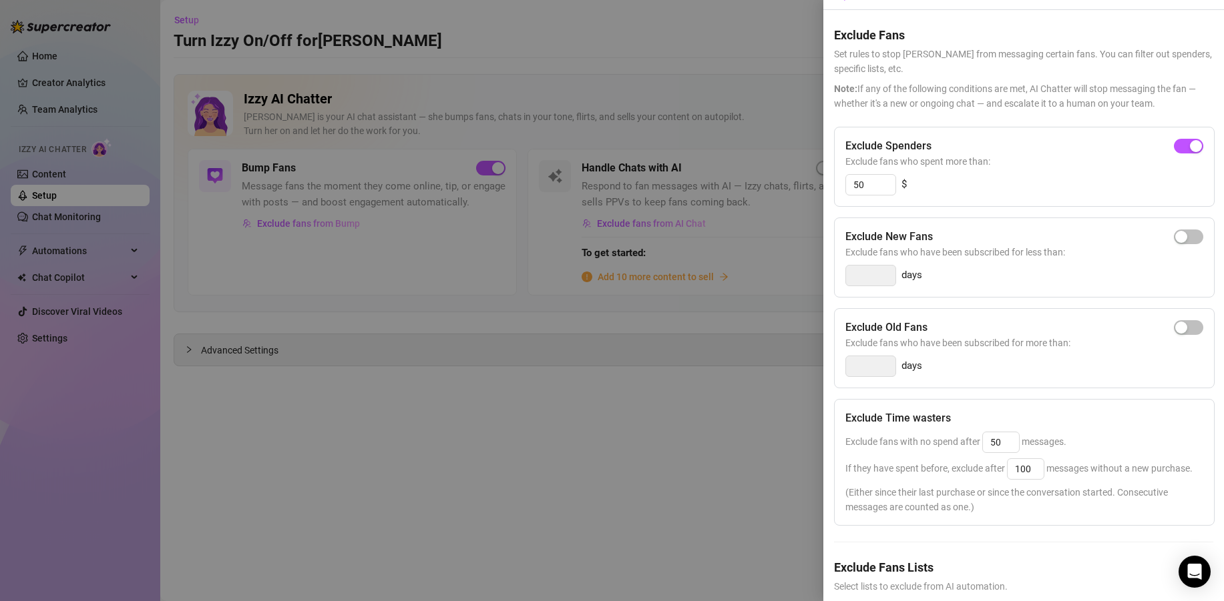
scroll to position [4, 0]
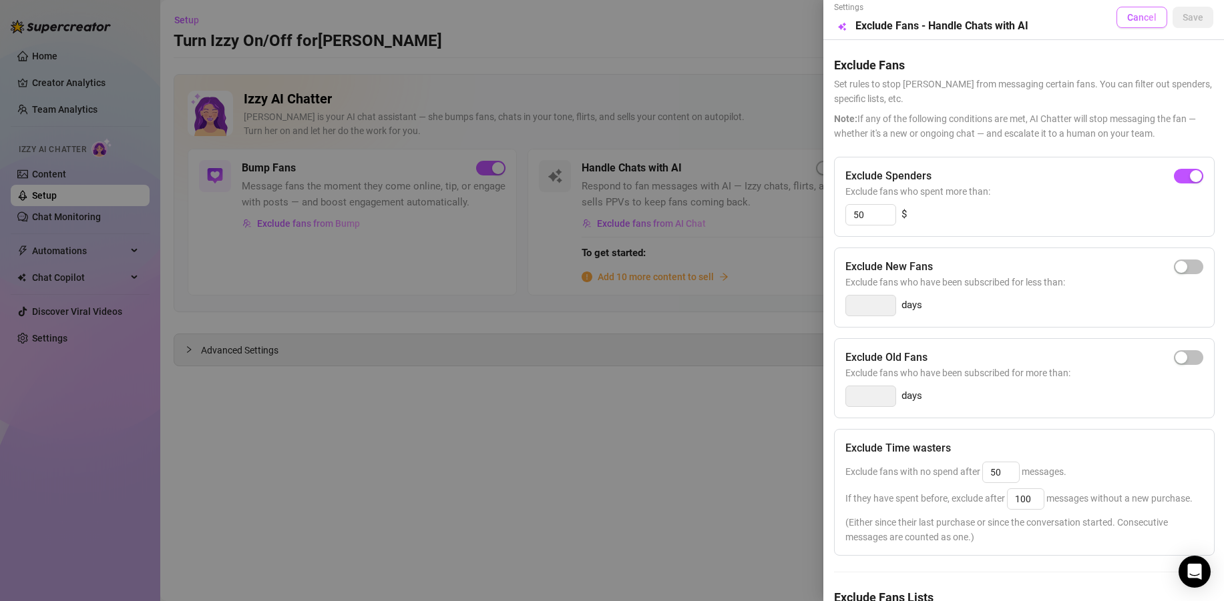
click at [1077, 19] on span "Cancel" at bounding box center [1141, 17] width 29 height 11
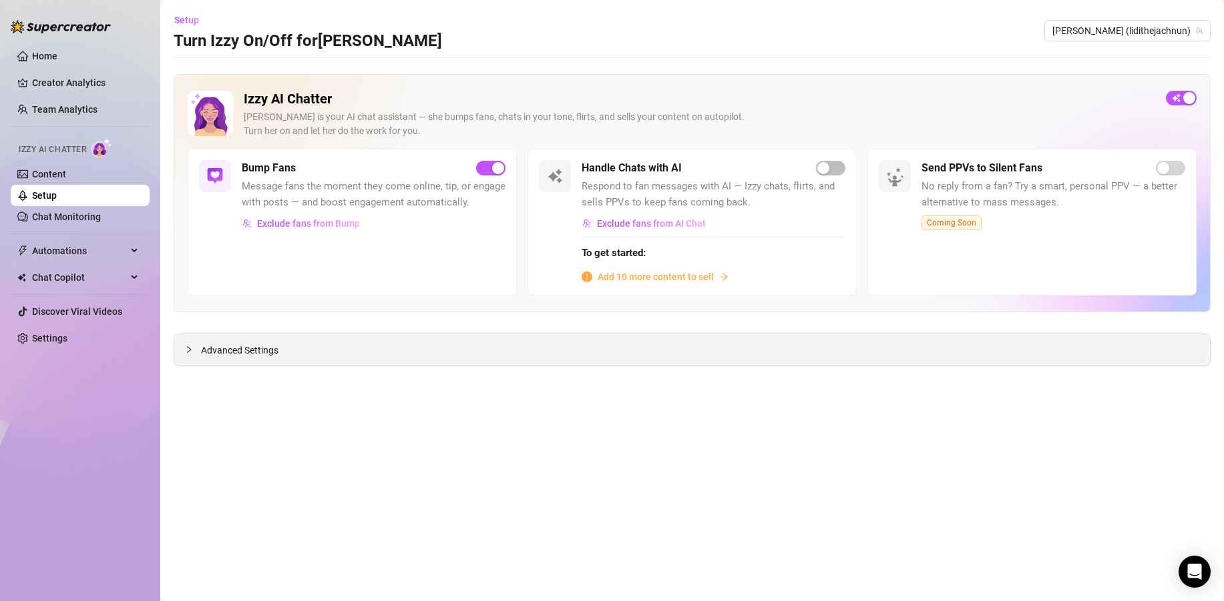
click at [226, 352] on span "Advanced Settings" at bounding box center [239, 350] width 77 height 15
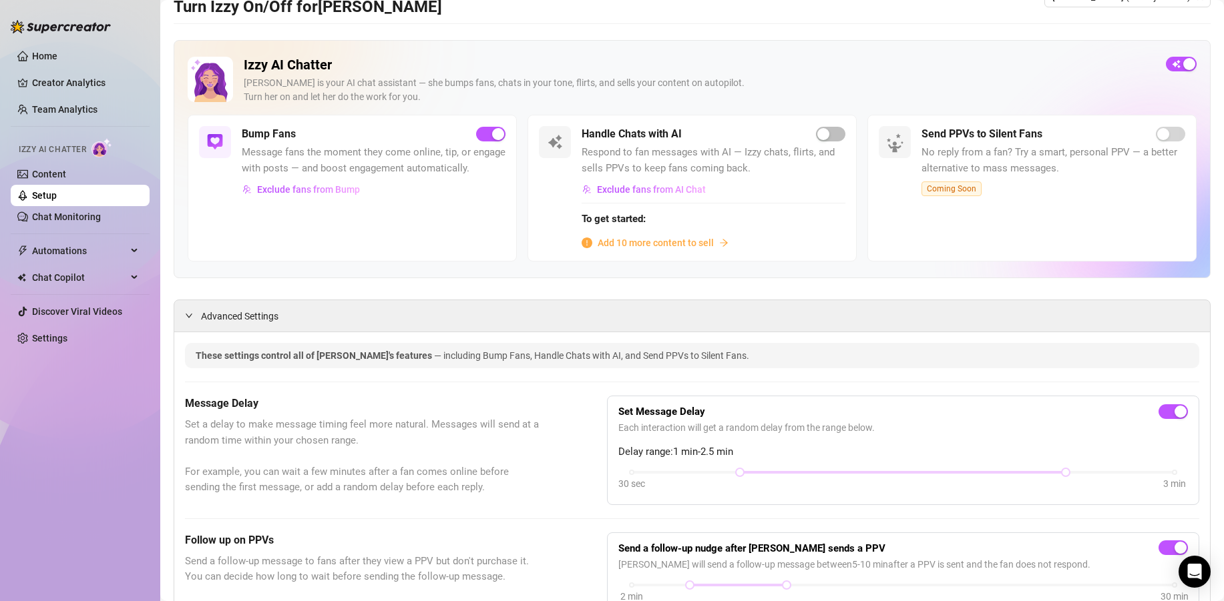
scroll to position [0, 0]
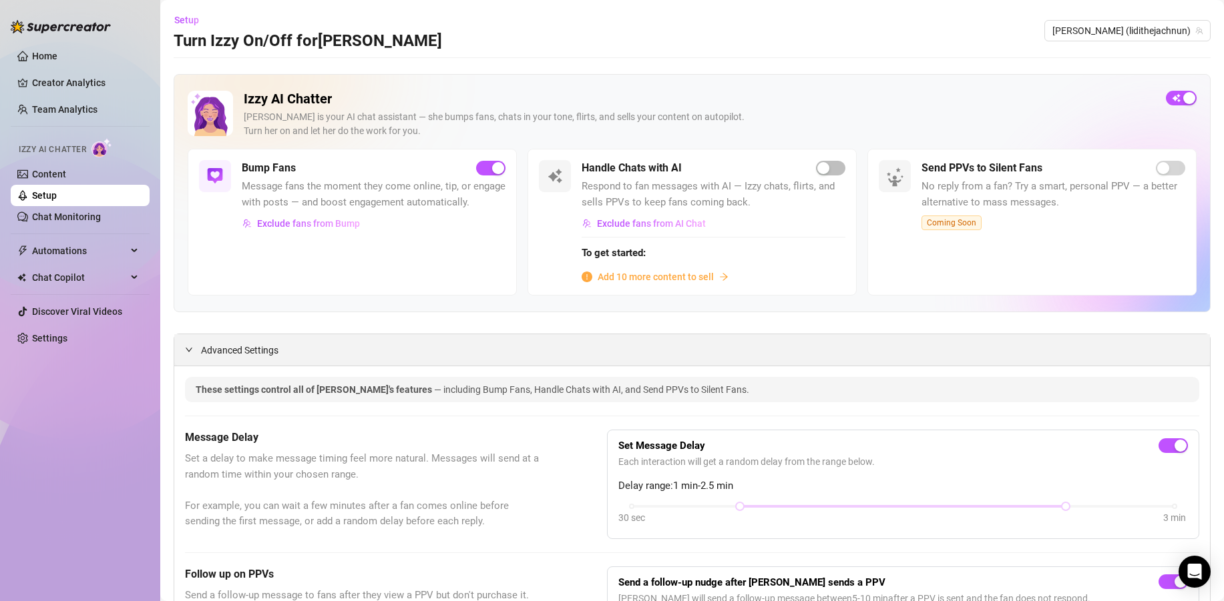
click at [223, 345] on span "Advanced Settings" at bounding box center [239, 350] width 77 height 15
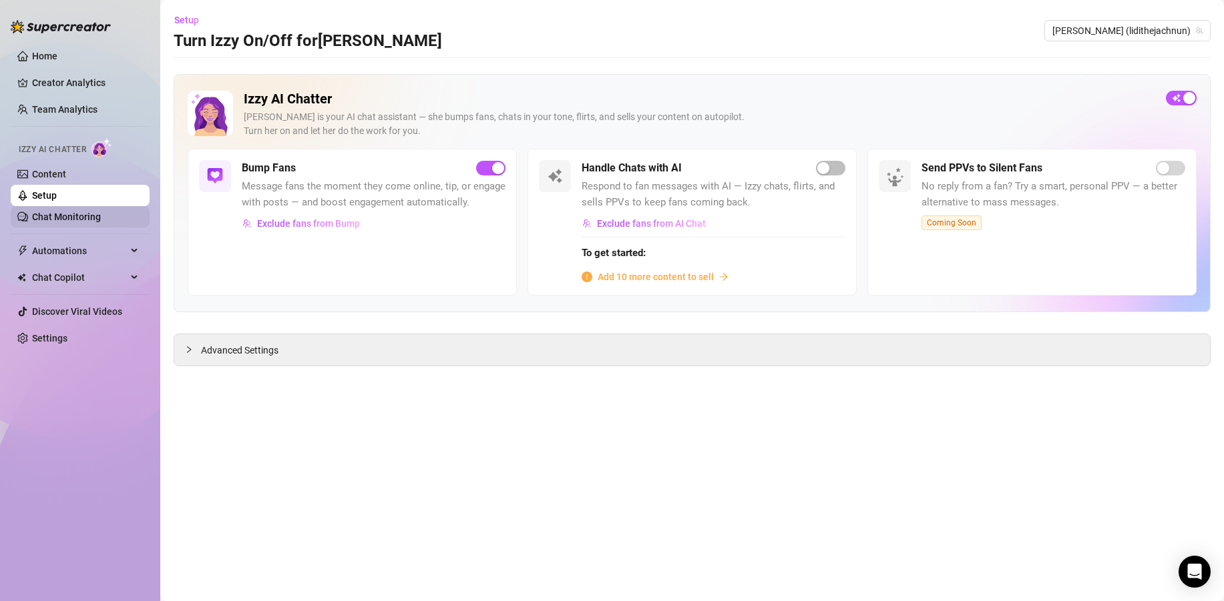
click at [69, 218] on link "Chat Monitoring" at bounding box center [66, 217] width 69 height 11
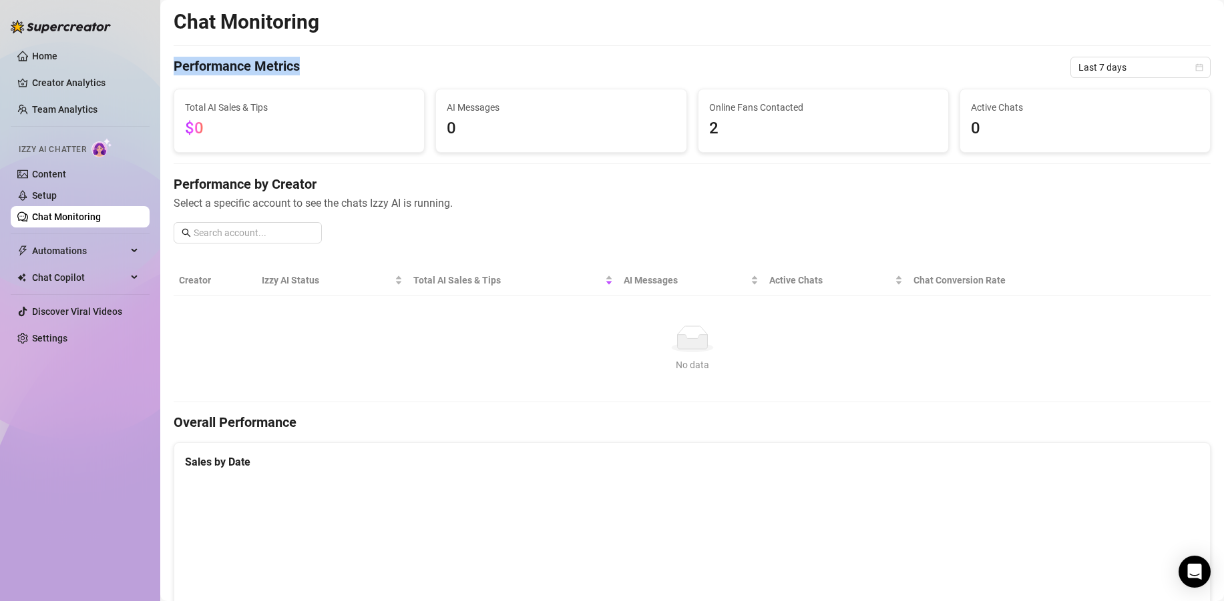
drag, startPoint x: 172, startPoint y: 60, endPoint x: 330, endPoint y: 67, distance: 157.7
click at [330, 67] on main "Chat Monitoring Performance Metrics Last 7 days Total AI Sales & Tips $0 AI Mes…" at bounding box center [691, 600] width 1063 height 1201
drag, startPoint x: 251, startPoint y: 107, endPoint x: 288, endPoint y: 107, distance: 37.4
click at [288, 107] on span "Total AI Sales & Tips" at bounding box center [299, 107] width 228 height 15
click at [288, 106] on span "Total AI Sales & Tips" at bounding box center [299, 107] width 228 height 15
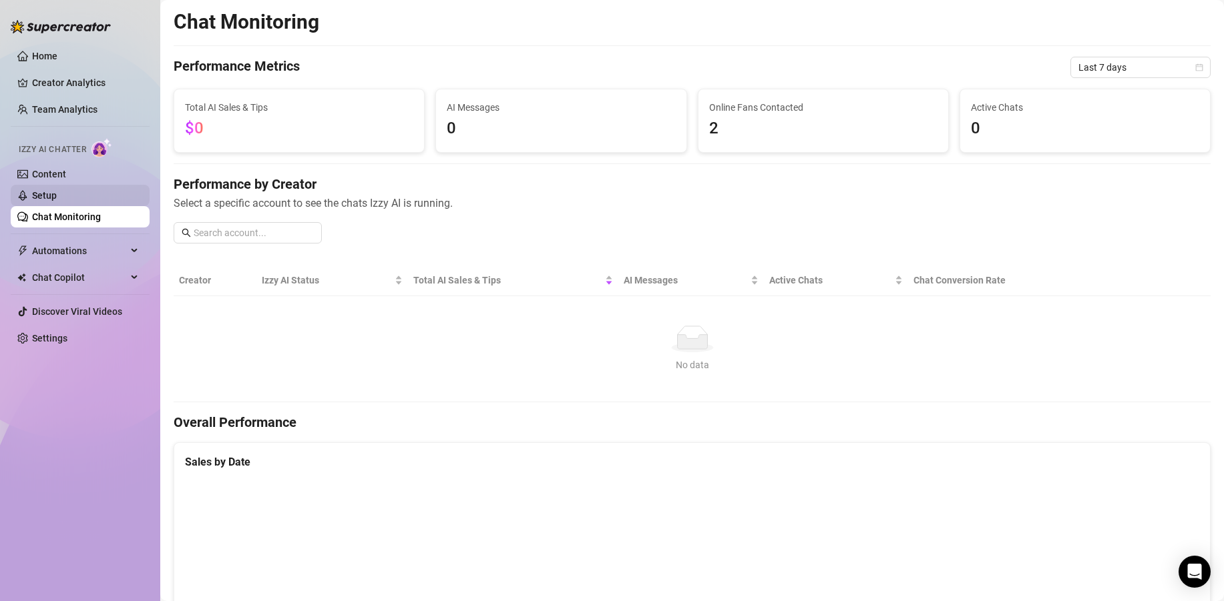
click at [57, 195] on link "Setup" at bounding box center [44, 195] width 25 height 11
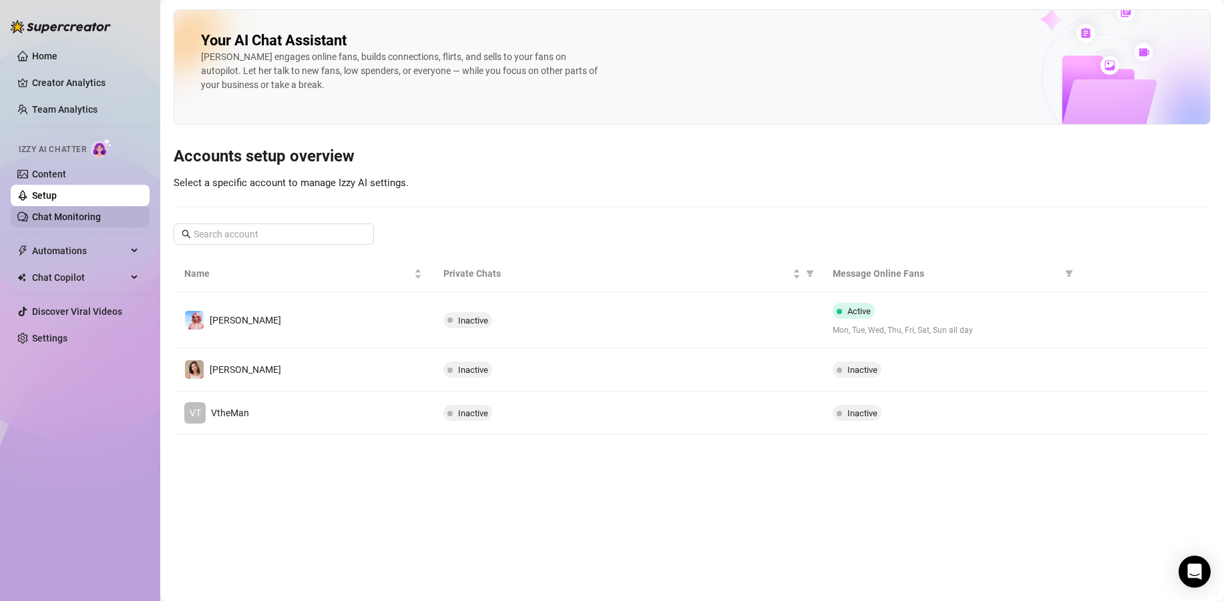
click at [58, 219] on link "Chat Monitoring" at bounding box center [66, 217] width 69 height 11
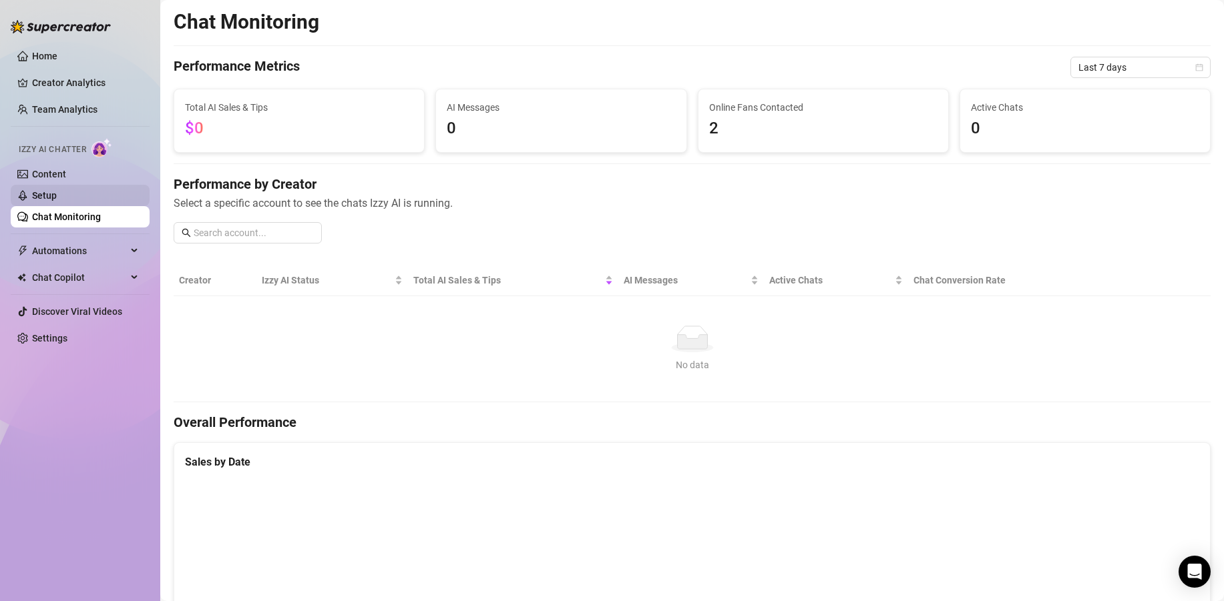
click at [57, 194] on link "Setup" at bounding box center [44, 195] width 25 height 11
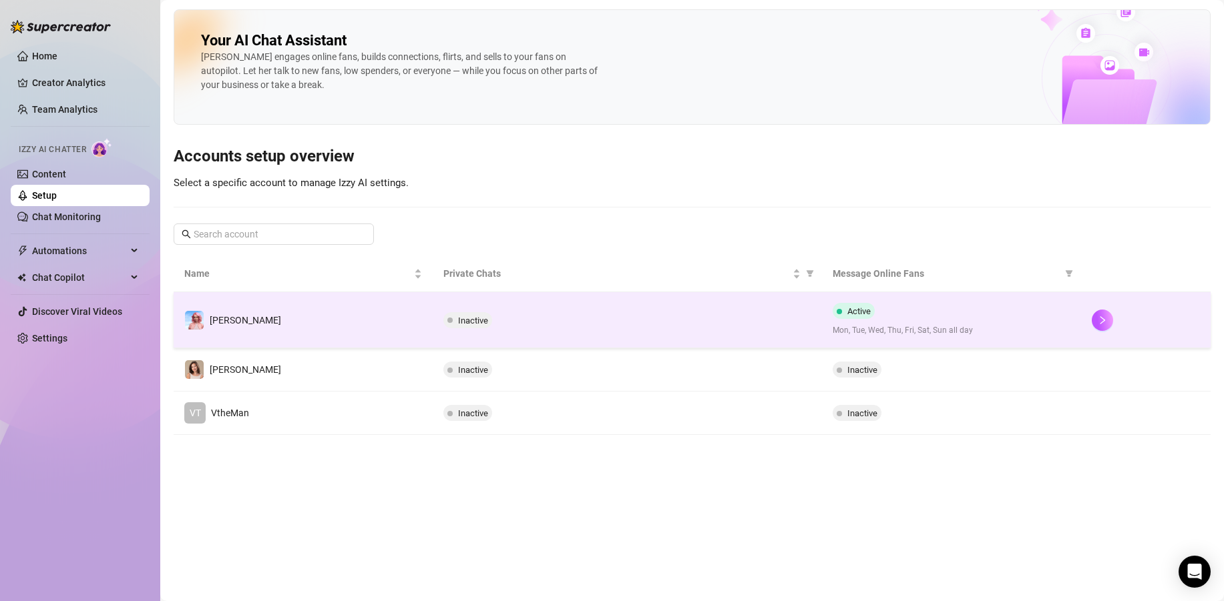
click at [309, 316] on td "[PERSON_NAME]" at bounding box center [303, 320] width 259 height 56
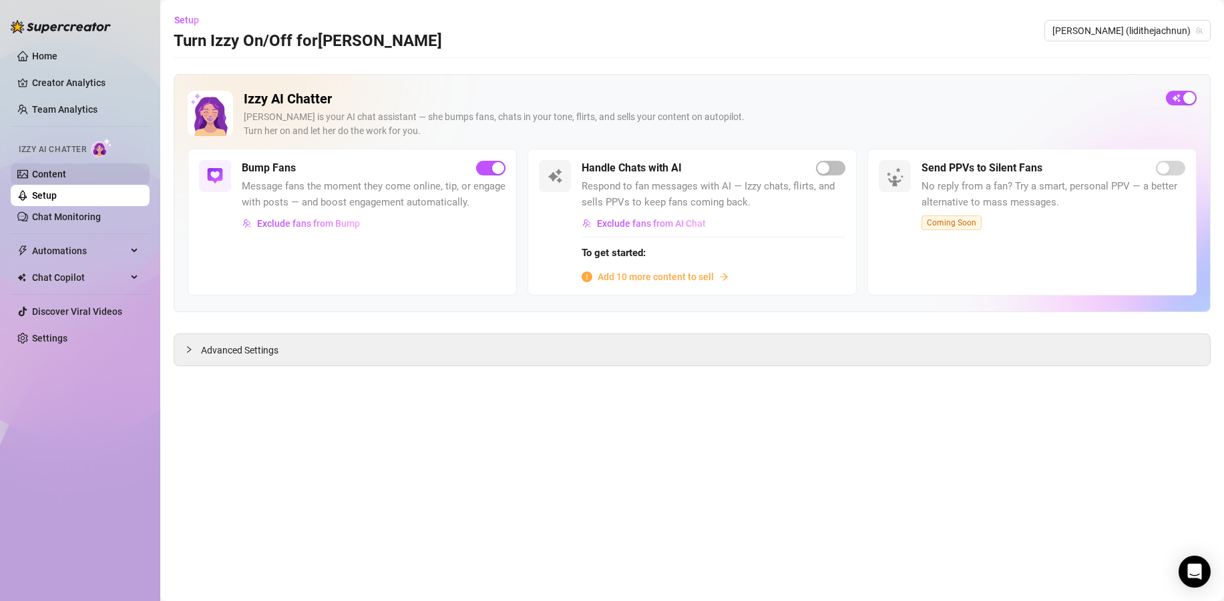
click at [39, 172] on link "Content" at bounding box center [49, 174] width 34 height 11
